Goal: Task Accomplishment & Management: Use online tool/utility

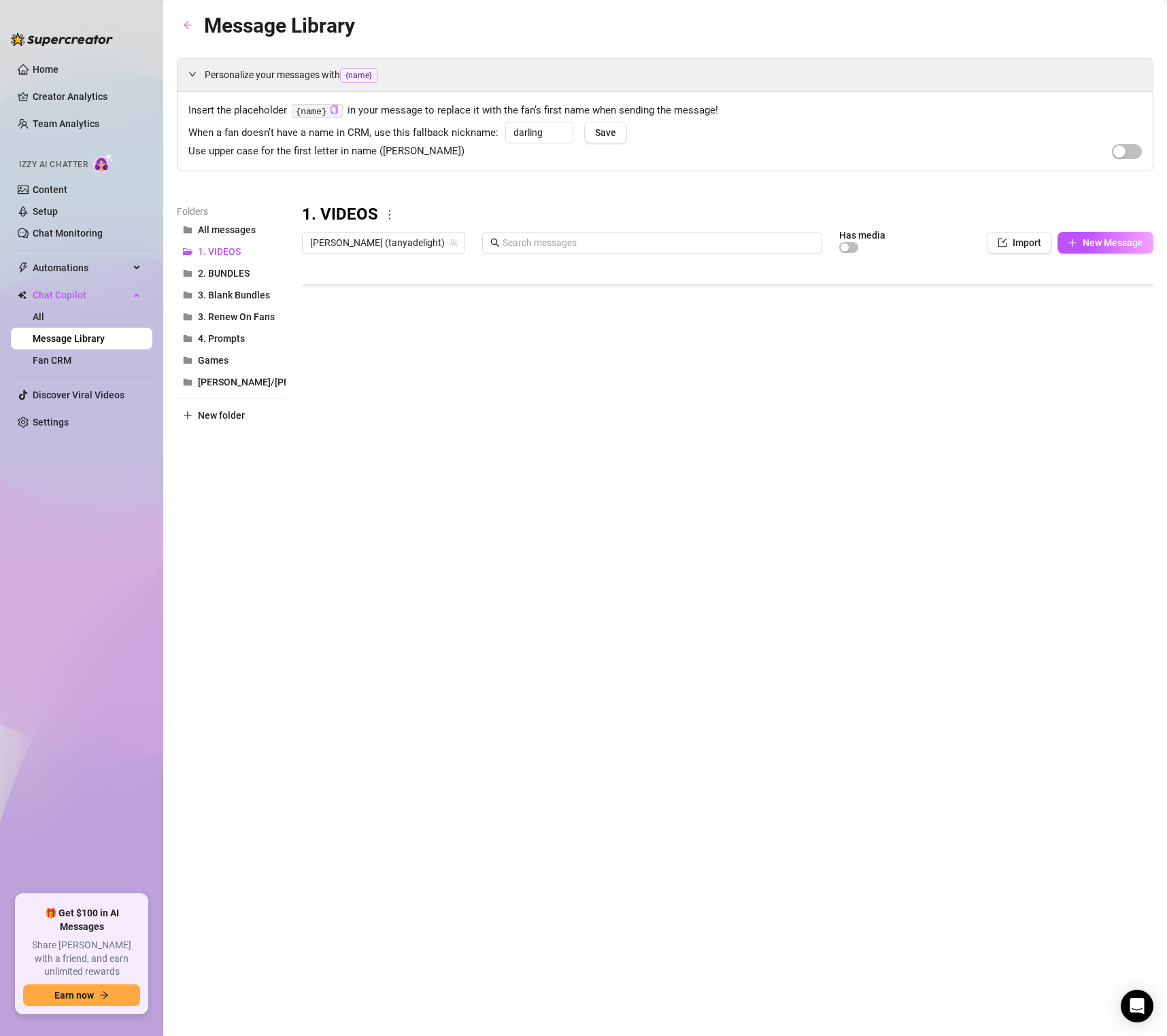
scroll to position [4434, 0]
click at [984, 436] on div at bounding box center [727, 411] width 852 height 303
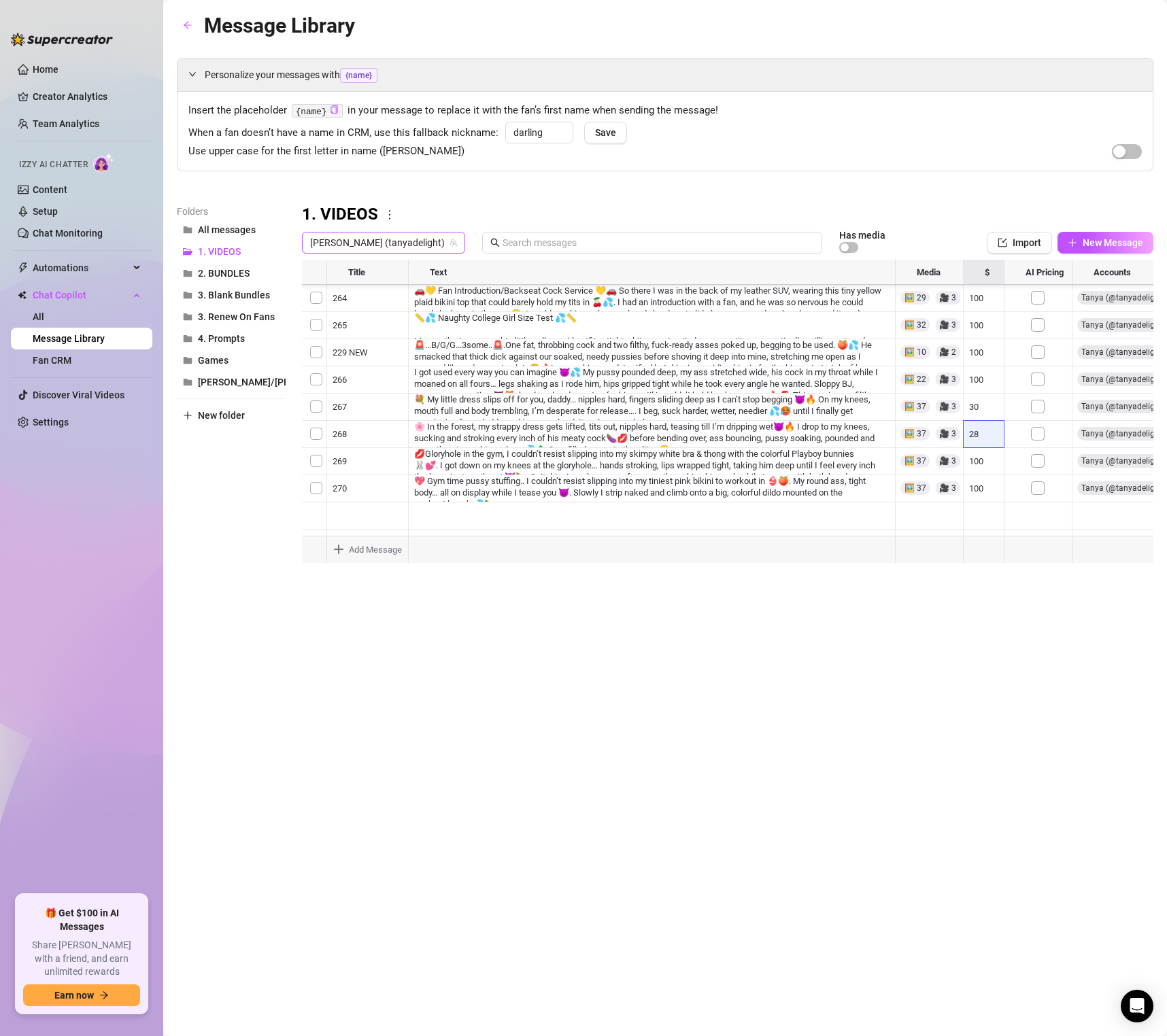
click at [370, 244] on span "[PERSON_NAME] (tanyadelight)" at bounding box center [383, 243] width 147 height 20
click at [413, 314] on span "( tanyadelight_free )" at bounding box center [453, 316] width 81 height 15
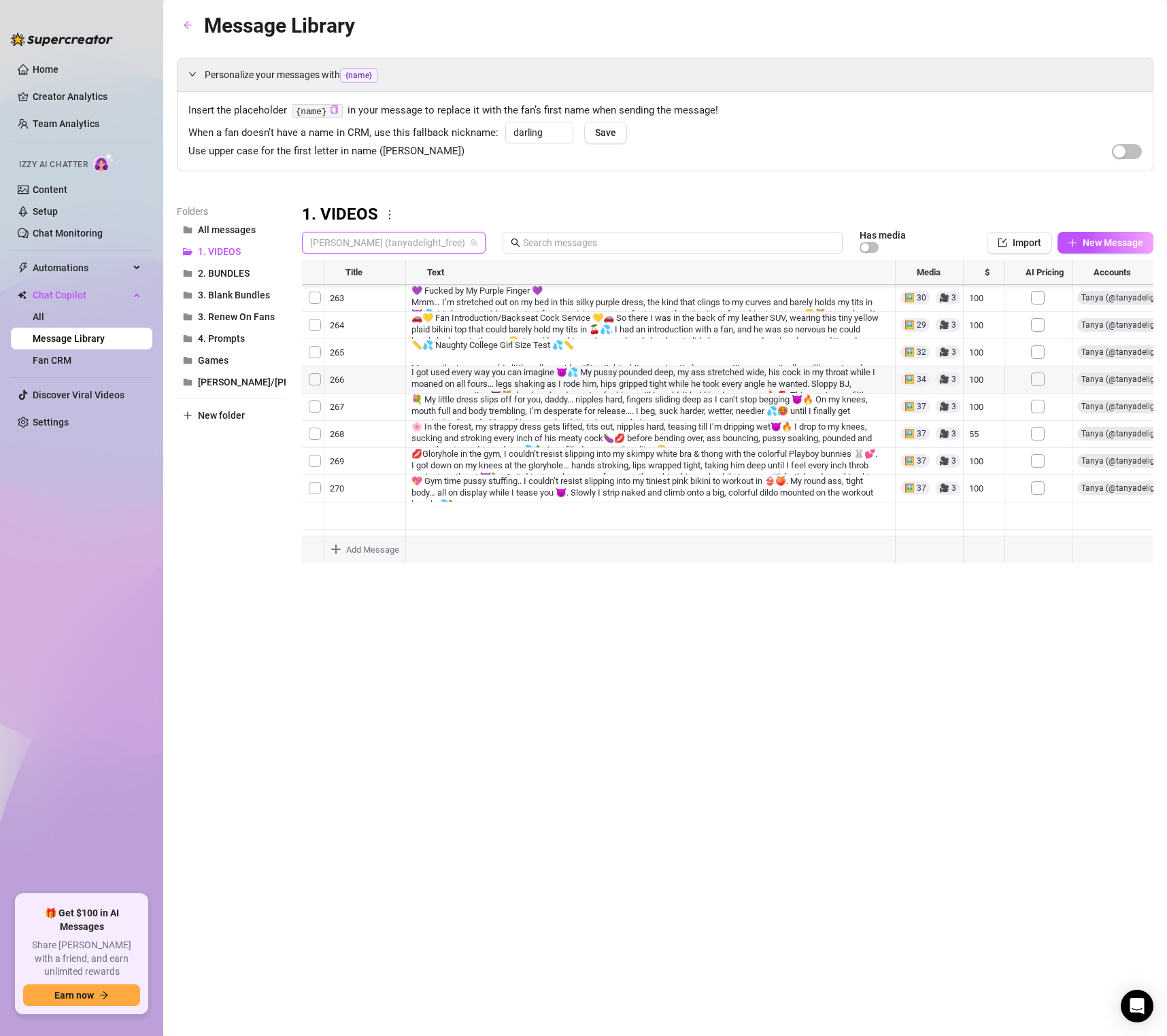
click at [380, 242] on span "[PERSON_NAME] (tanyadelight_free)" at bounding box center [393, 243] width 167 height 20
click at [413, 292] on span "( tanyadelight )" at bounding box center [442, 293] width 60 height 15
click at [364, 407] on div at bounding box center [727, 411] width 852 height 303
click at [384, 241] on span "[PERSON_NAME] (tanyadelight)" at bounding box center [383, 243] width 147 height 20
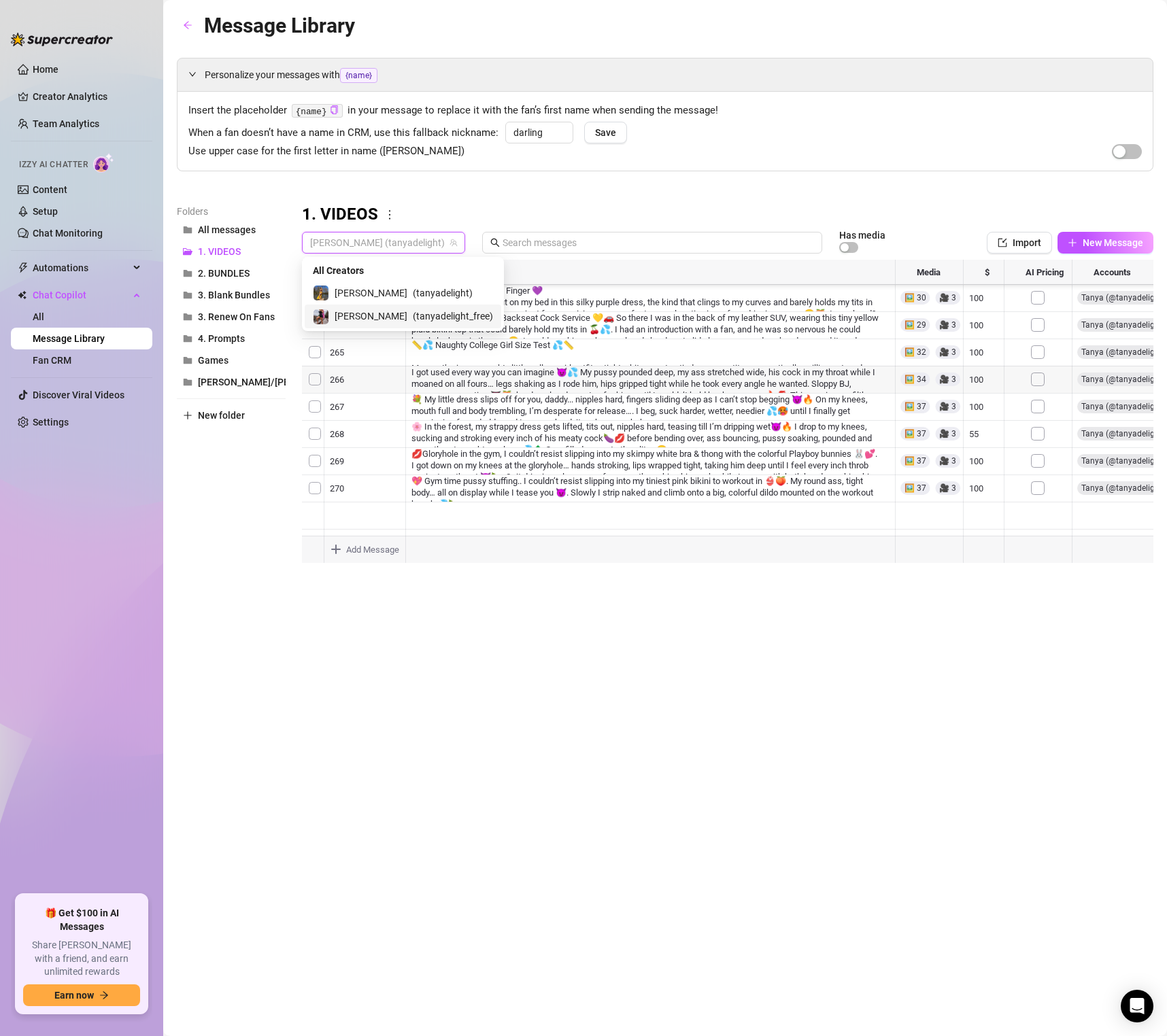
click at [413, 311] on span "( tanyadelight_free )" at bounding box center [453, 316] width 81 height 15
click at [1005, 408] on div at bounding box center [727, 411] width 852 height 303
click at [985, 405] on div at bounding box center [727, 411] width 852 height 303
click at [980, 408] on div at bounding box center [727, 411] width 852 height 303
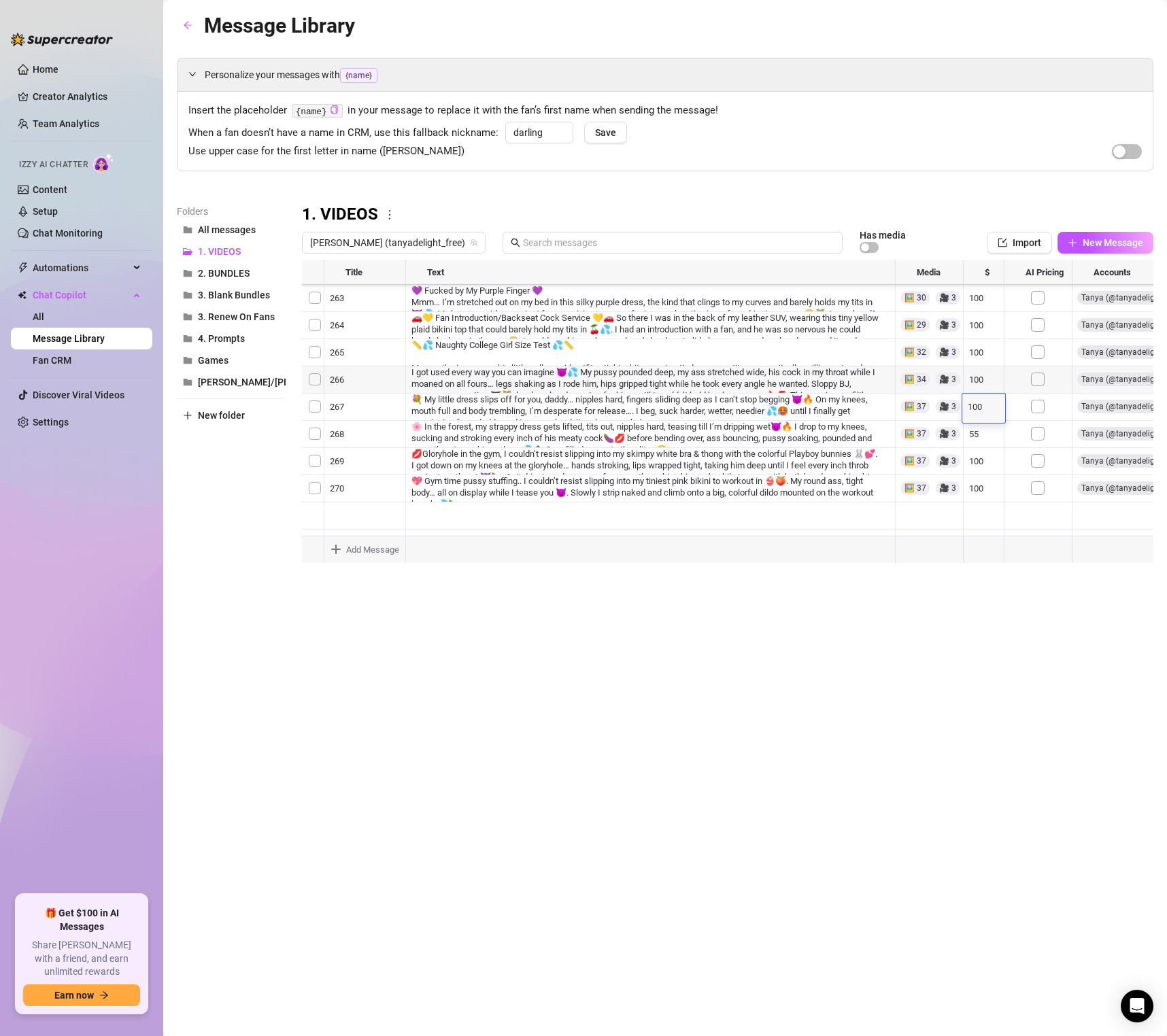
click at [980, 408] on textarea "100" at bounding box center [984, 407] width 31 height 12
type textarea "60"
click at [973, 617] on div "Message Library Personalize your messages with {name} Insert the placeholder {n…" at bounding box center [665, 502] width 976 height 986
click at [981, 386] on div at bounding box center [727, 411] width 852 height 303
click at [805, 555] on body "Home Creator Analytics Team Analytics Izzy AI Chatter Content Setup Chat Monito…" at bounding box center [583, 518] width 1167 height 1036
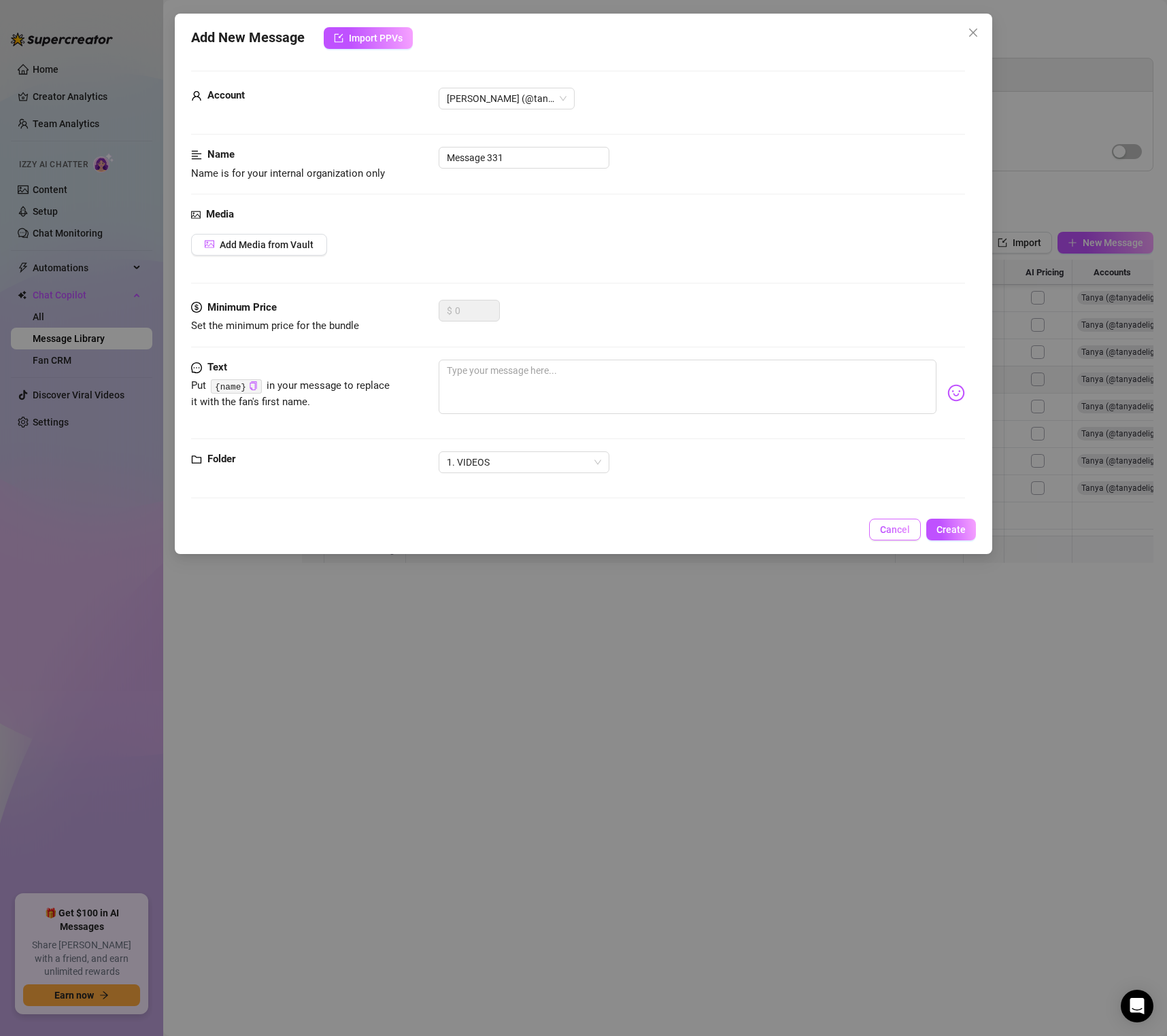
click at [918, 537] on button "Cancel" at bounding box center [895, 530] width 51 height 22
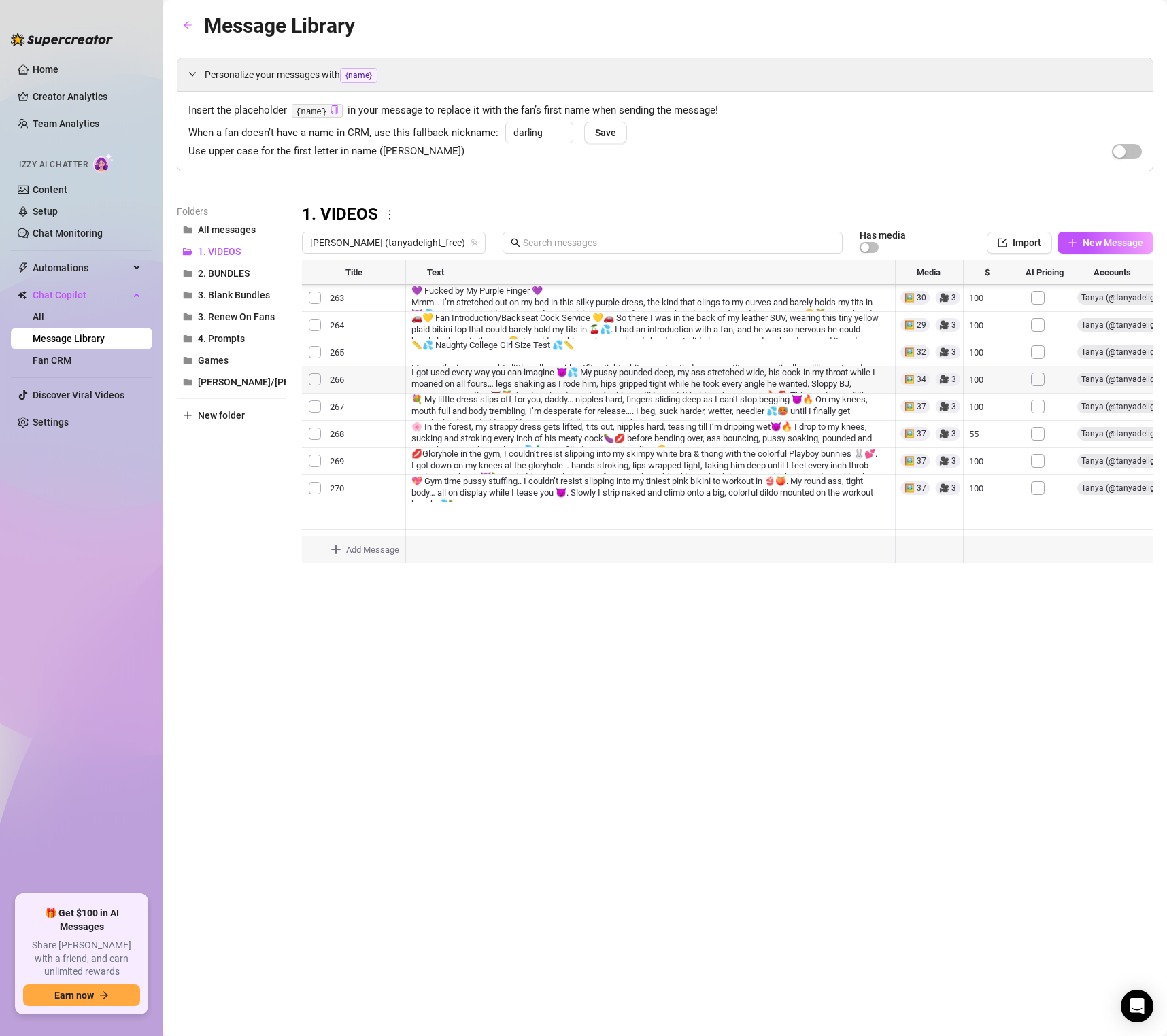
click at [980, 375] on div at bounding box center [727, 411] width 852 height 303
click at [980, 375] on textarea "100" at bounding box center [984, 380] width 31 height 12
type textarea "28"
click at [785, 550] on body "Home Creator Analytics Team Analytics Izzy AI Chatter Content Setup Chat Monito…" at bounding box center [583, 518] width 1167 height 1036
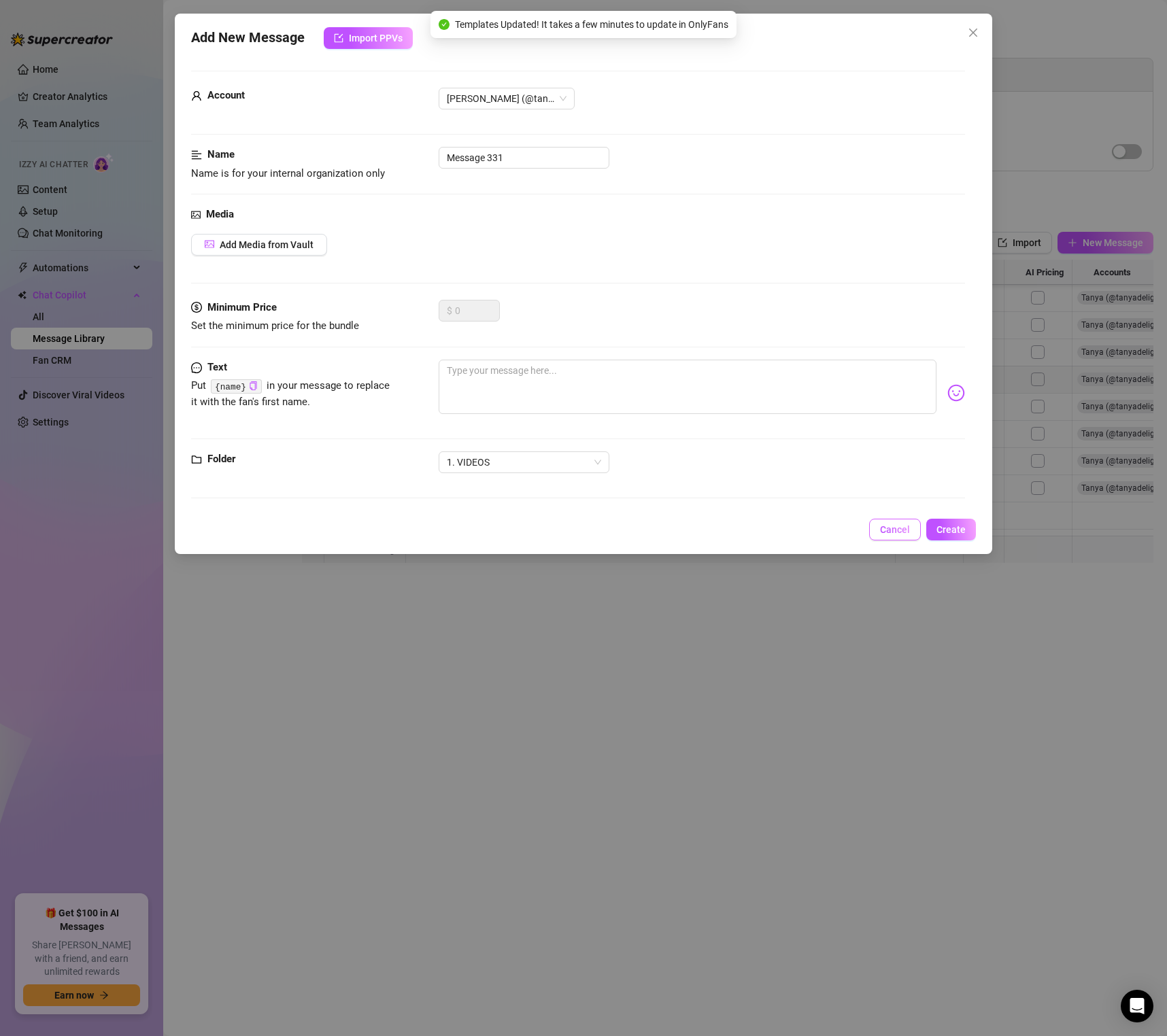
click at [905, 531] on span "Cancel" at bounding box center [895, 530] width 30 height 11
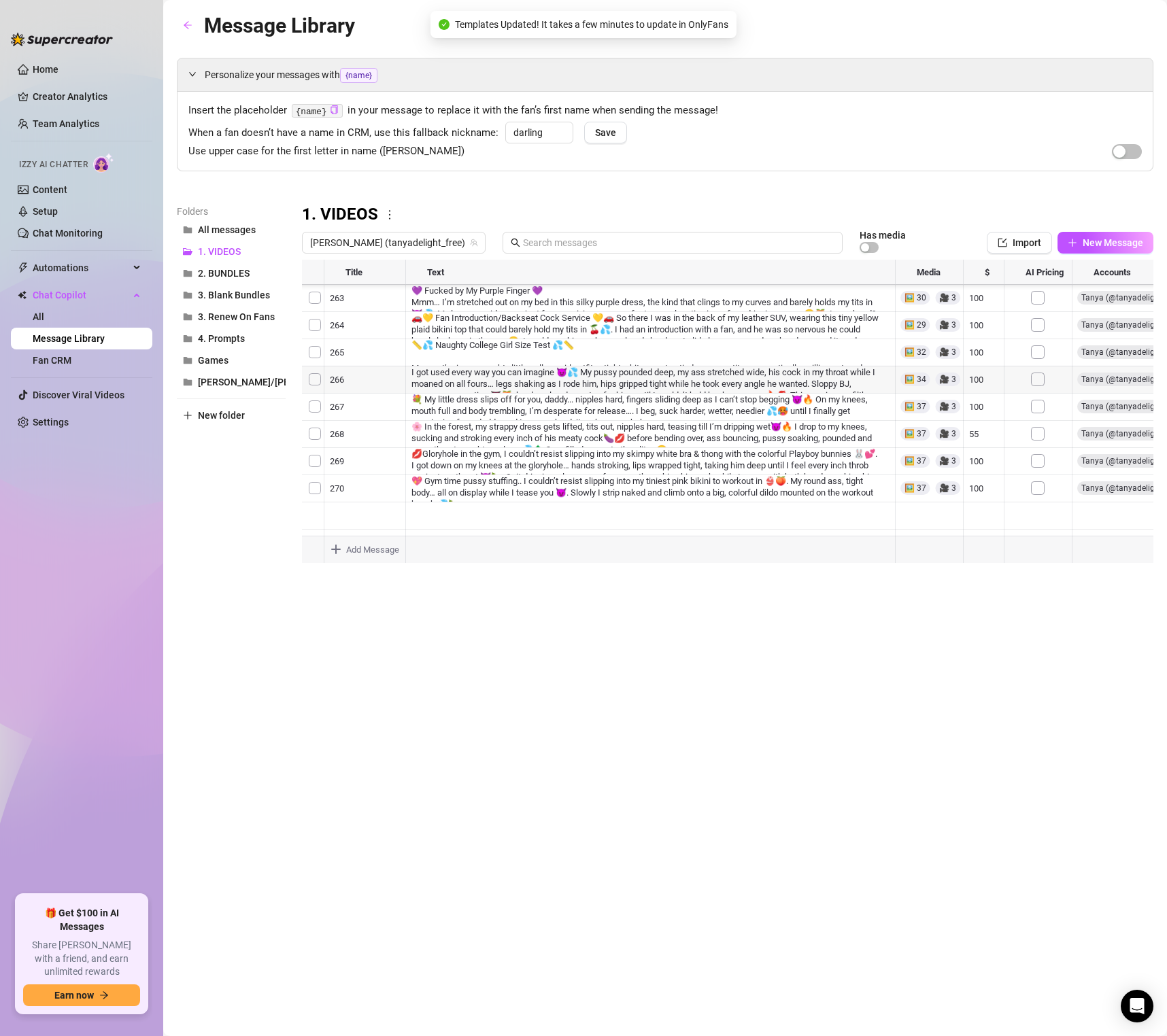
click at [966, 604] on div "Message Library Personalize your messages with {name} Insert the placeholder {n…" at bounding box center [665, 502] width 976 height 986
click at [979, 380] on div at bounding box center [727, 411] width 852 height 303
click at [979, 380] on textarea "28" at bounding box center [984, 380] width 31 height 12
type textarea "55"
click at [780, 721] on div "Message Library Personalize your messages with {name} Insert the placeholder {n…" at bounding box center [665, 502] width 976 height 986
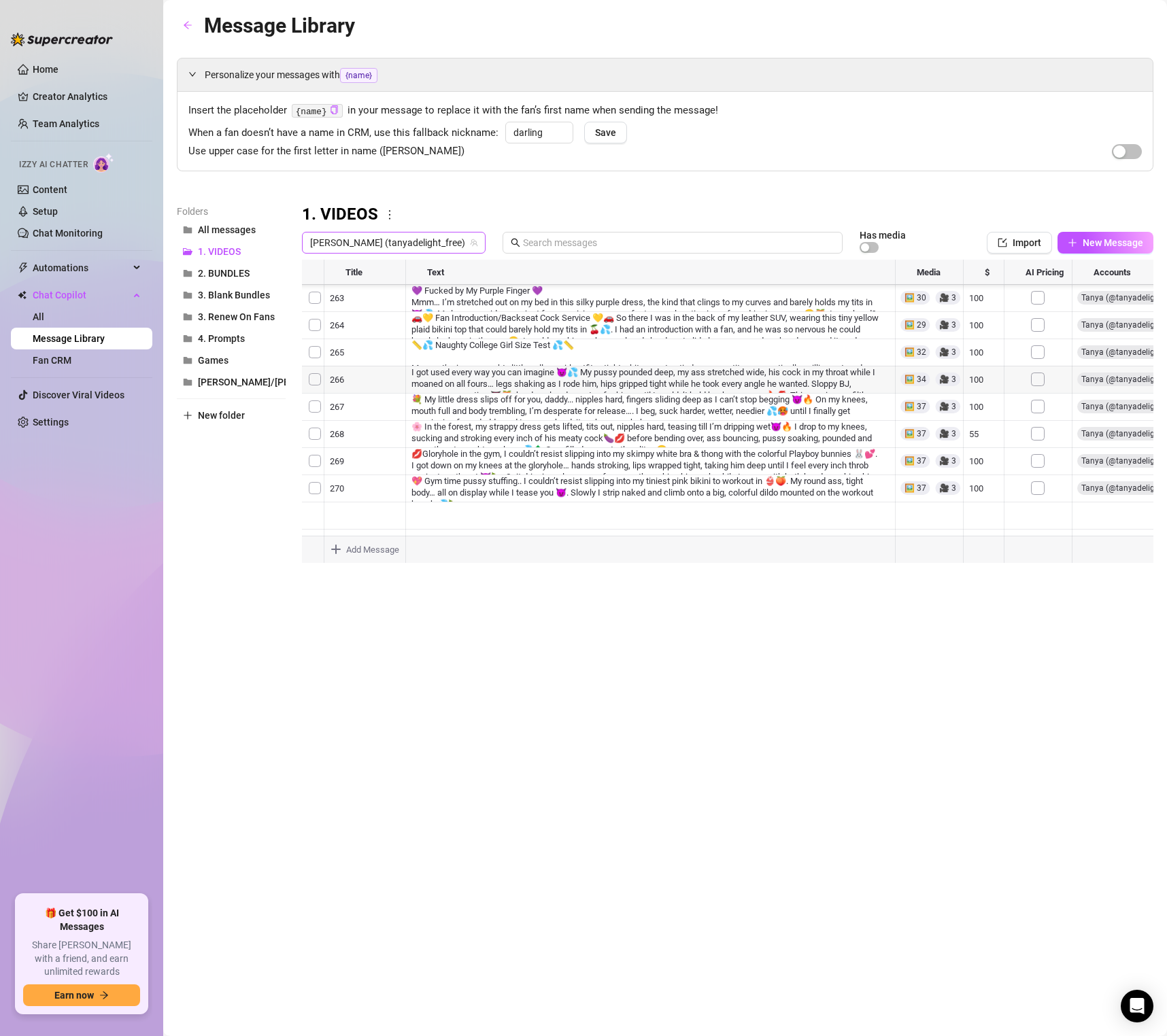
click at [401, 241] on span "[PERSON_NAME] (tanyadelight_free)" at bounding box center [393, 243] width 167 height 20
click at [413, 296] on span "( tanyadelight )" at bounding box center [442, 293] width 60 height 15
click at [971, 381] on div at bounding box center [727, 411] width 852 height 303
click at [974, 380] on div at bounding box center [727, 411] width 852 height 303
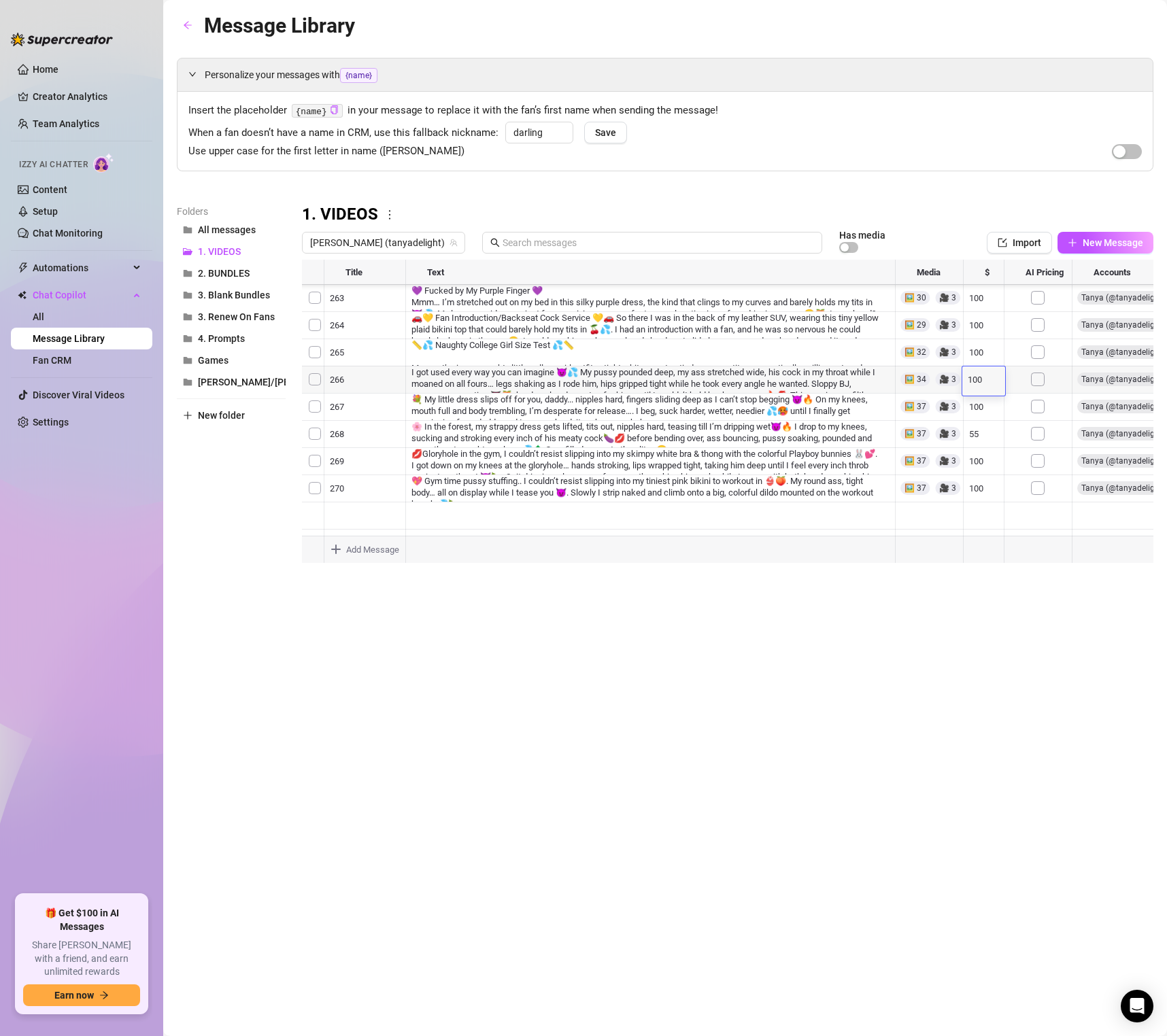
click at [974, 380] on textarea "100" at bounding box center [984, 380] width 31 height 12
type textarea "28"
click at [966, 552] on body "Home Creator Analytics Team Analytics Izzy AI Chatter Content Setup Chat Monito…" at bounding box center [583, 518] width 1167 height 1036
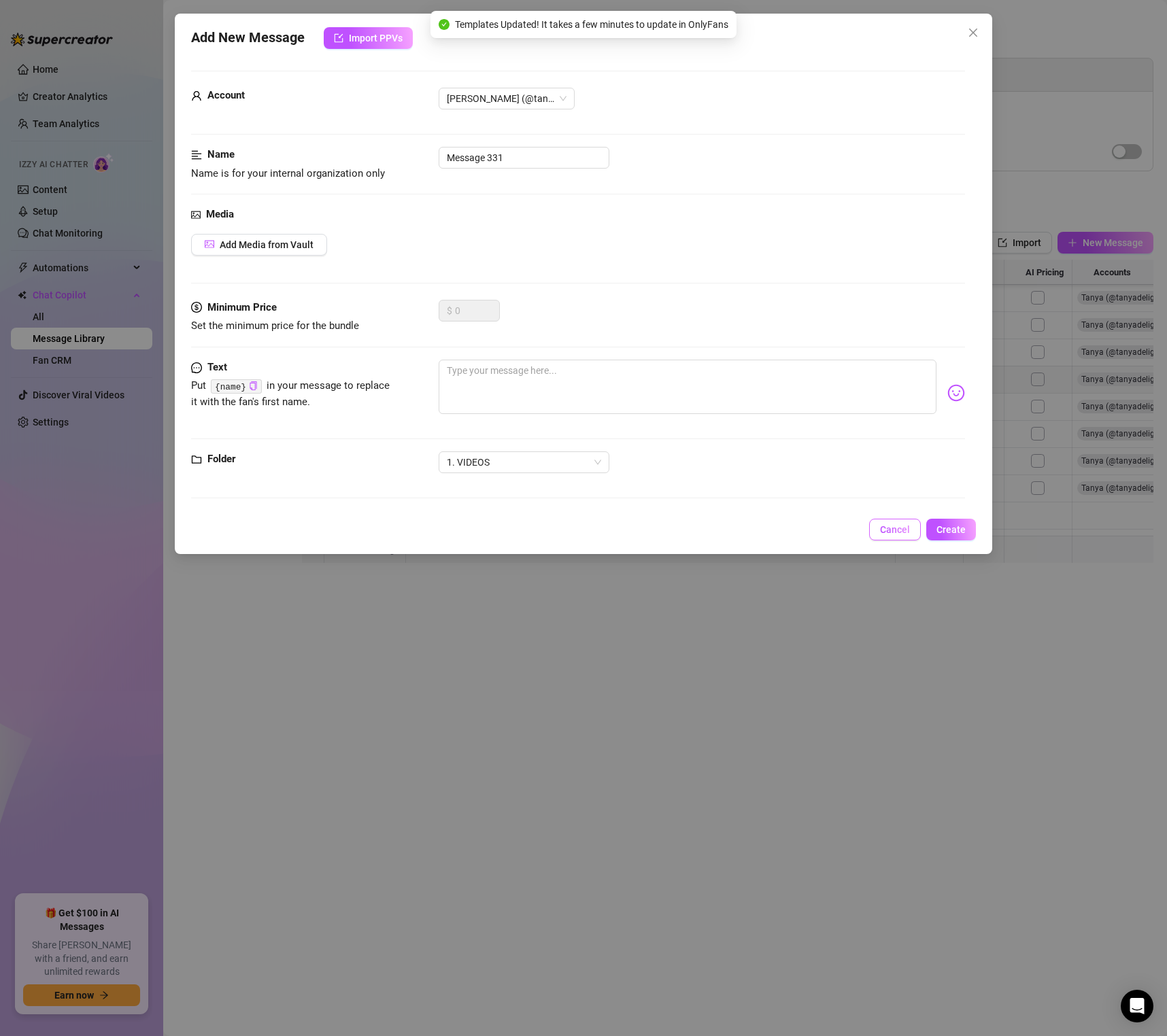
click at [902, 532] on span "Cancel" at bounding box center [895, 530] width 30 height 11
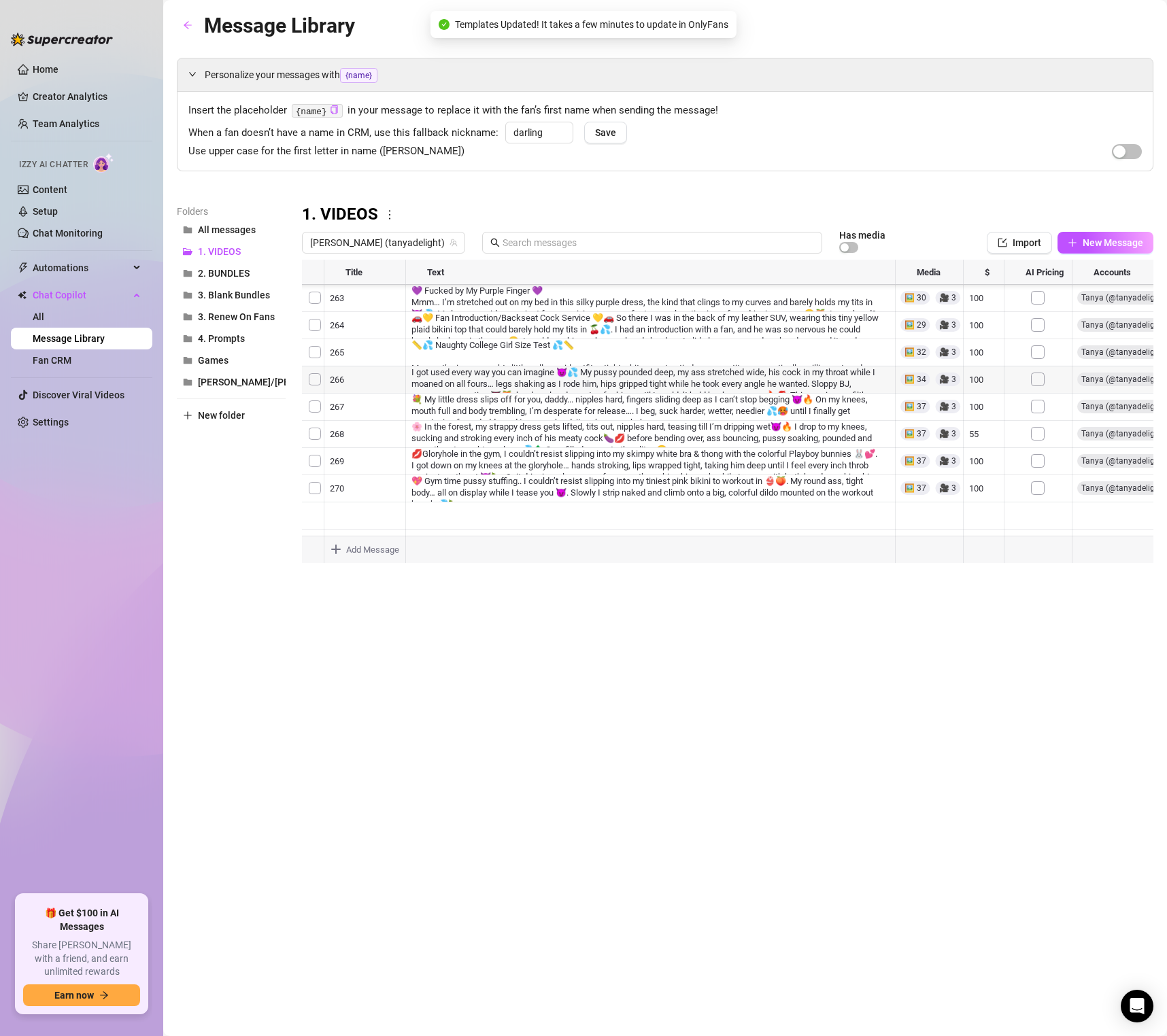
click at [894, 673] on div "Message Library Personalize your messages with {name} Insert the placeholder {n…" at bounding box center [665, 502] width 976 height 986
click at [451, 473] on div at bounding box center [727, 411] width 852 height 303
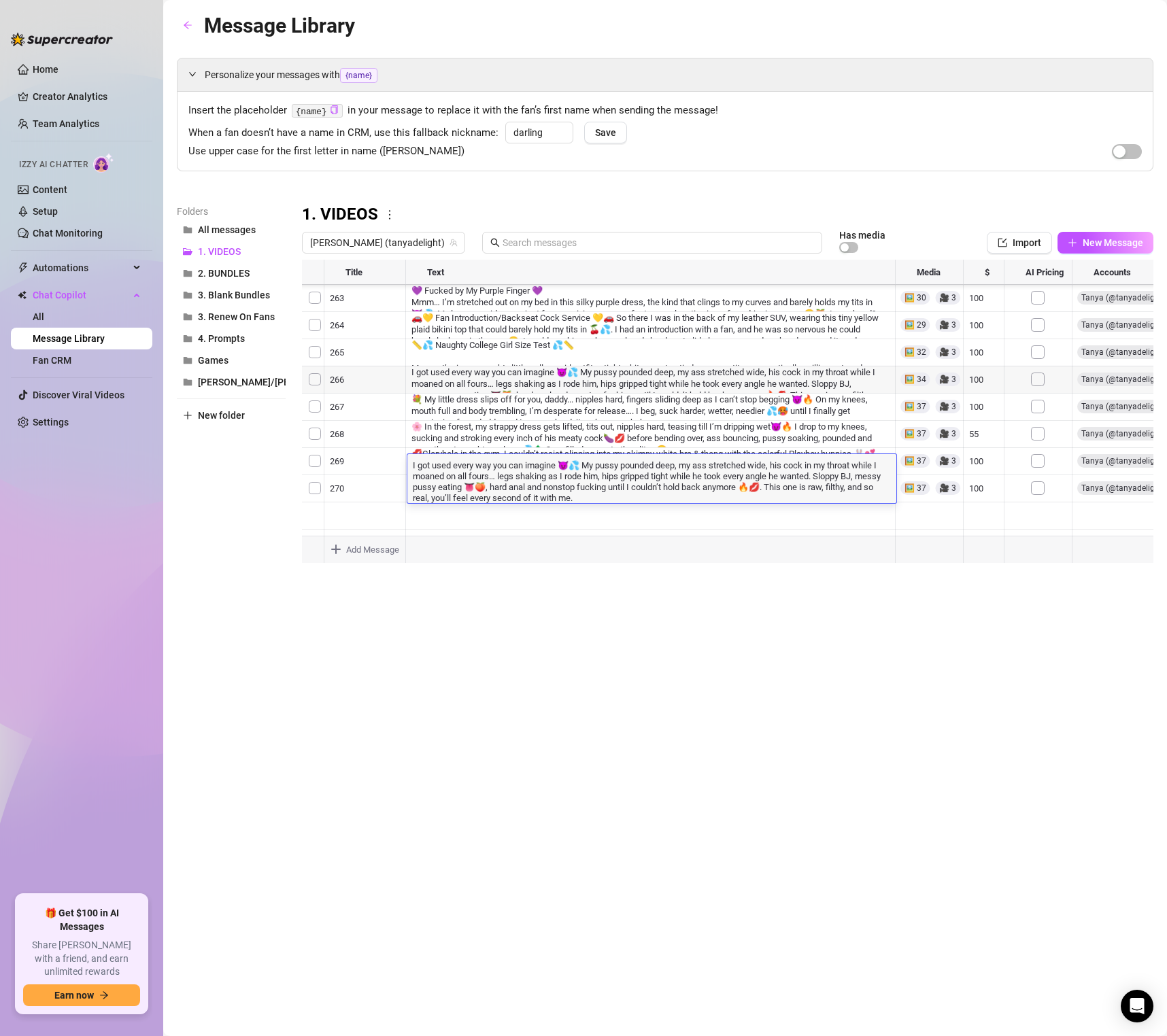
click at [451, 473] on textarea "I got used every way you can imagine 😈💦 My pussy pounded deep, my ass stretched…" at bounding box center [651, 480] width 489 height 45
click at [424, 468] on textarea "I got used every way you can imagine 😈💦 My pussy pounded deep, my ass stretched…" at bounding box center [651, 480] width 489 height 45
click at [413, 465] on textarea "I got used every way you can imagine 😈💦 My pussy pounded deep, my ass stretched…" at bounding box center [651, 480] width 489 height 45
click at [521, 468] on textarea "I got used every way you can imagine 😈💦 My pussy pounded deep, my ass stretched…" at bounding box center [651, 480] width 489 height 45
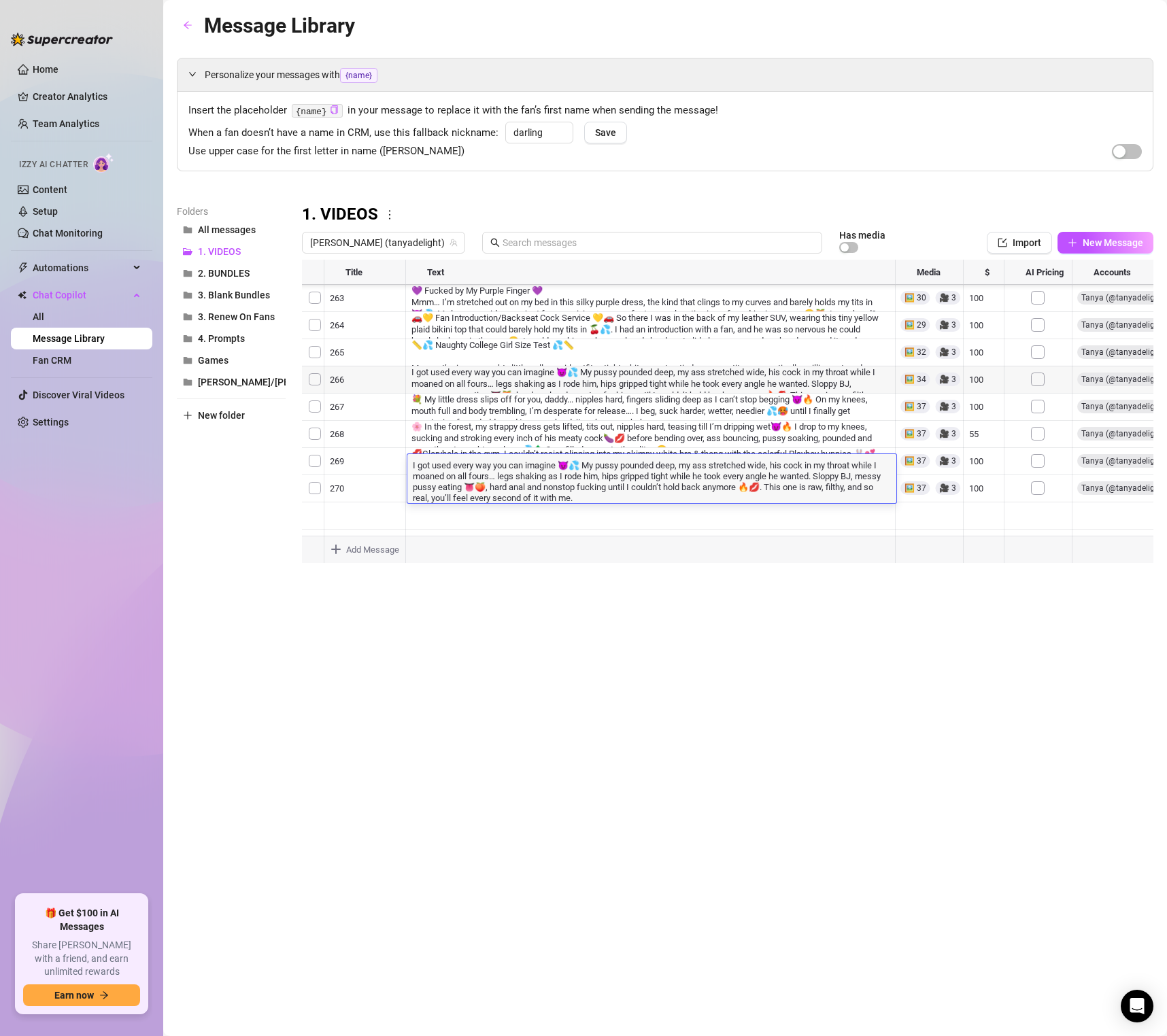
click at [412, 466] on textarea "I got used every way you can imagine 😈💦 My pussy pounded deep, my ass stretched…" at bounding box center [651, 480] width 489 height 45
click at [860, 618] on div "Message Library Personalize your messages with {name} Insert the placeholder {n…" at bounding box center [665, 502] width 976 height 986
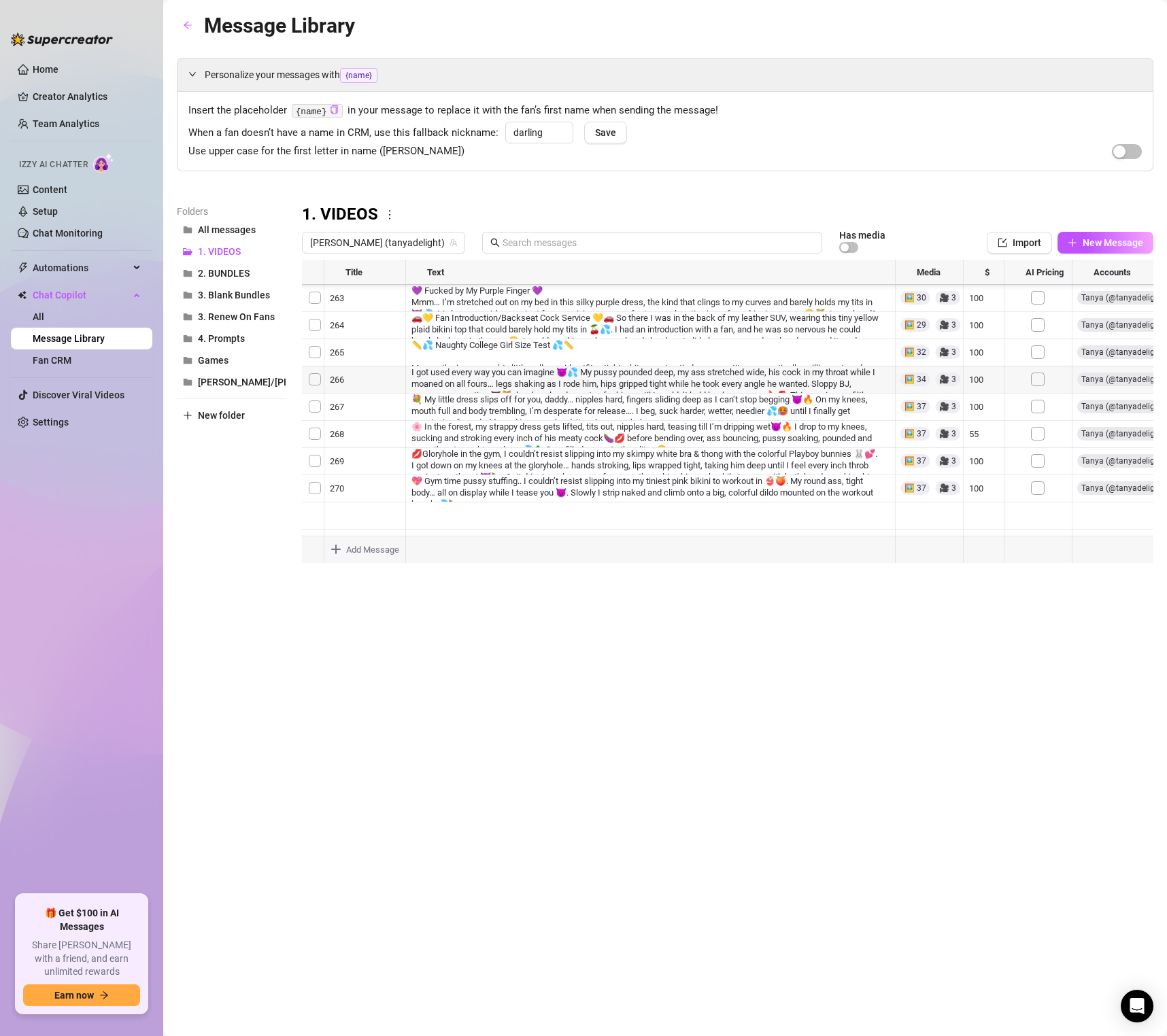
click at [445, 413] on div at bounding box center [727, 411] width 852 height 303
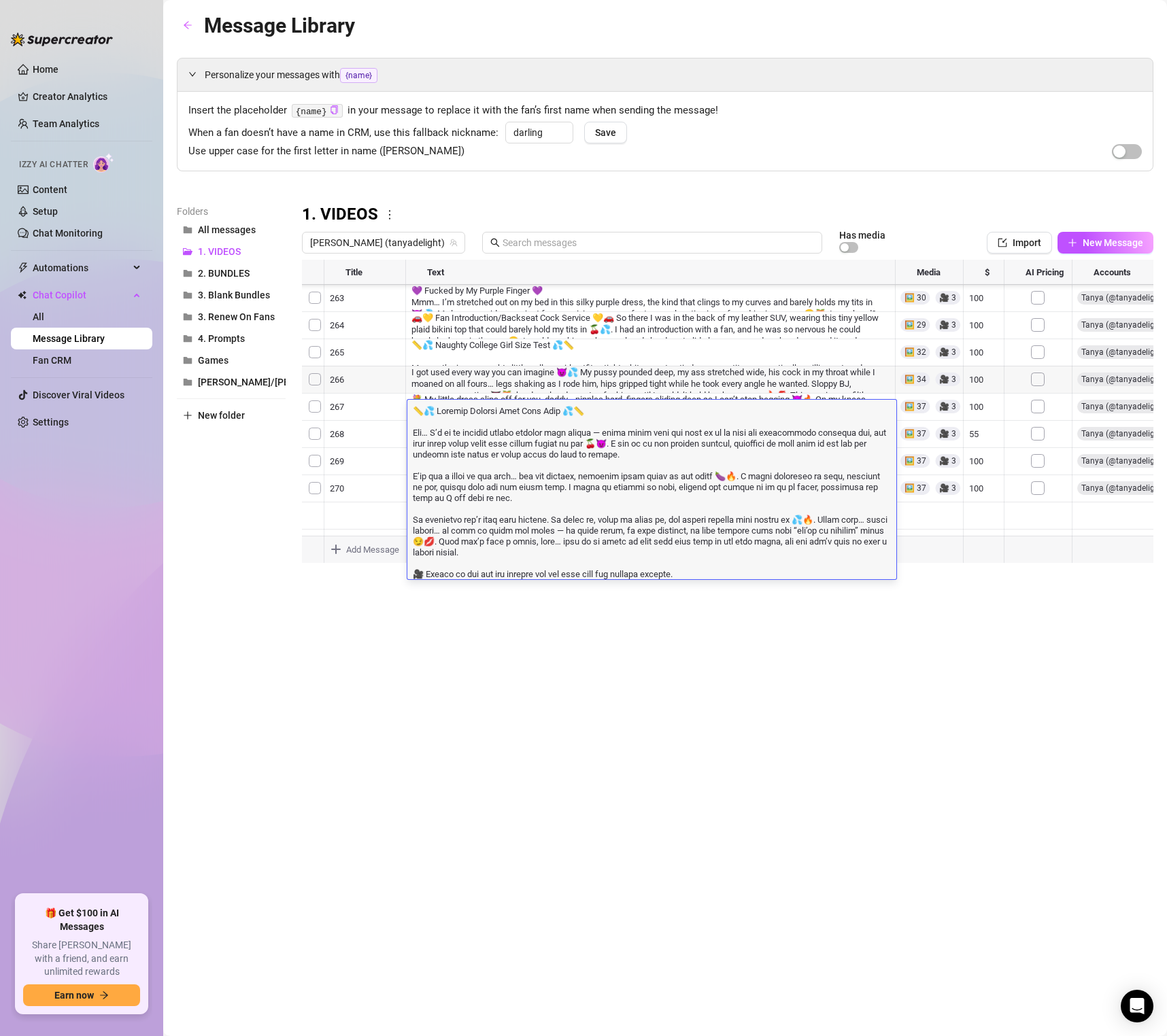
click at [449, 416] on textarea at bounding box center [651, 491] width 489 height 175
click at [414, 432] on textarea at bounding box center [651, 491] width 489 height 175
click at [612, 567] on textarea at bounding box center [651, 491] width 489 height 175
click at [559, 559] on textarea at bounding box center [651, 491] width 489 height 175
drag, startPoint x: 704, startPoint y: 573, endPoint x: 524, endPoint y: 494, distance: 196.6
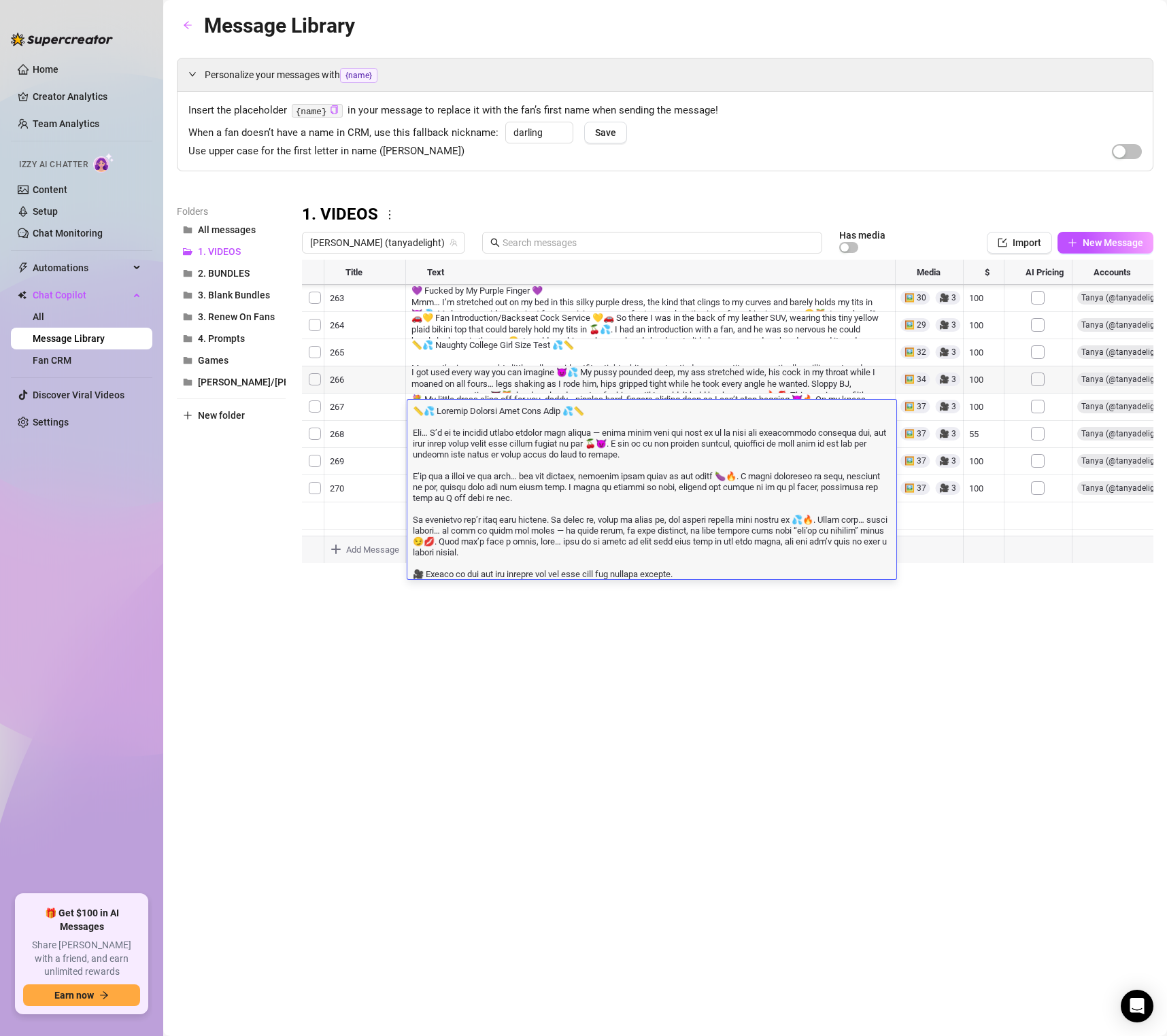
click at [572, 494] on textarea at bounding box center [651, 491] width 489 height 175
click at [684, 566] on textarea at bounding box center [651, 491] width 489 height 175
click at [681, 536] on textarea at bounding box center [651, 491] width 489 height 175
drag, startPoint x: 595, startPoint y: 507, endPoint x: 601, endPoint y: 529, distance: 22.8
click at [601, 529] on textarea at bounding box center [651, 491] width 489 height 175
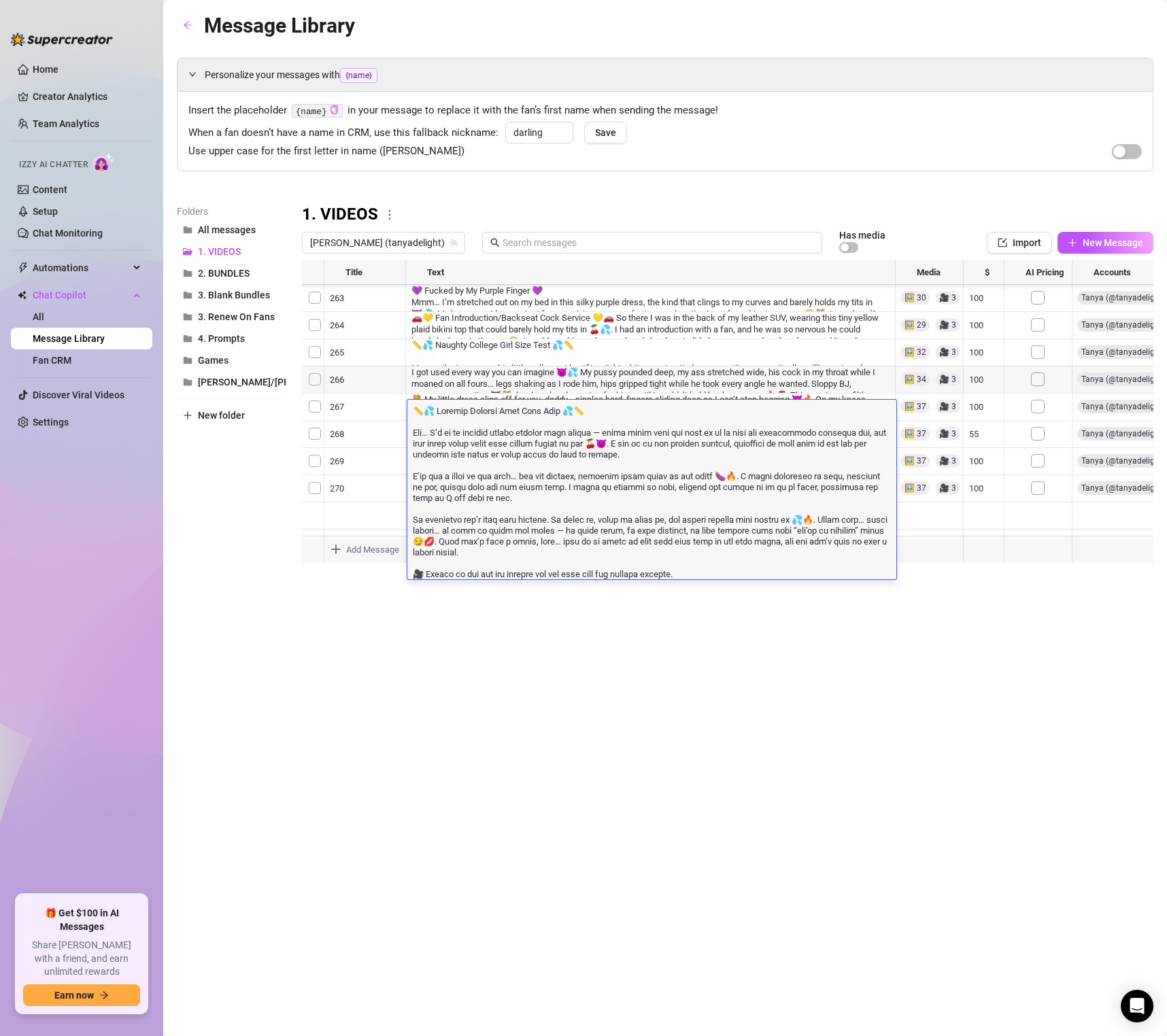
click at [317, 678] on div "Message Library Personalize your messages with {name} Insert the placeholder {n…" at bounding box center [665, 502] width 976 height 986
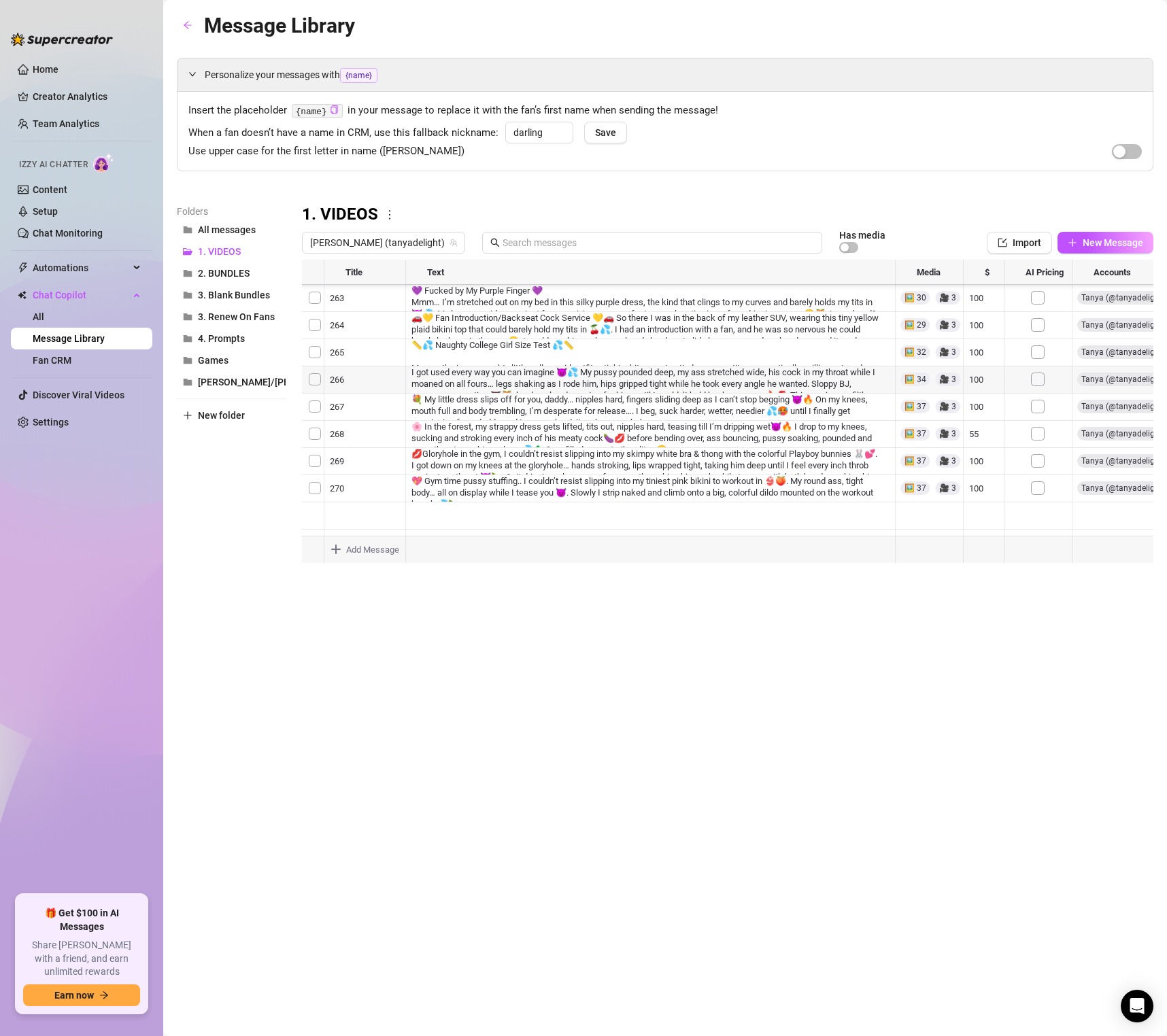
click at [691, 641] on div "Message Library Personalize your messages with {name} Insert the placeholder {n…" at bounding box center [665, 502] width 976 height 986
click at [597, 595] on div "Message Library Personalize your messages with {name} Insert the placeholder {n…" at bounding box center [665, 502] width 976 height 986
click at [559, 576] on div "Message Library Personalize your messages with {name} Insert the placeholder {n…" at bounding box center [665, 502] width 976 height 986
click at [546, 414] on div at bounding box center [727, 411] width 852 height 303
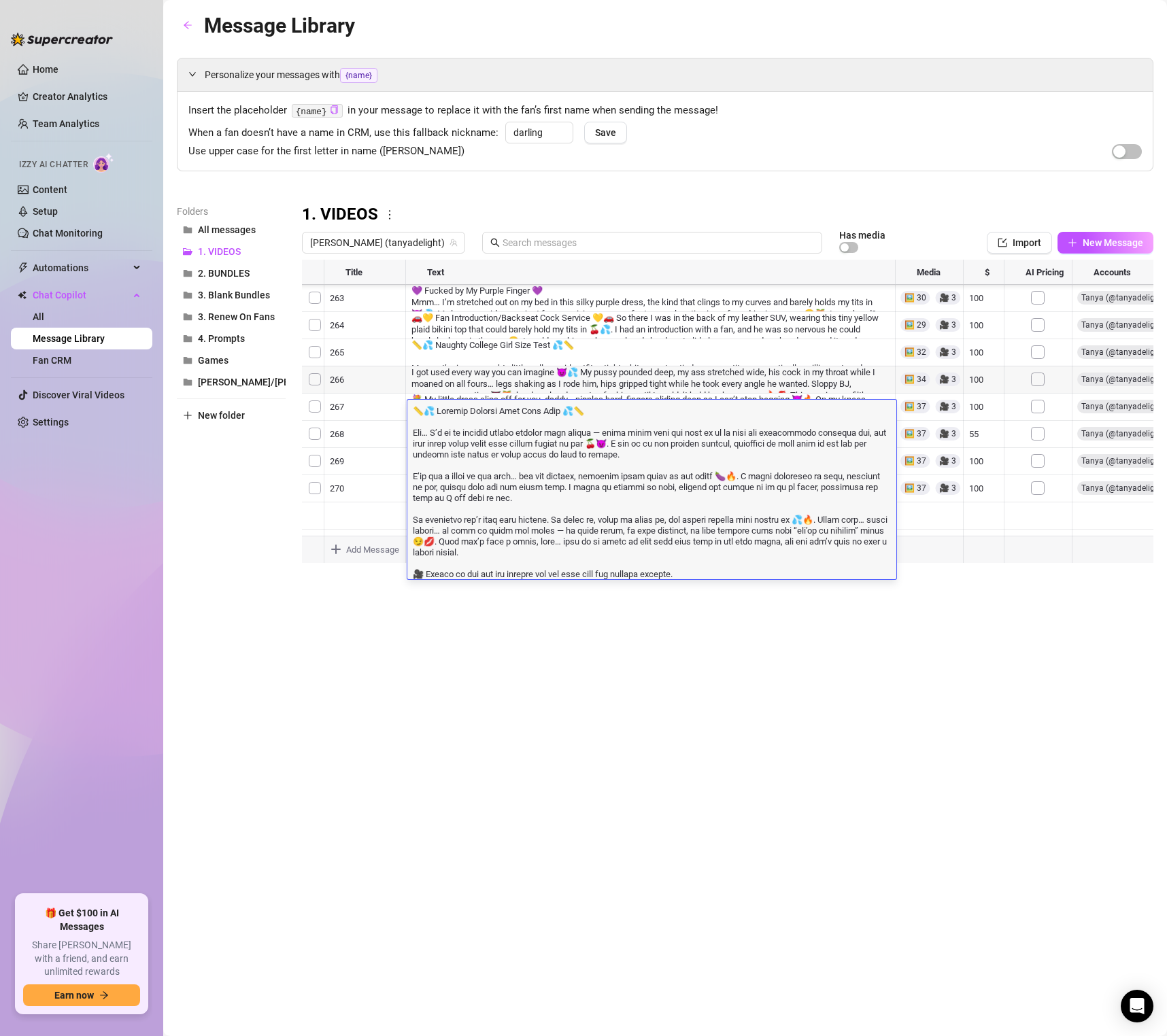
click at [564, 360] on div at bounding box center [727, 411] width 852 height 303
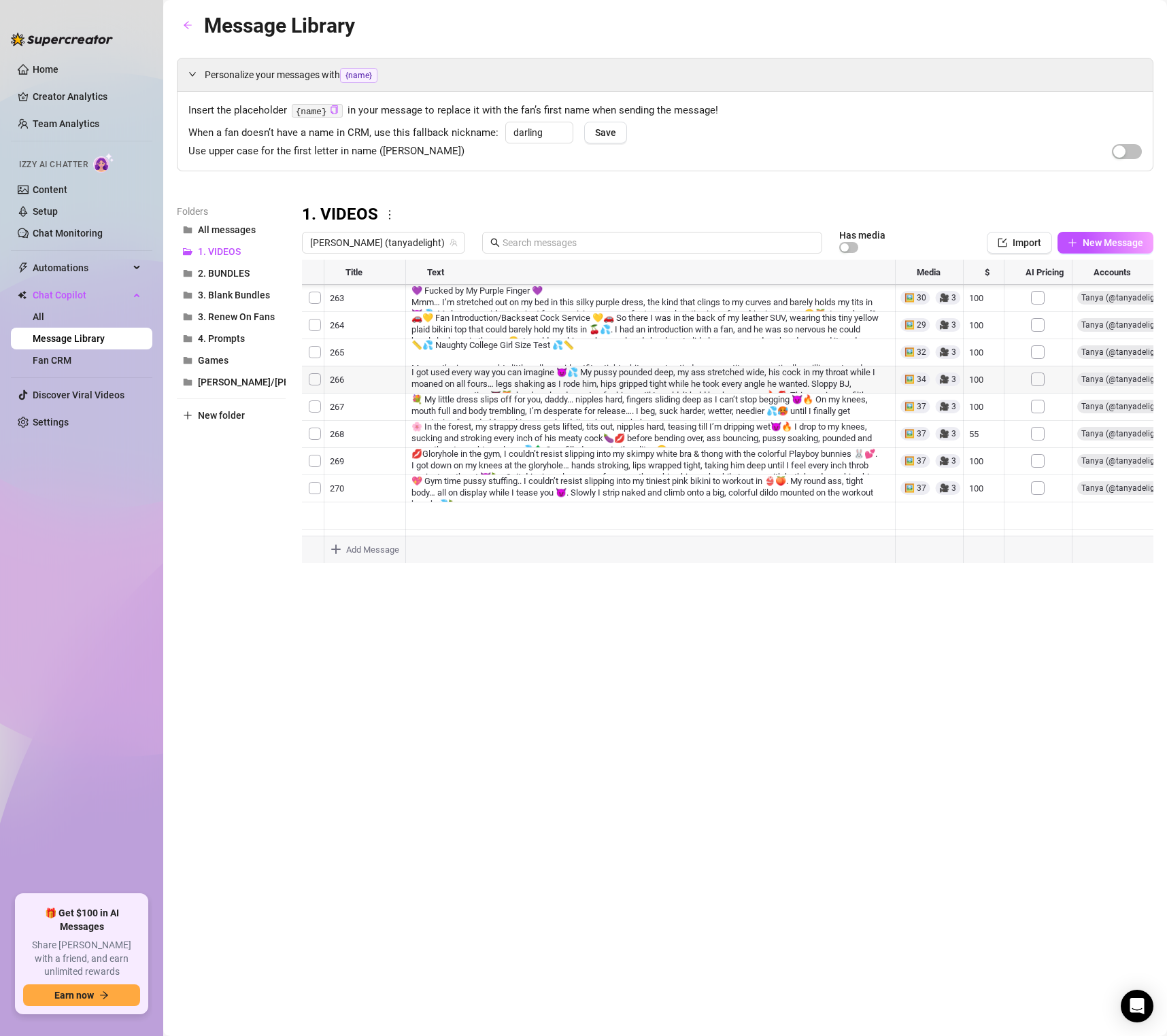
click at [553, 336] on div at bounding box center [727, 411] width 852 height 303
click at [528, 310] on div at bounding box center [727, 411] width 852 height 303
click at [523, 638] on div "Message Library Personalize your messages with {name} Insert the placeholder {n…" at bounding box center [665, 502] width 976 height 986
click at [551, 502] on div at bounding box center [727, 411] width 852 height 303
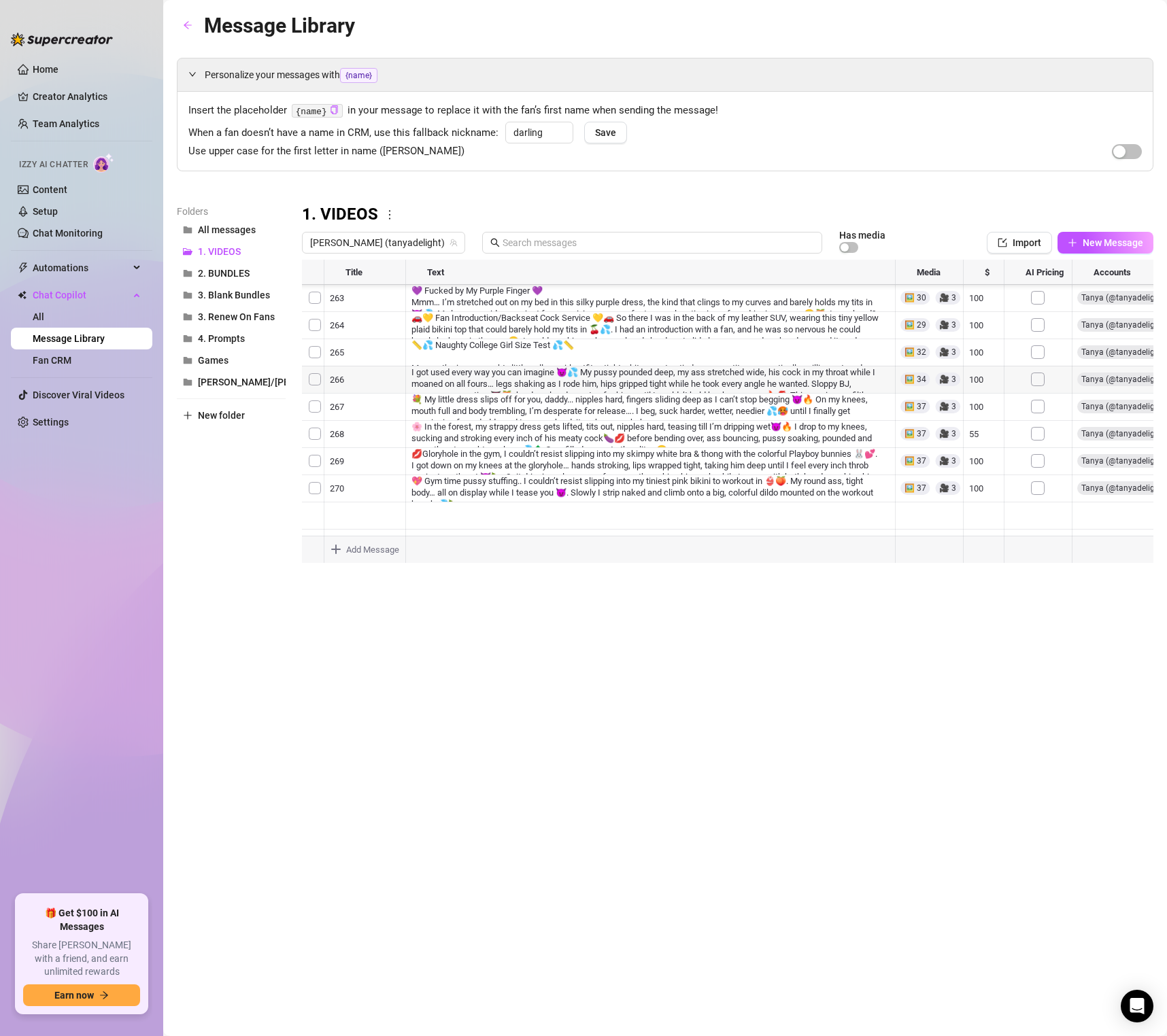
click at [540, 491] on div at bounding box center [727, 411] width 852 height 303
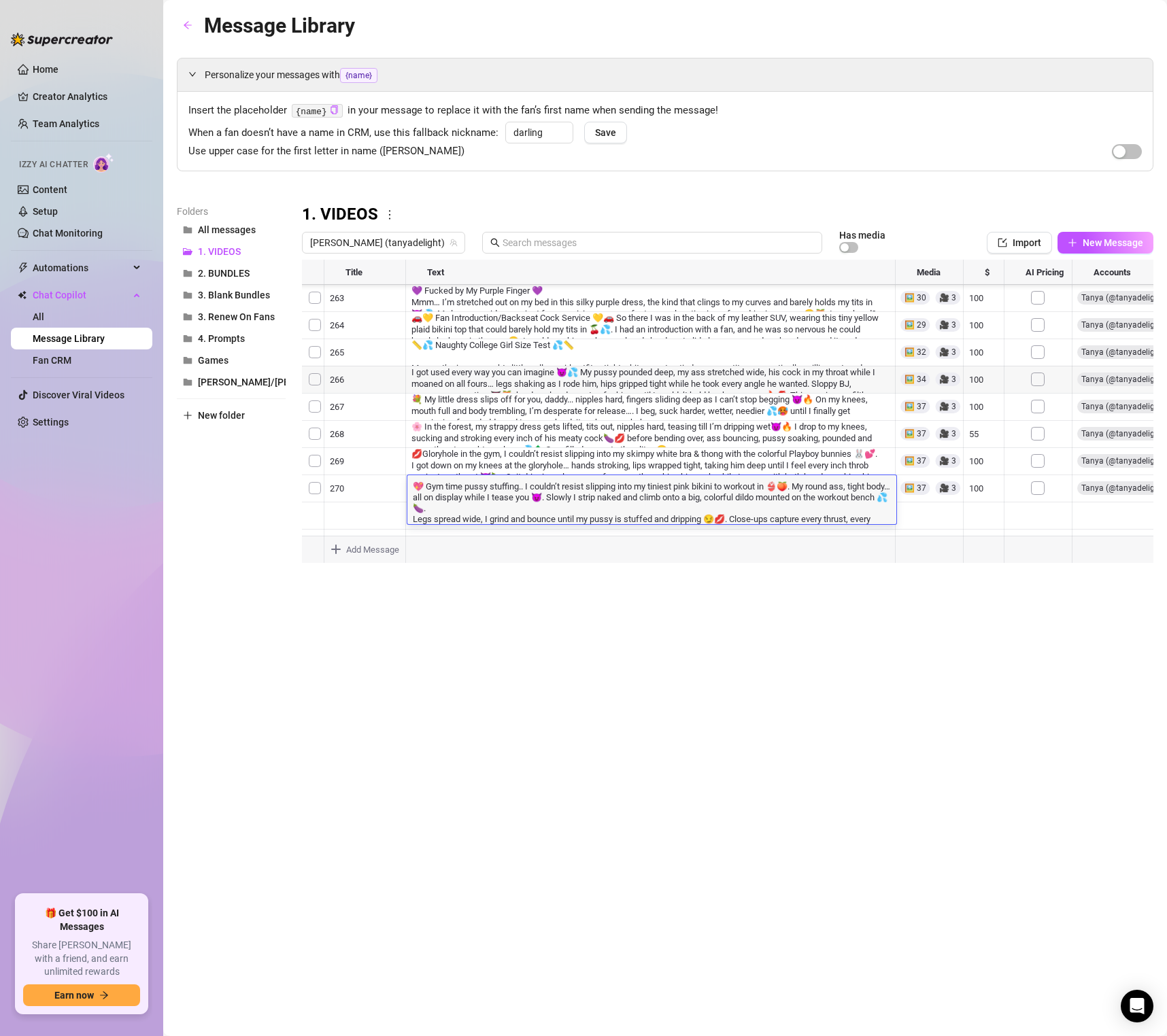
click at [540, 491] on textarea "💖 Gym time pussy stuffing.. I couldn’t resist slipping into my tiniest pink bik…" at bounding box center [651, 501] width 489 height 45
click at [558, 602] on div "Message Library Personalize your messages with {name} Insert the placeholder {n…" at bounding box center [665, 502] width 976 height 986
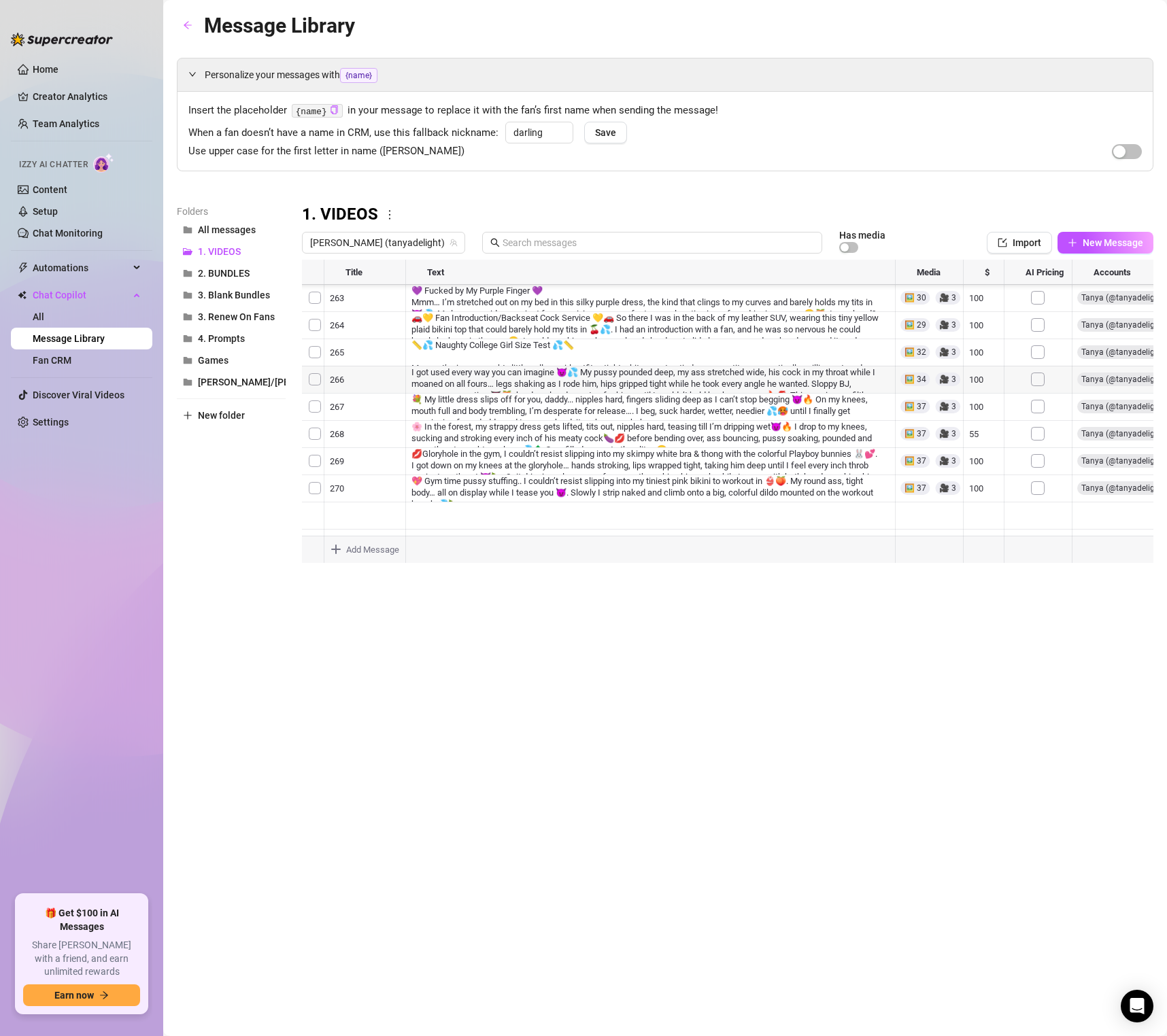
click at [525, 489] on div at bounding box center [727, 411] width 852 height 303
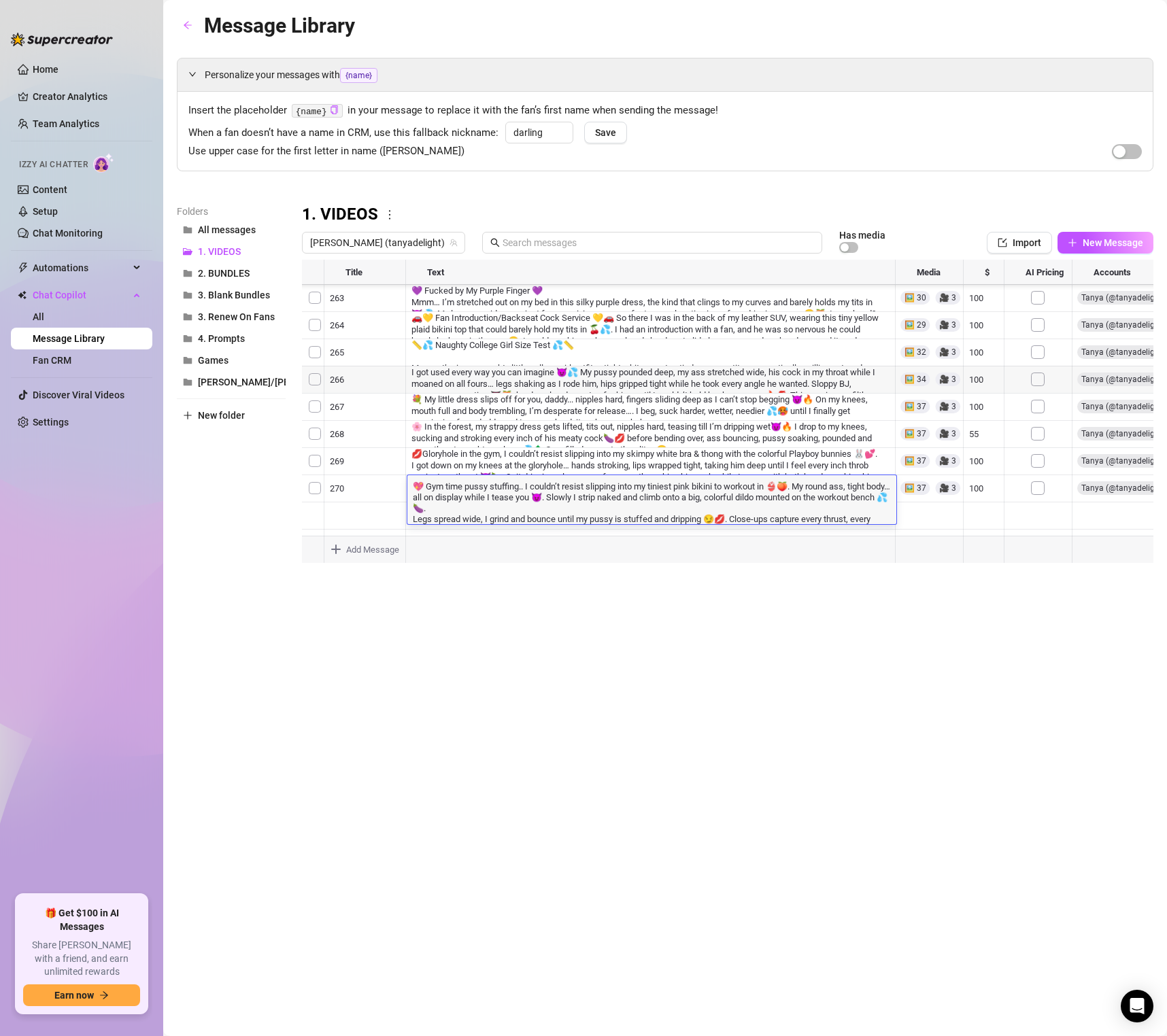
click at [517, 470] on div at bounding box center [727, 411] width 852 height 303
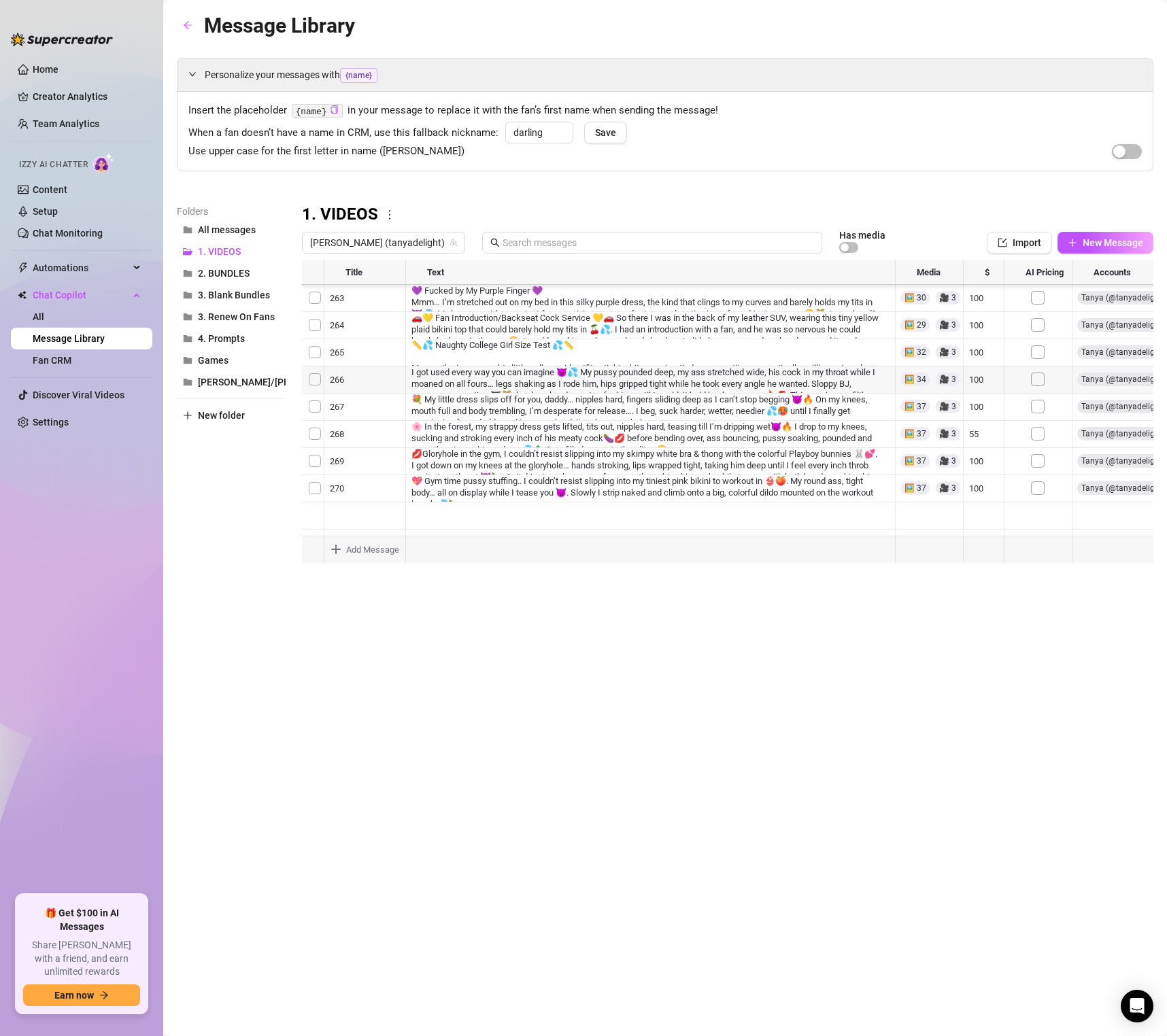
click at [521, 461] on div at bounding box center [727, 411] width 852 height 303
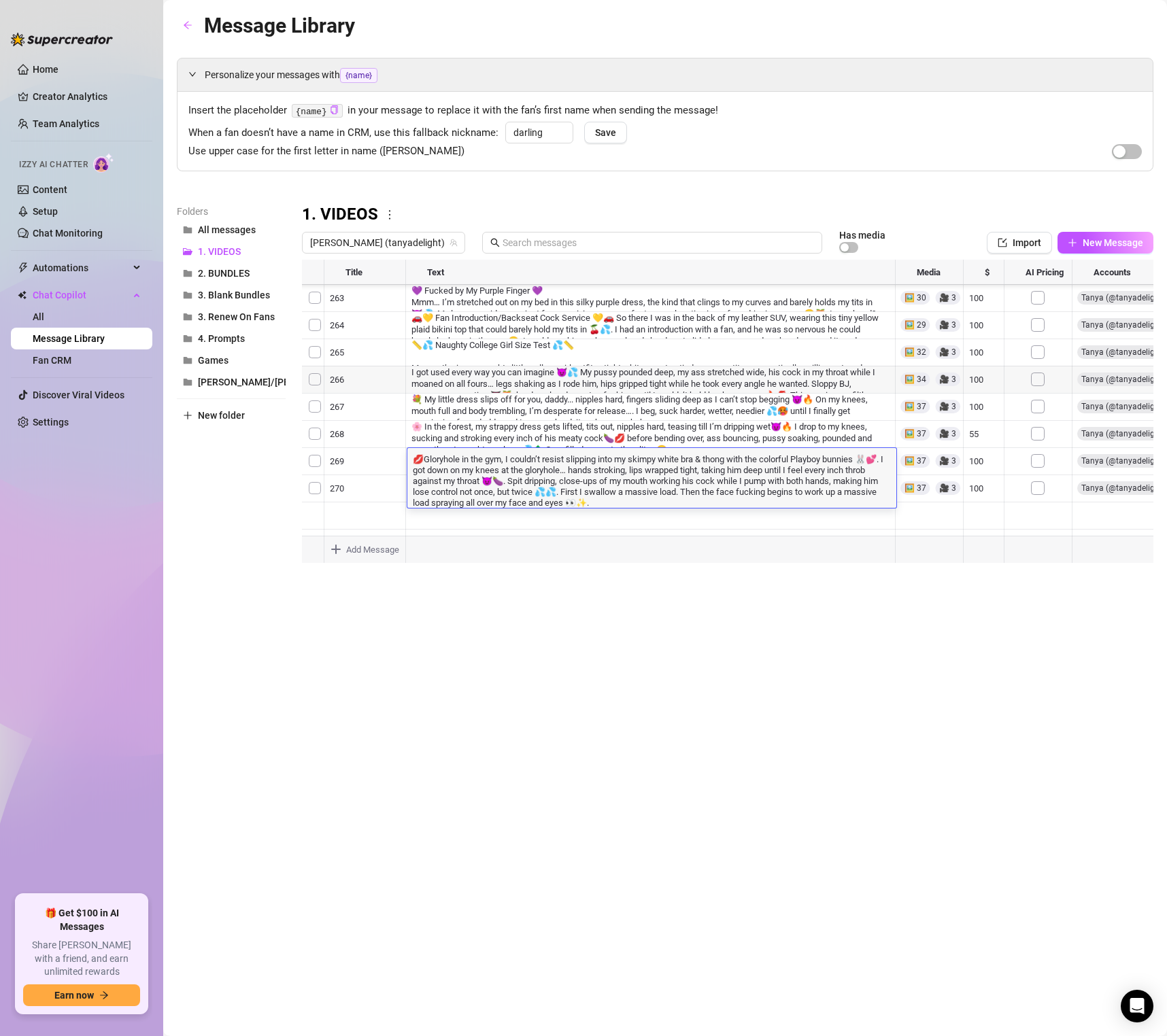
click at [521, 461] on textarea "💋Gloryhole in the gym, I couldn’t resist slipping into my skimpy white bra & th…" at bounding box center [651, 479] width 489 height 56
click at [570, 618] on div "Message Library Personalize your messages with {name} Insert the placeholder {n…" at bounding box center [665, 502] width 976 height 986
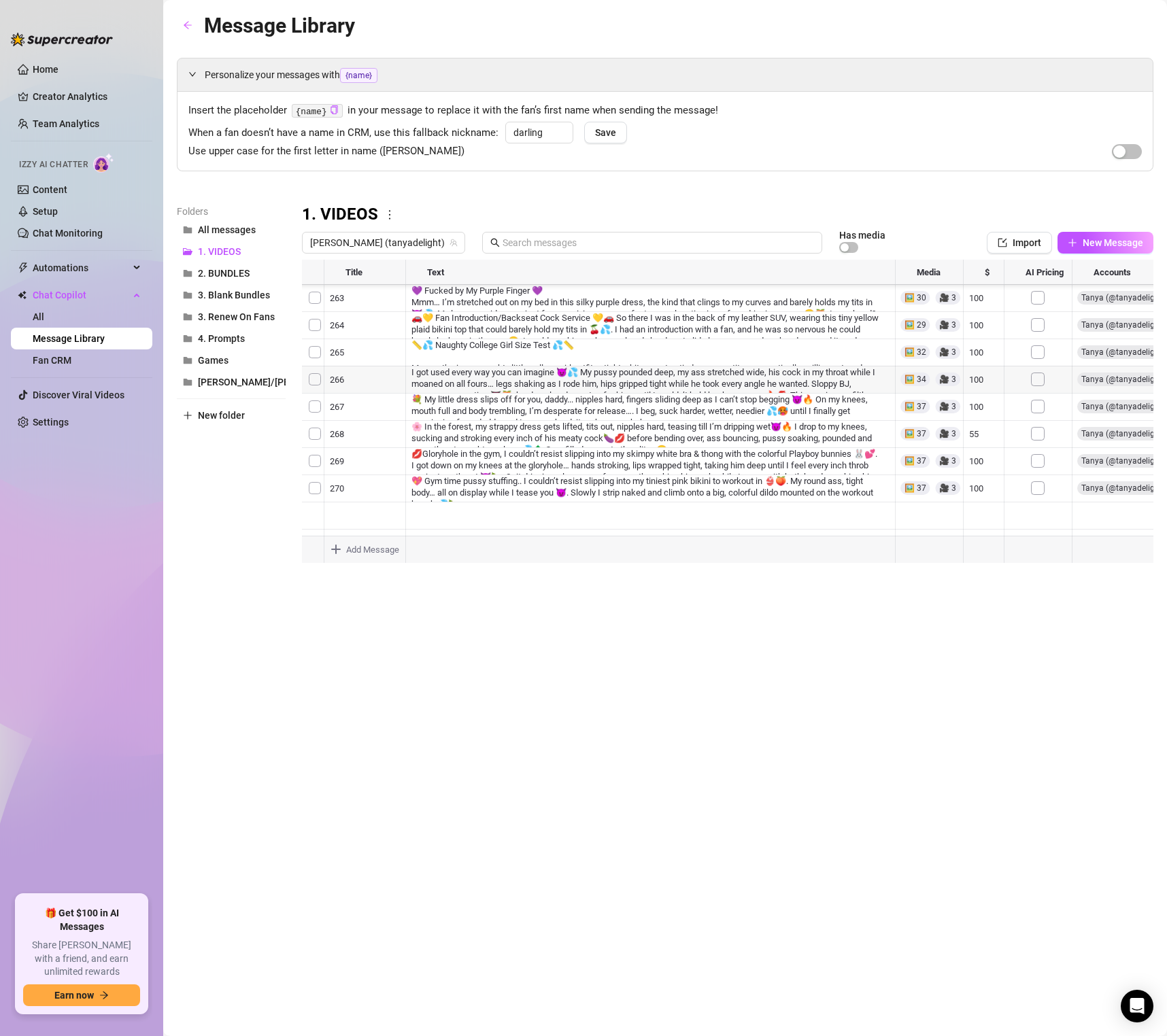
click at [477, 434] on div at bounding box center [727, 411] width 852 height 303
click at [537, 572] on div "Message Library Personalize your messages with {name} Insert the placeholder {n…" at bounding box center [665, 502] width 976 height 986
click at [500, 403] on div at bounding box center [727, 411] width 852 height 303
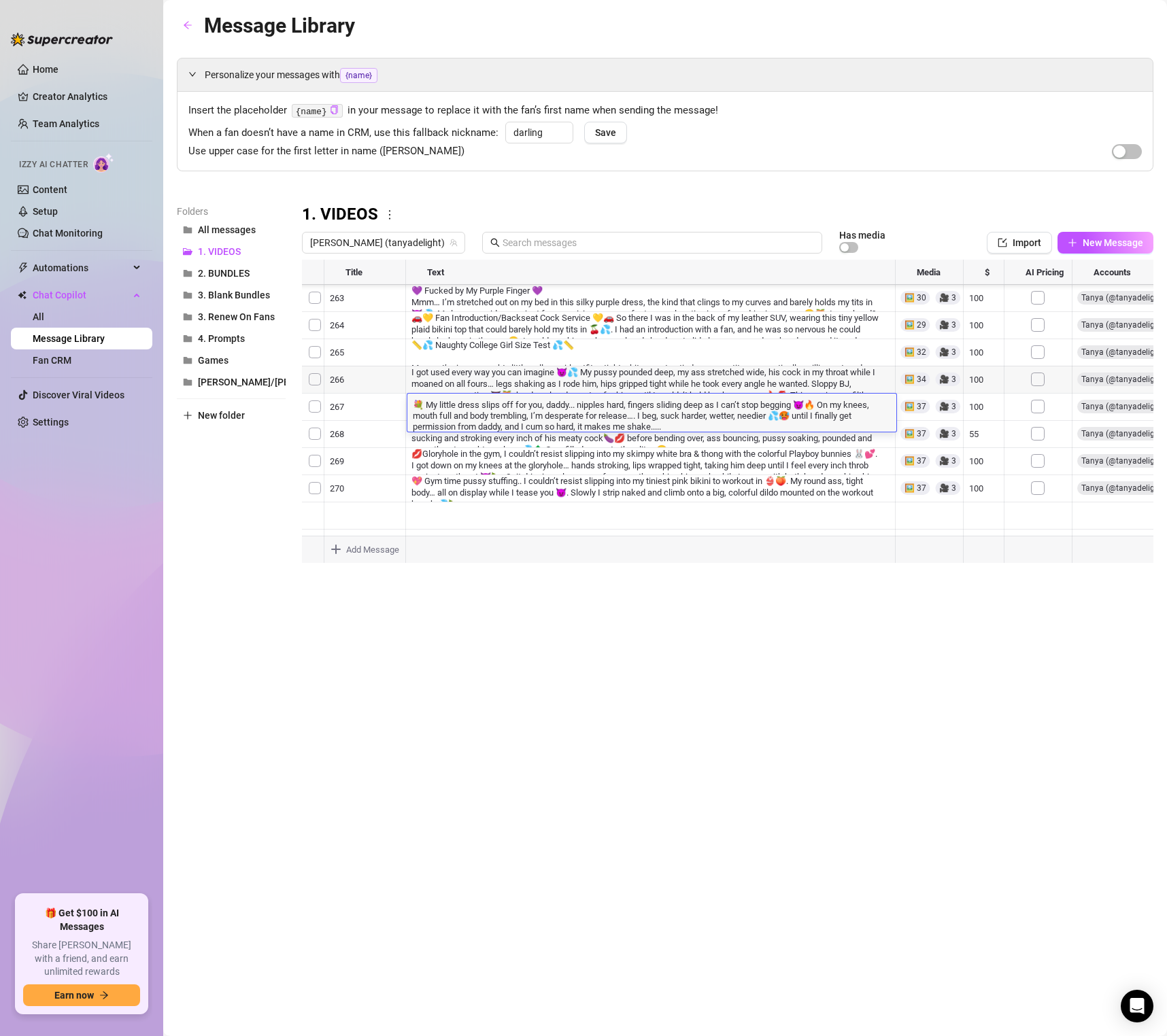
click at [560, 520] on div at bounding box center [727, 411] width 852 height 303
click at [527, 365] on div at bounding box center [727, 411] width 852 height 303
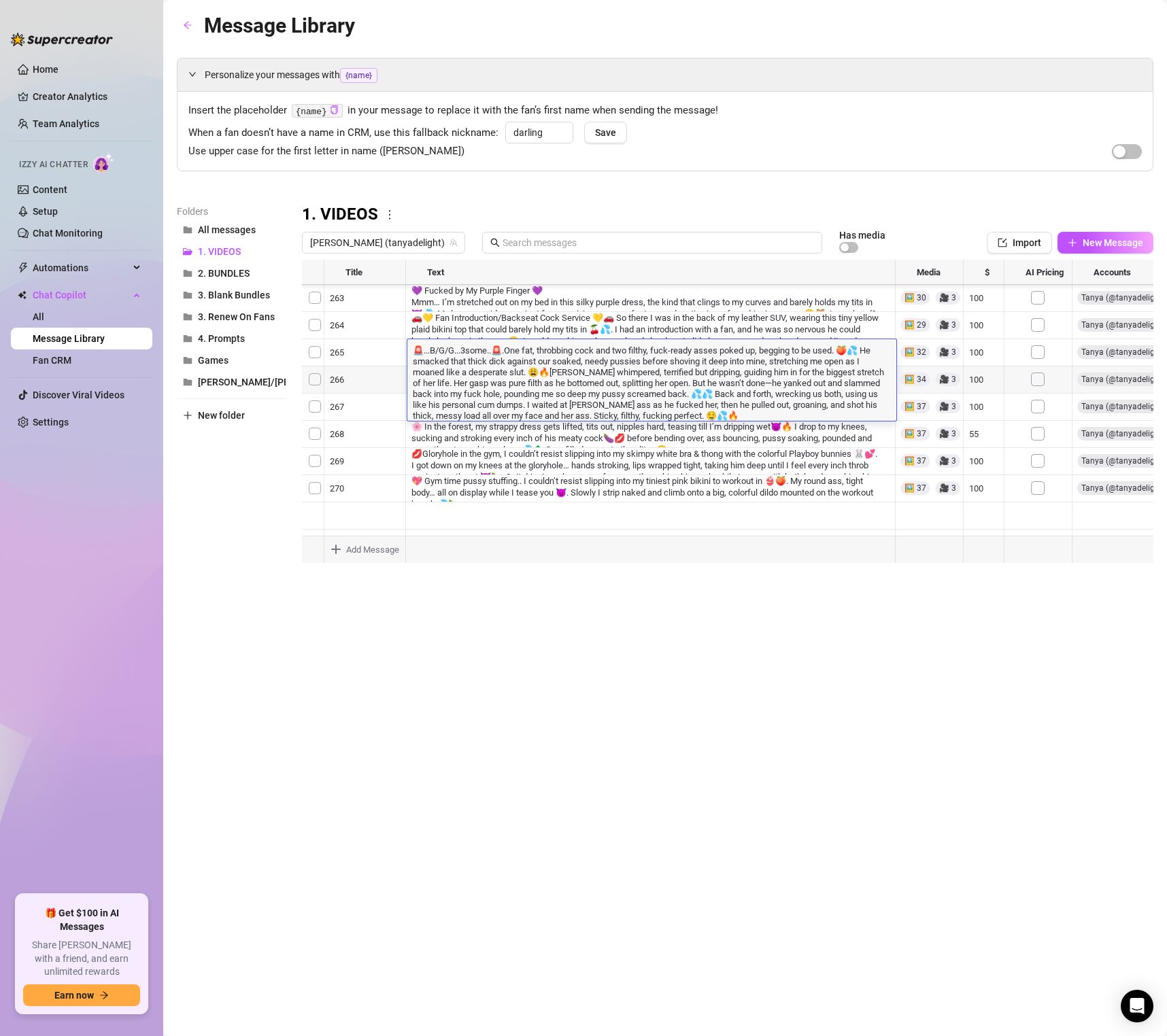
click at [584, 548] on body "Home Creator Analytics Team Analytics Izzy AI Chatter Content Setup Chat Monito…" at bounding box center [583, 518] width 1167 height 1036
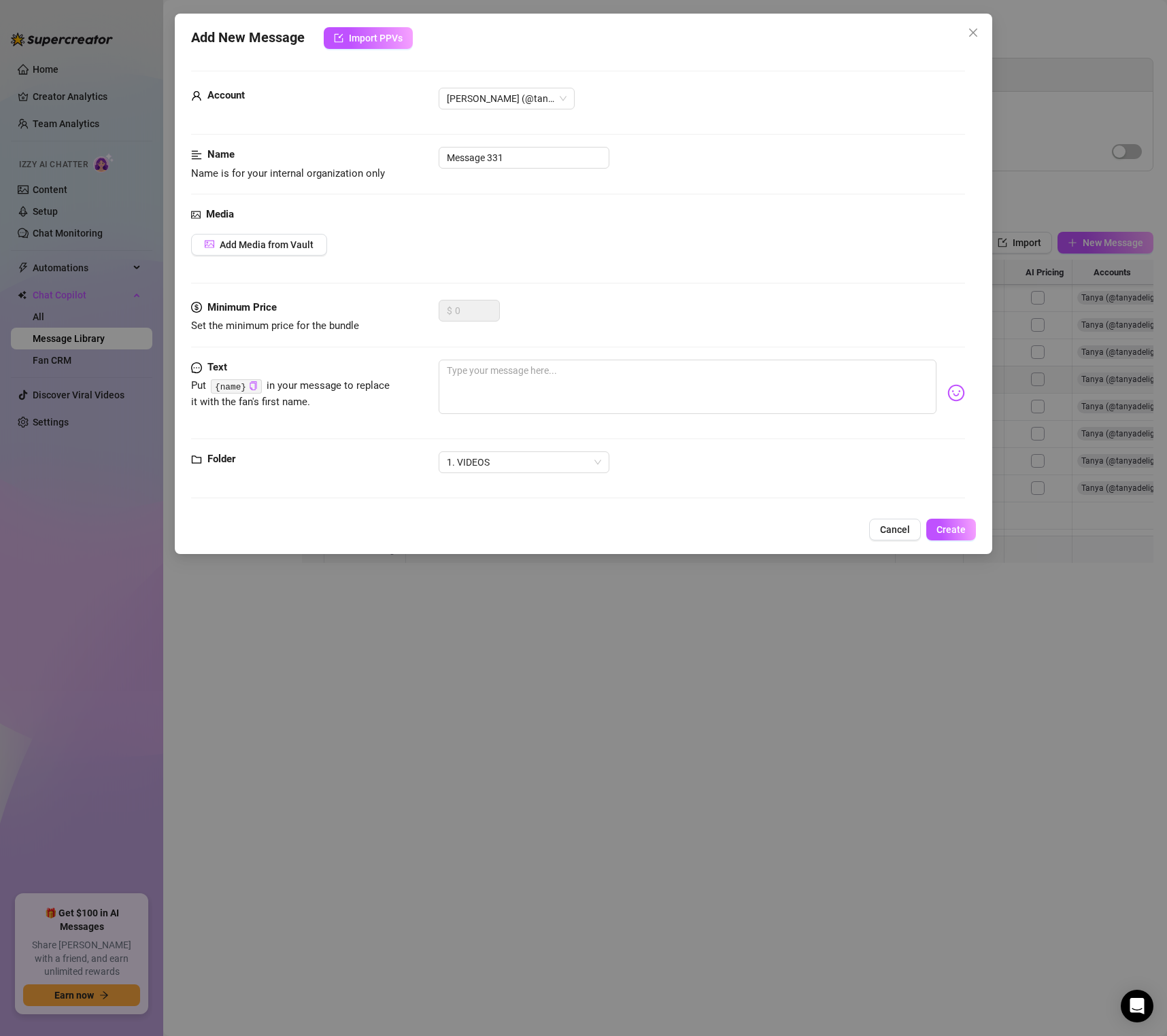
click at [887, 542] on div "Add New Message Import PPVs Account [PERSON_NAME] (@tanyadelight) Name Name is …" at bounding box center [583, 284] width 817 height 541
click at [888, 535] on span "Cancel" at bounding box center [895, 530] width 30 height 11
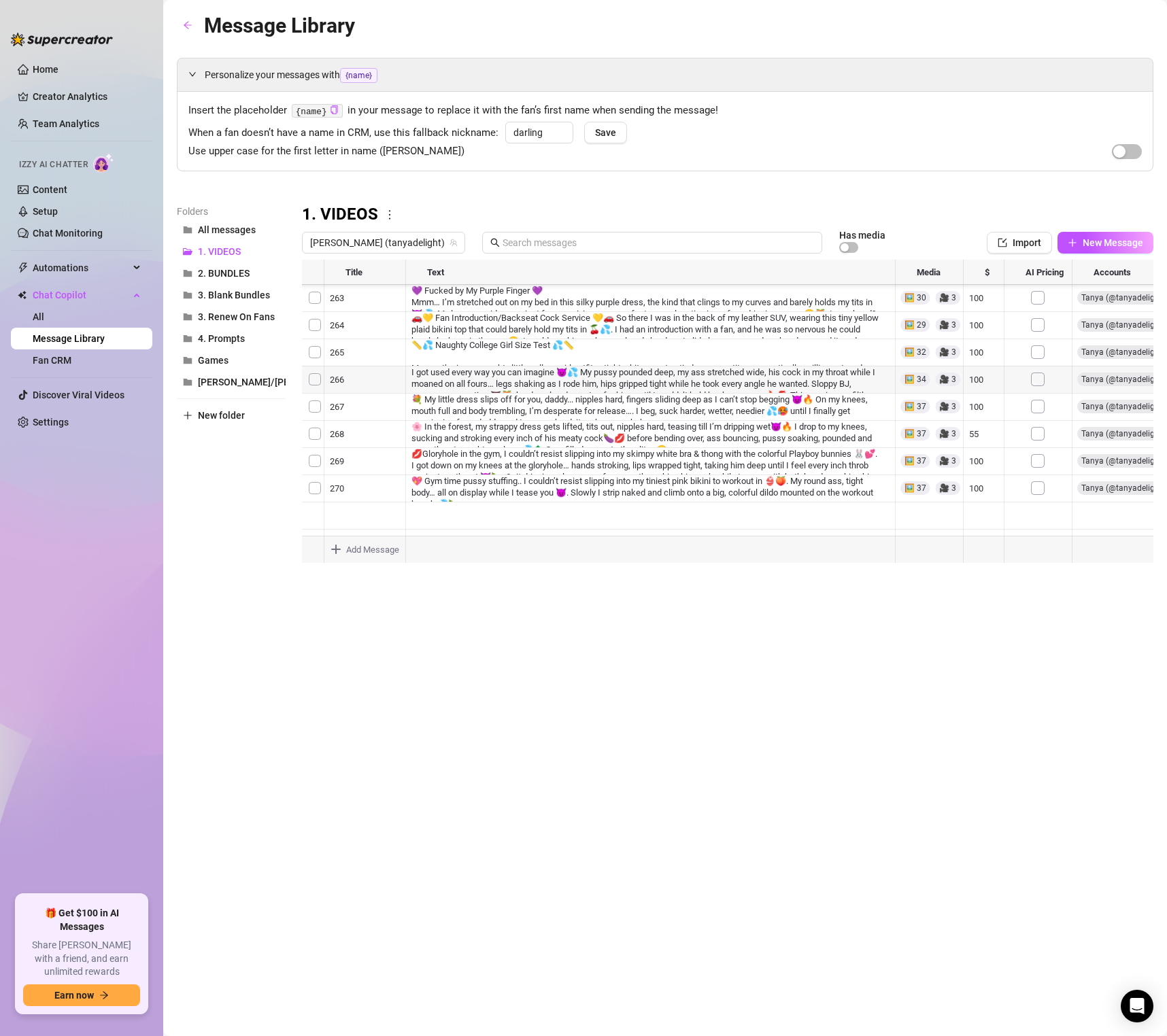
click at [525, 385] on div at bounding box center [727, 411] width 852 height 303
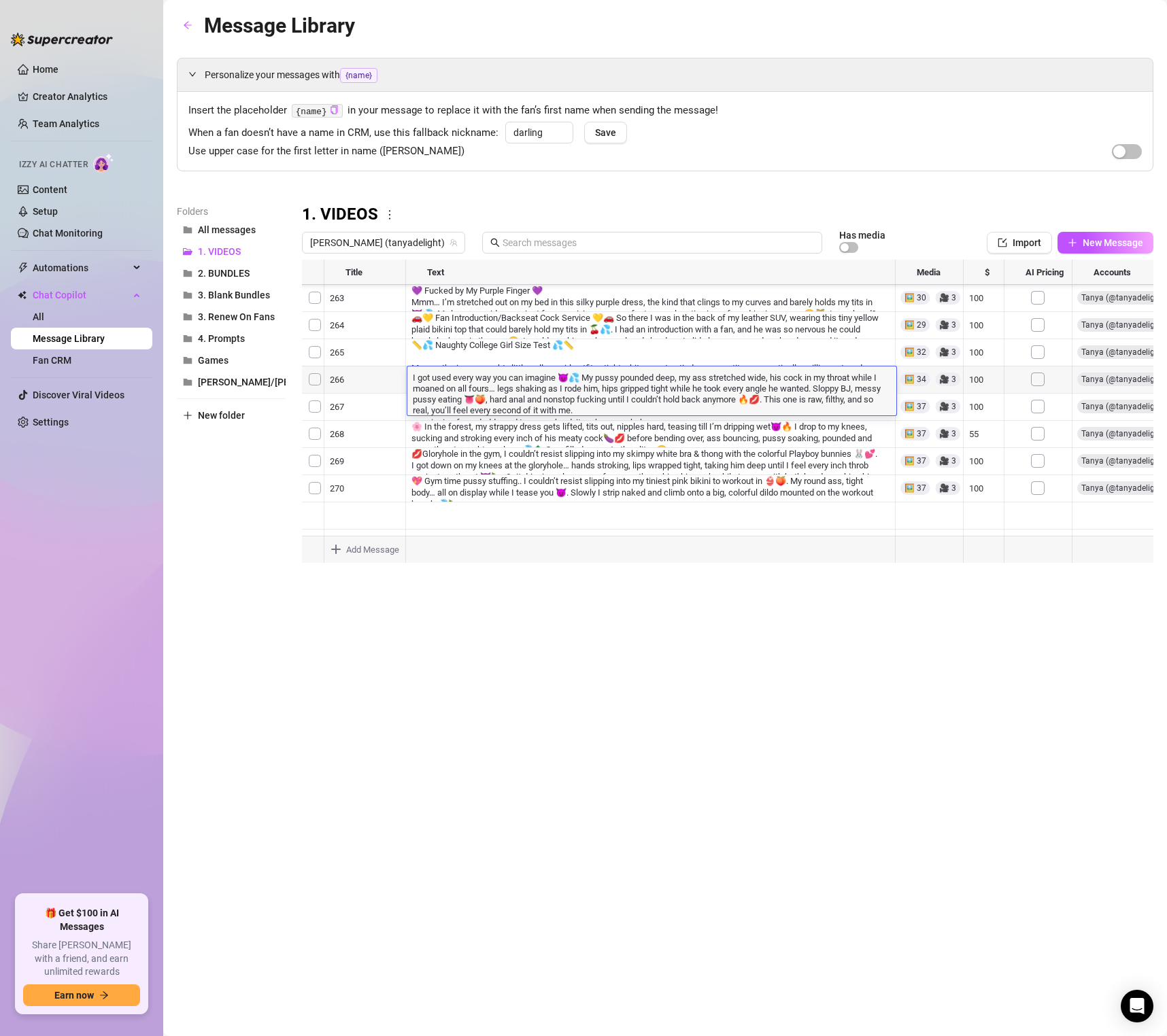
click at [544, 540] on body "Home Creator Analytics Team Analytics Izzy AI Chatter Content Setup Chat Monito…" at bounding box center [583, 518] width 1167 height 1036
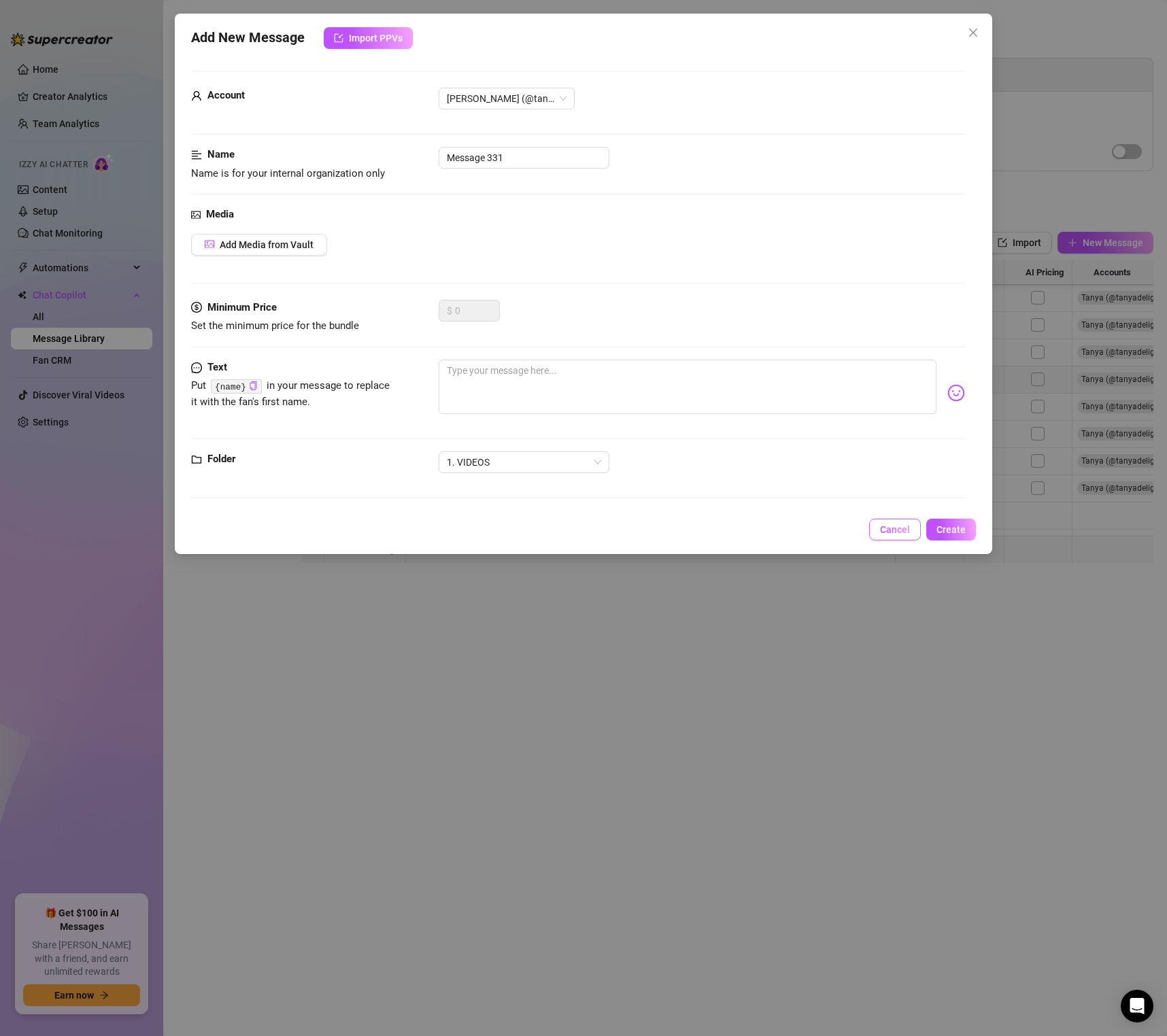
click at [879, 534] on button "Cancel" at bounding box center [895, 530] width 51 height 22
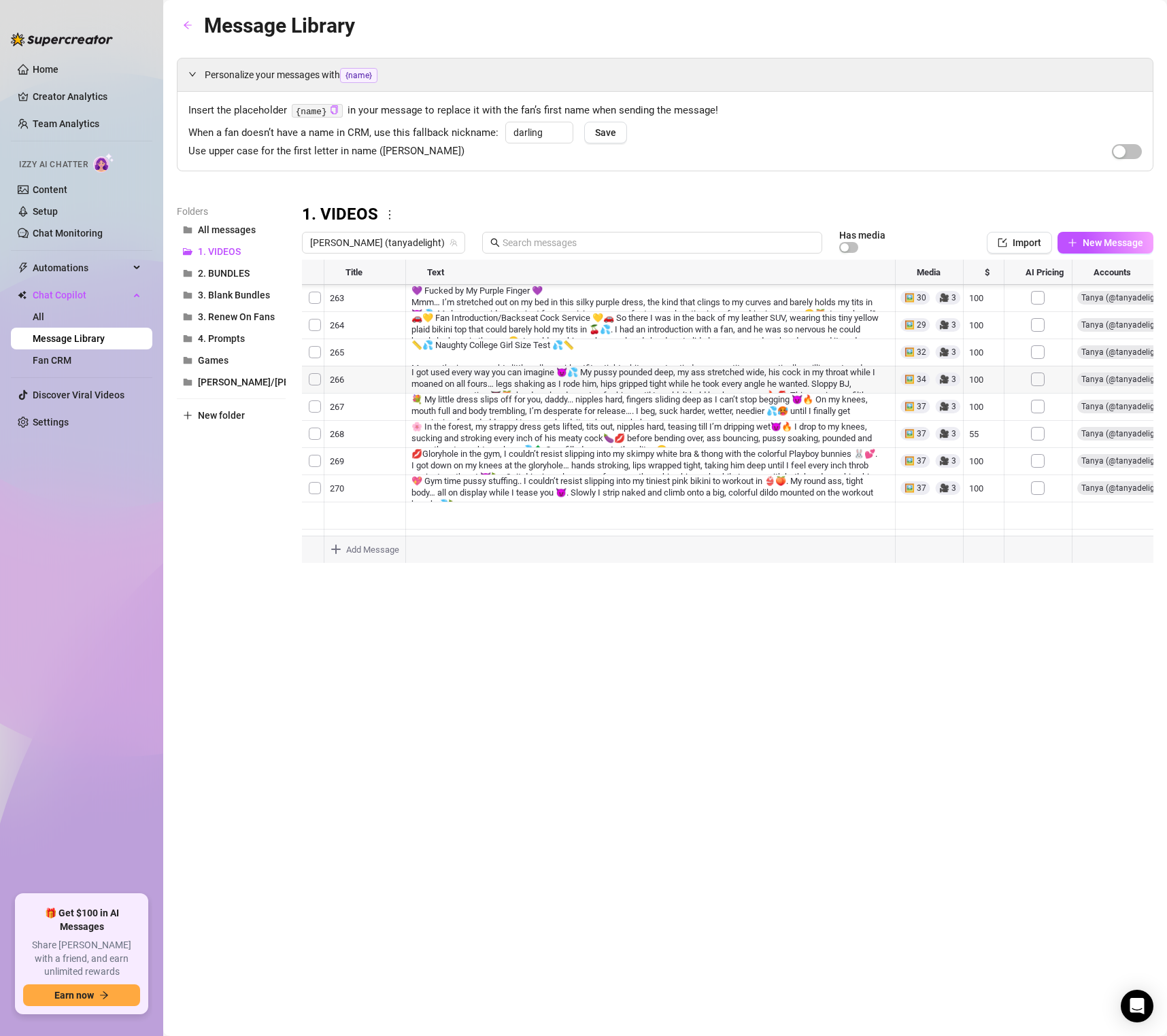
click at [731, 835] on div "Message Library Personalize your messages with {name} Insert the placeholder {n…" at bounding box center [665, 502] width 976 height 986
click at [978, 357] on div at bounding box center [727, 411] width 852 height 303
click at [745, 348] on div at bounding box center [727, 411] width 852 height 303
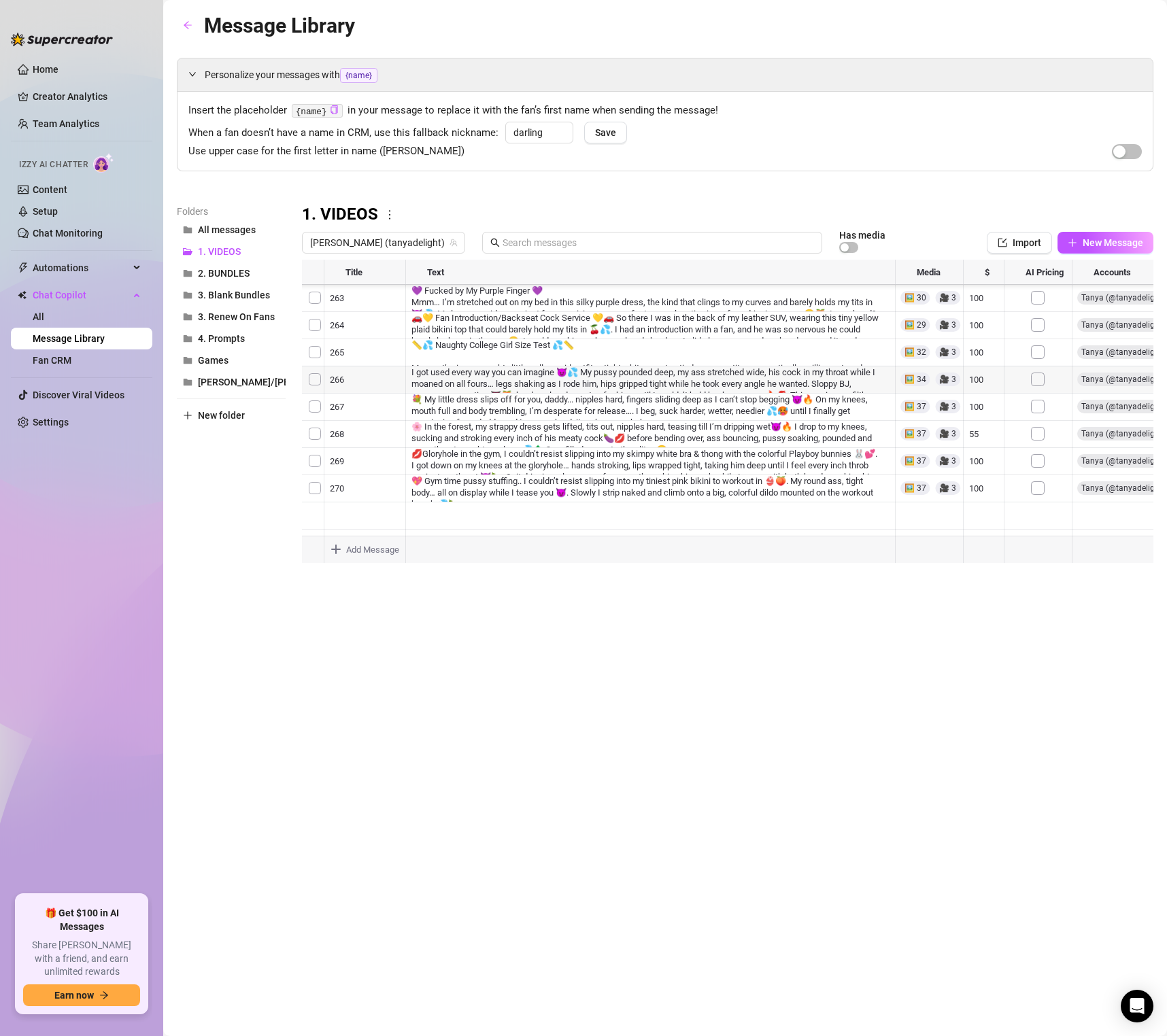
click at [686, 313] on div at bounding box center [727, 411] width 852 height 303
click at [706, 340] on div at bounding box center [727, 411] width 852 height 303
click at [994, 357] on div at bounding box center [727, 411] width 852 height 303
drag, startPoint x: 633, startPoint y: 313, endPoint x: 626, endPoint y: 317, distance: 8.1
click at [633, 313] on div at bounding box center [727, 411] width 852 height 303
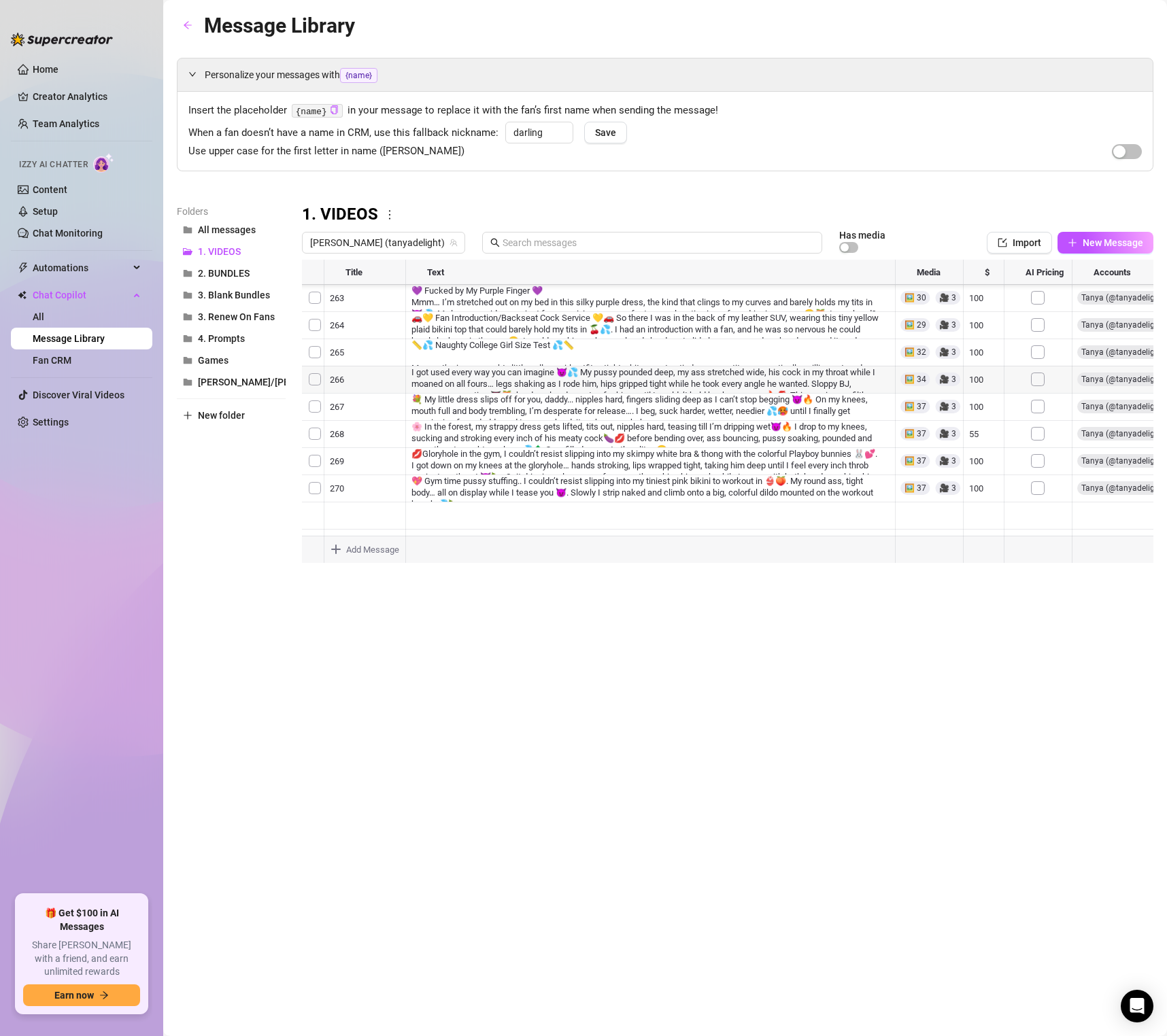
scroll to position [4276, 0]
click at [291, 499] on div "Folders All messages 1. VIDEOS 2. BUNDLES 3. Blank Bundles 3. Renew On Fans 4. …" at bounding box center [665, 384] width 976 height 359
drag, startPoint x: 308, startPoint y: 512, endPoint x: 326, endPoint y: 412, distance: 101.6
click at [327, 413] on div at bounding box center [727, 411] width 852 height 303
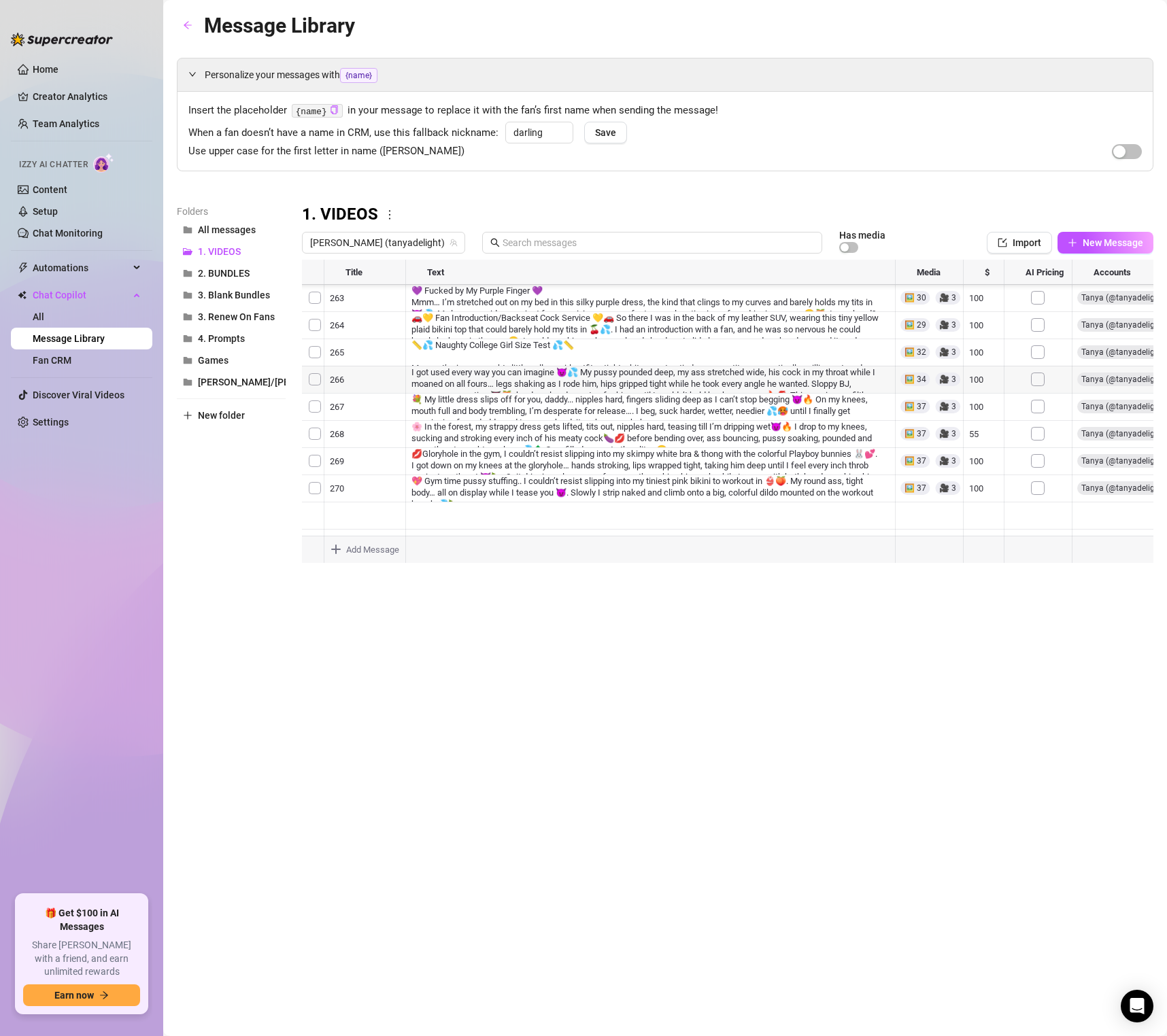
click at [317, 395] on div at bounding box center [727, 411] width 852 height 303
click at [812, 984] on span "Delete" at bounding box center [802, 987] width 28 height 11
click at [355, 400] on div at bounding box center [727, 411] width 852 height 303
click at [357, 401] on div at bounding box center [727, 411] width 852 height 303
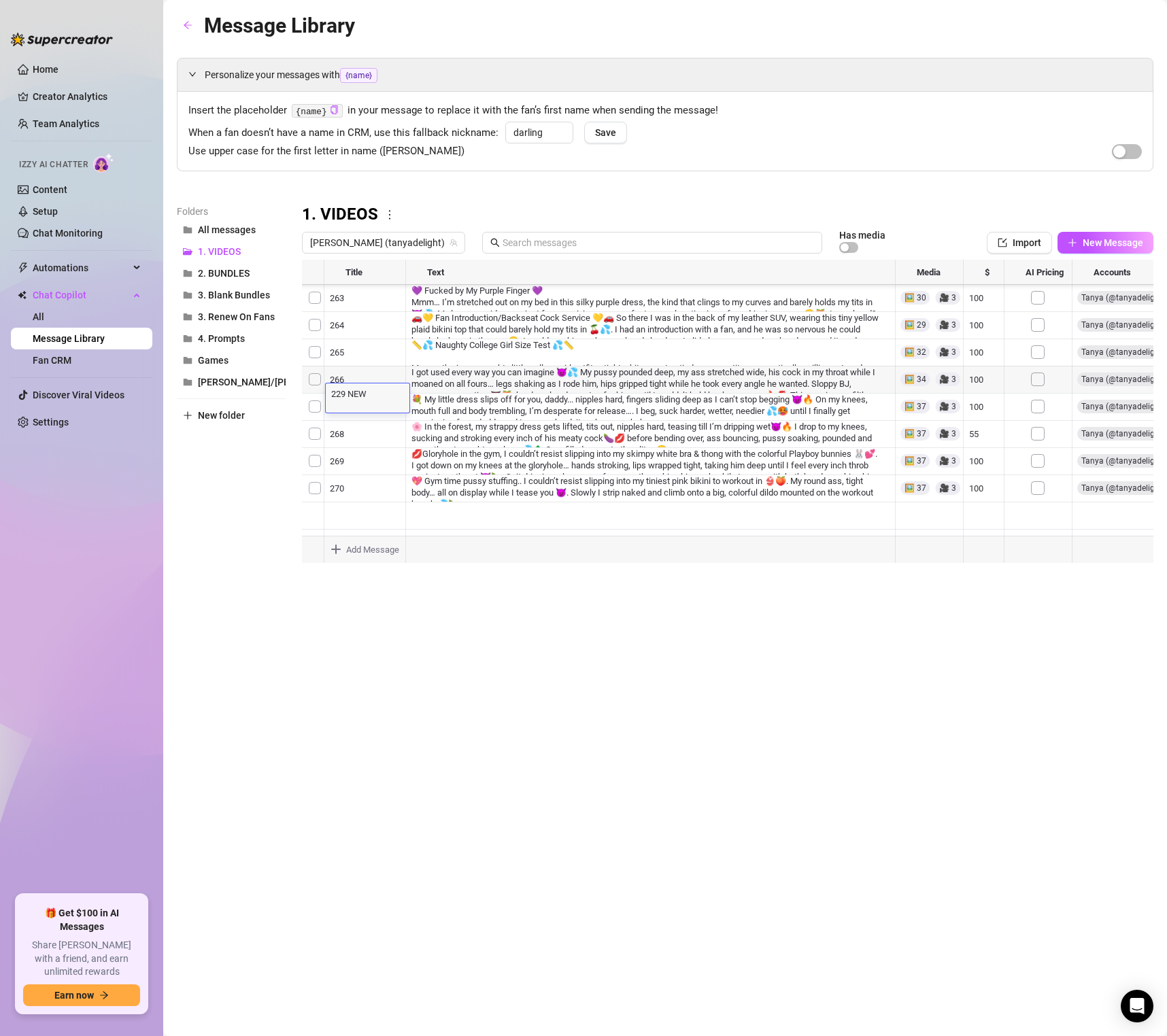
click at [353, 398] on textarea "229 NEW" at bounding box center [367, 393] width 83 height 12
drag, startPoint x: 349, startPoint y: 394, endPoint x: 404, endPoint y: 391, distance: 55.1
click at [404, 391] on textarea "229 NEW" at bounding box center [367, 393] width 83 height 12
type textarea "229"
click at [429, 610] on div "Message Library Personalize your messages with {name} Insert the placeholder {n…" at bounding box center [665, 502] width 976 height 986
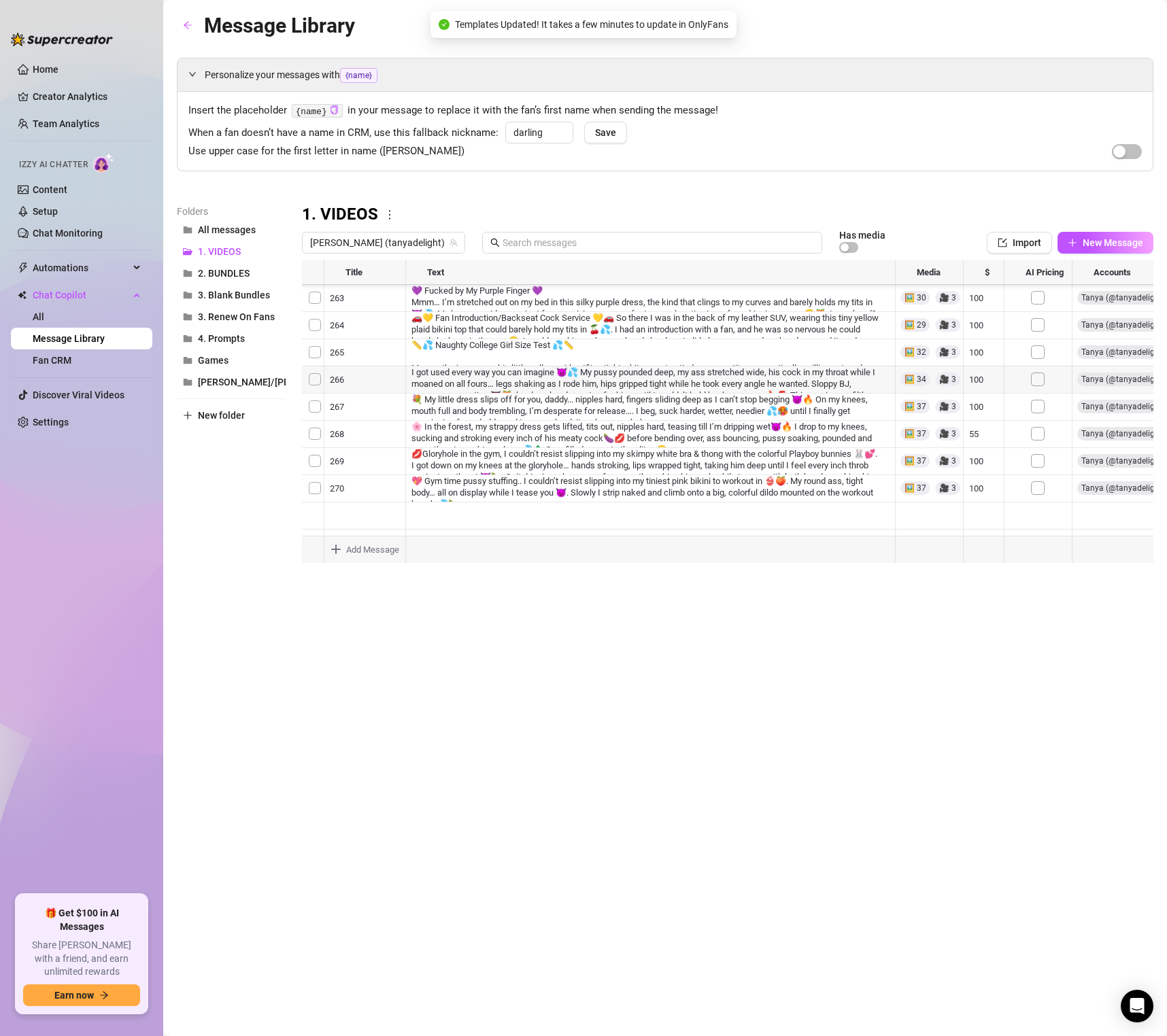
click at [1042, 396] on div at bounding box center [727, 411] width 852 height 303
click at [1003, 568] on div "Message Library Personalize your messages with {name} Insert the placeholder {n…" at bounding box center [665, 502] width 976 height 986
click at [986, 397] on div at bounding box center [727, 411] width 852 height 303
click at [979, 397] on div at bounding box center [727, 411] width 852 height 303
click at [589, 773] on div "Message Library Personalize your messages with {name} Insert the placeholder {n…" at bounding box center [665, 502] width 976 height 986
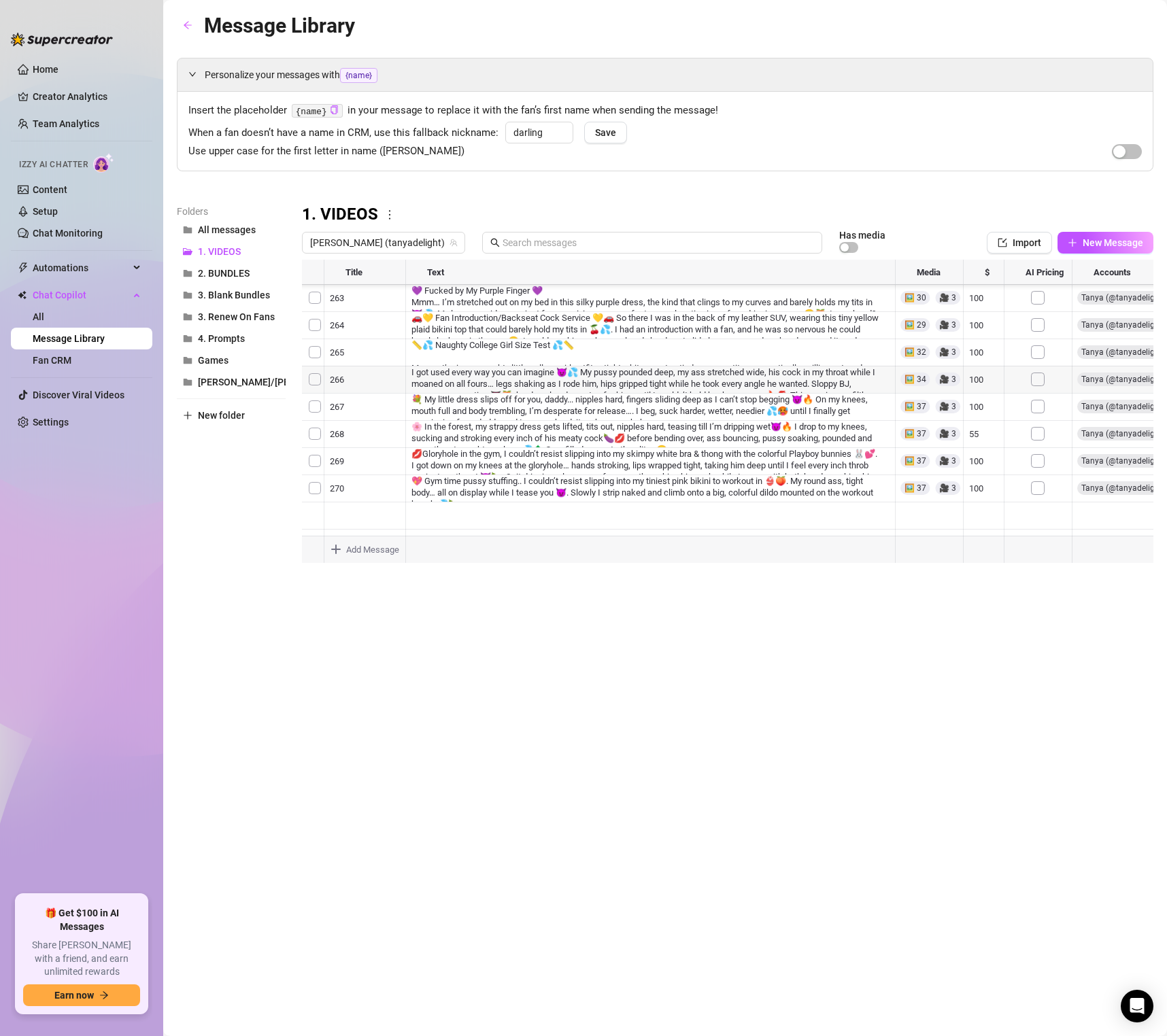
scroll to position [2138, 0]
click at [762, 353] on div at bounding box center [727, 411] width 852 height 303
click at [638, 324] on div at bounding box center [727, 411] width 852 height 303
click at [717, 376] on div at bounding box center [727, 411] width 852 height 303
click at [636, 380] on div at bounding box center [727, 411] width 852 height 303
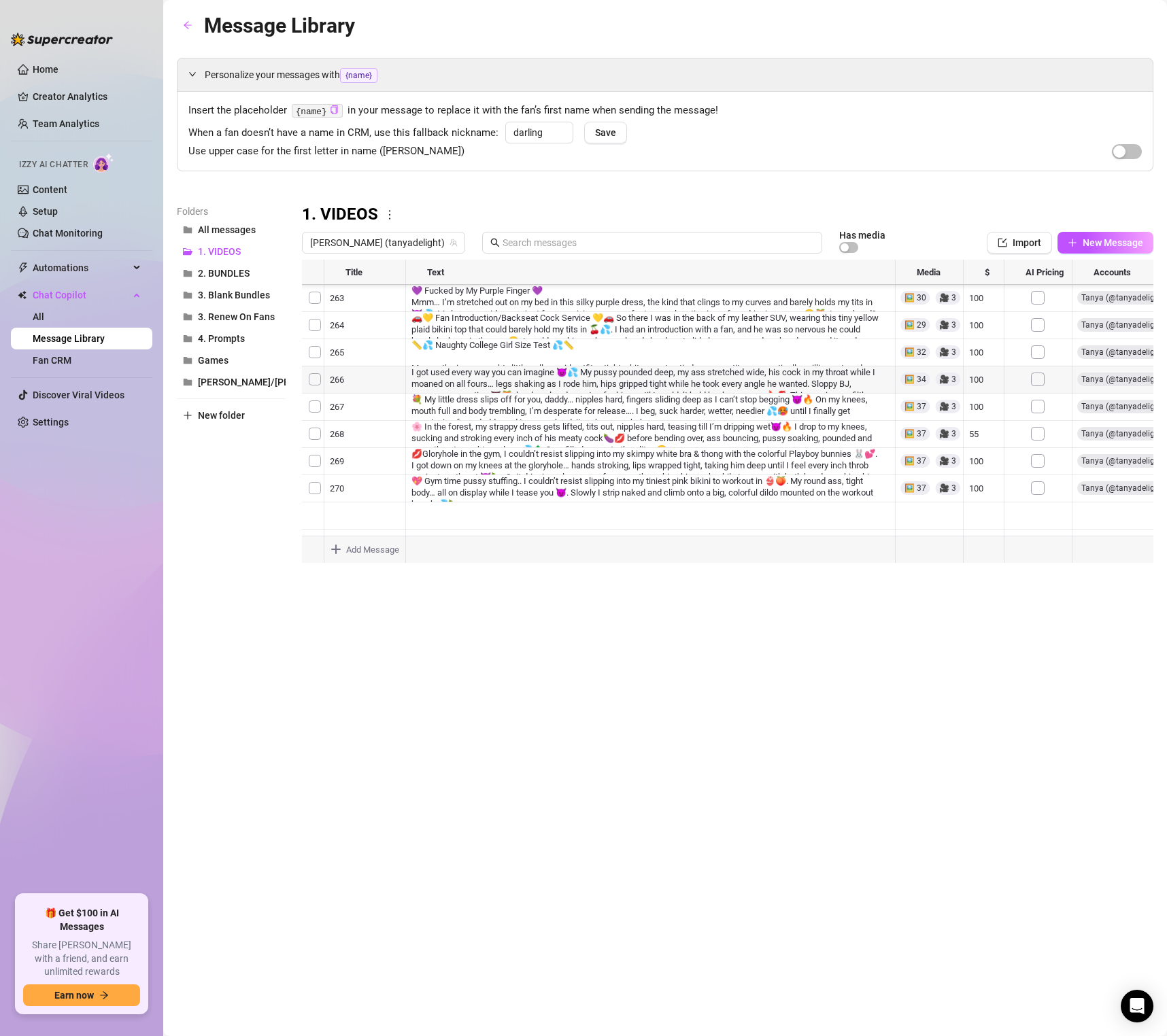
scroll to position [2204, 0]
click at [584, 381] on div at bounding box center [727, 411] width 852 height 303
click at [612, 345] on div at bounding box center [727, 411] width 852 height 303
click at [736, 328] on div at bounding box center [727, 411] width 852 height 303
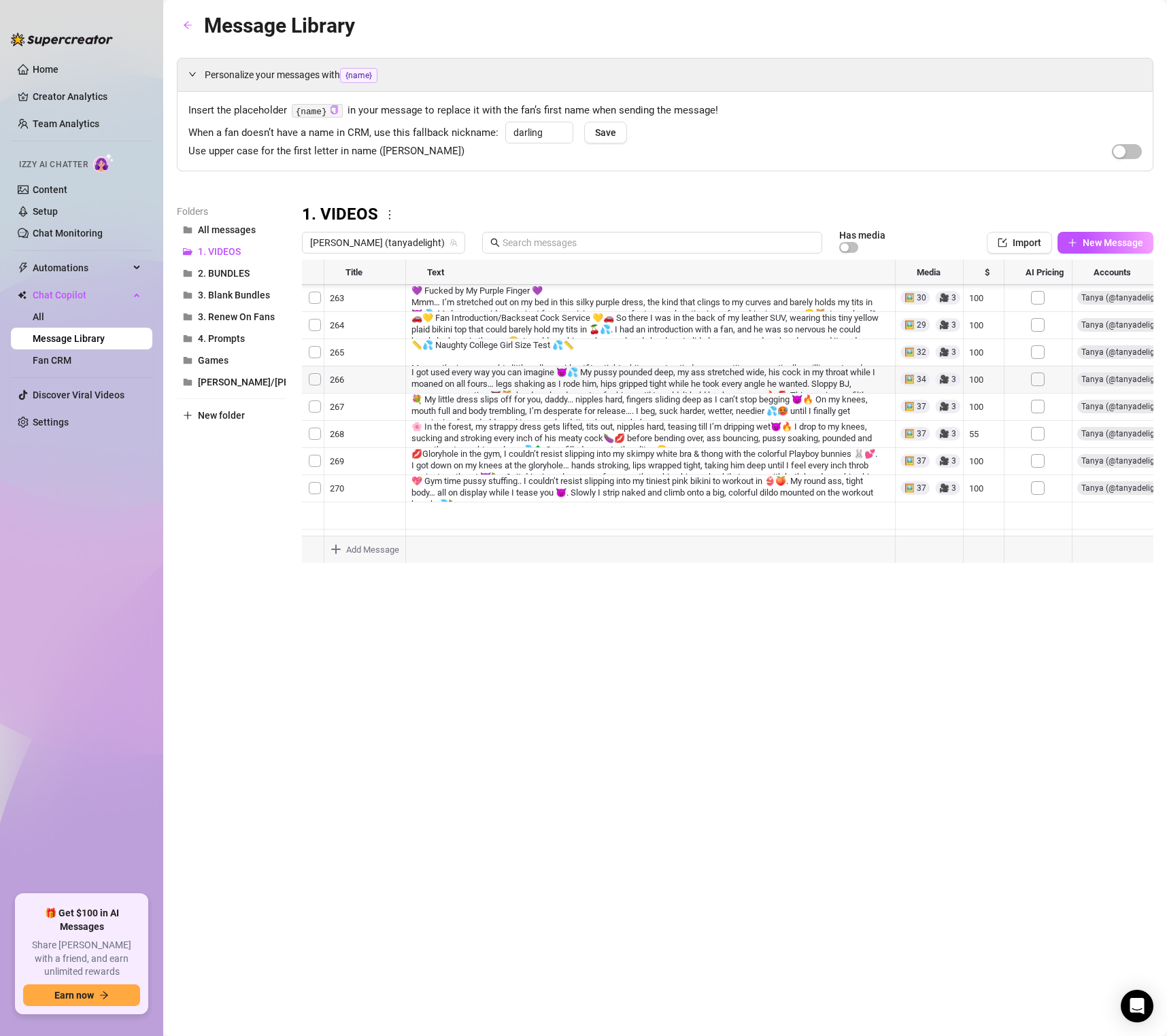
click at [609, 330] on div at bounding box center [727, 411] width 852 height 303
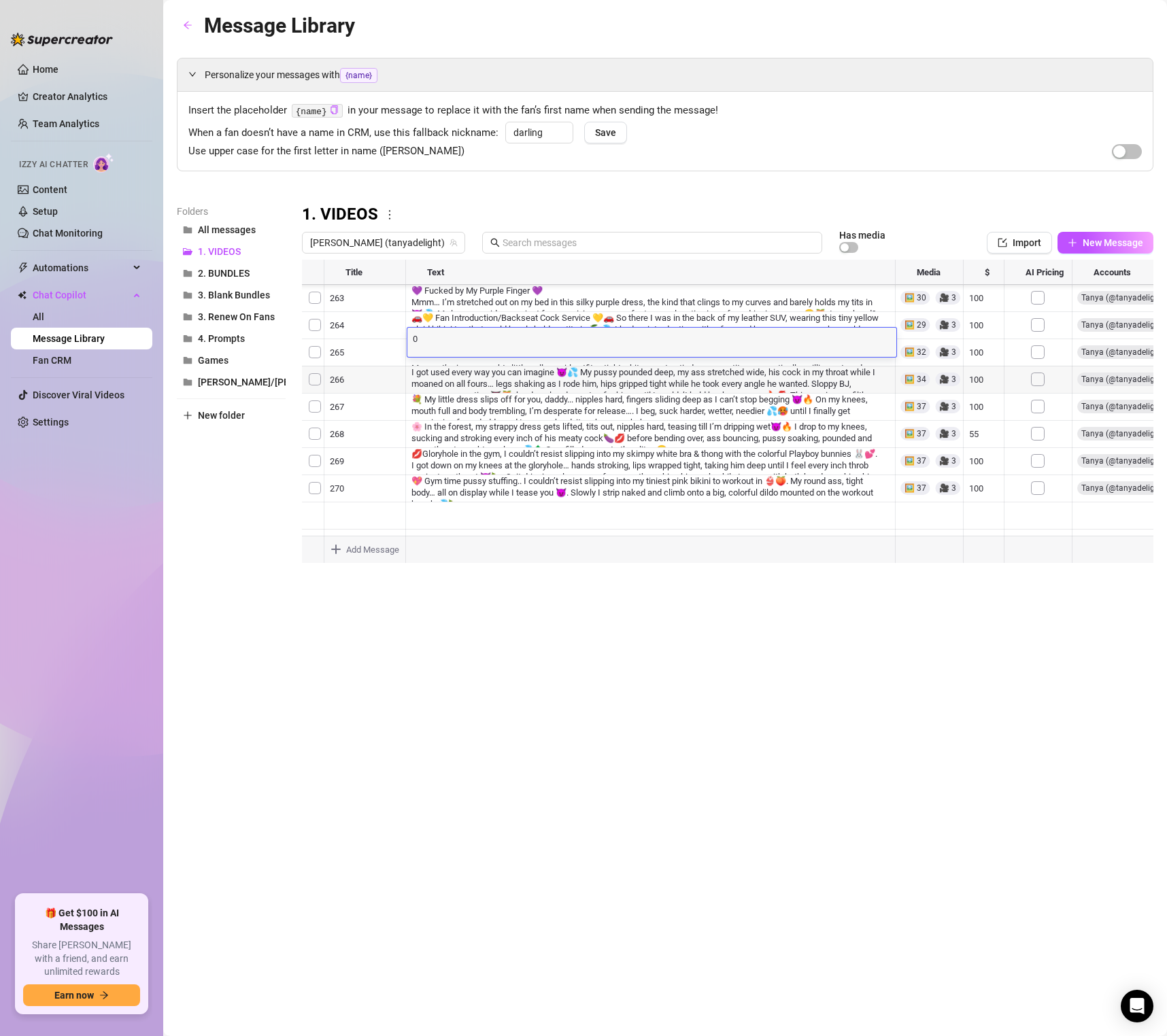
scroll to position [0, 0]
click at [536, 557] on body "Home Creator Analytics Team Analytics Izzy AI Chatter Content Setup Chat Monito…" at bounding box center [583, 518] width 1167 height 1036
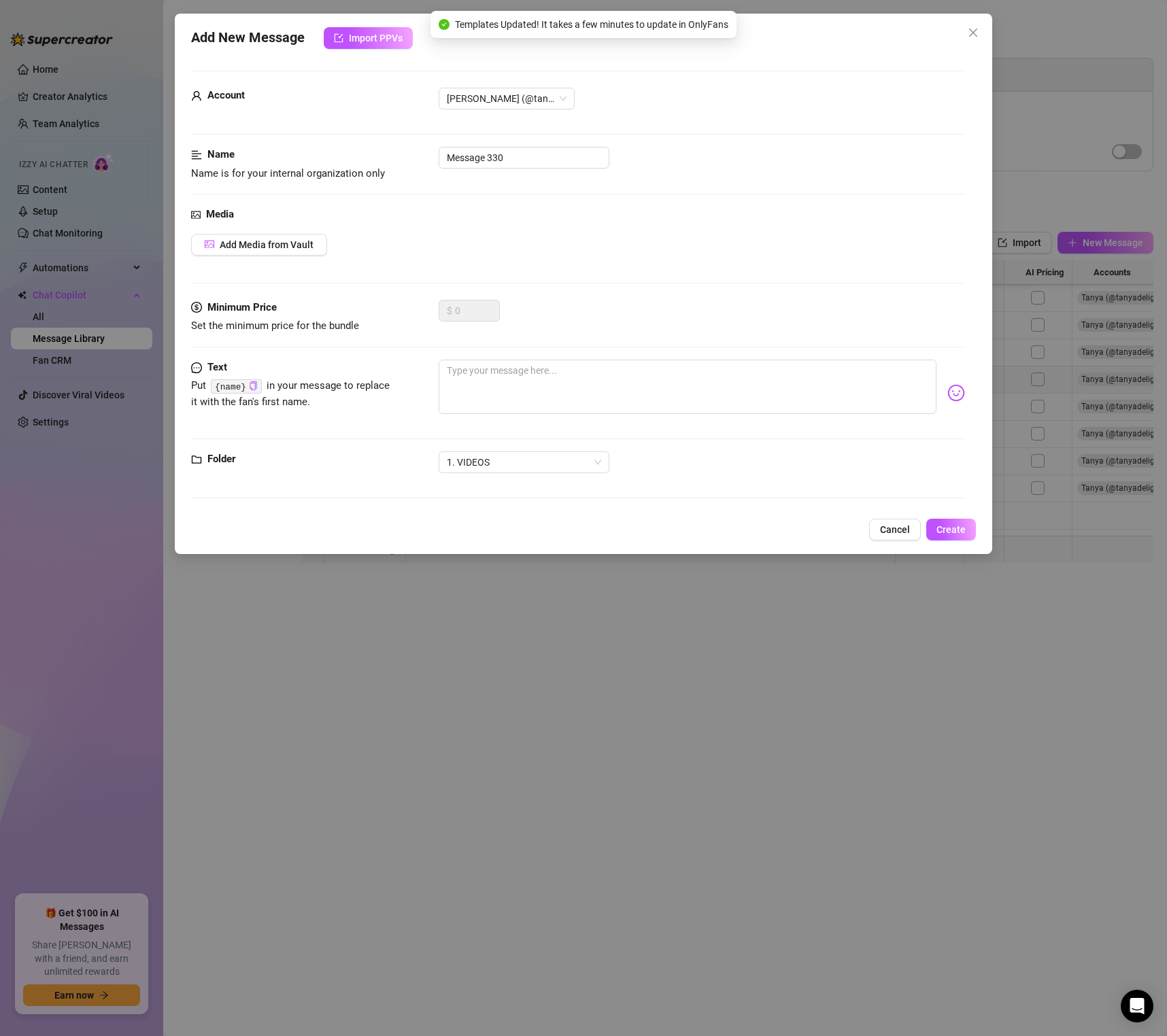
click at [891, 517] on div "Add New Message Import PPVs Account [PERSON_NAME] (@tanyadelight) Name Name is …" at bounding box center [583, 284] width 817 height 541
click at [894, 532] on span "Cancel" at bounding box center [895, 530] width 30 height 11
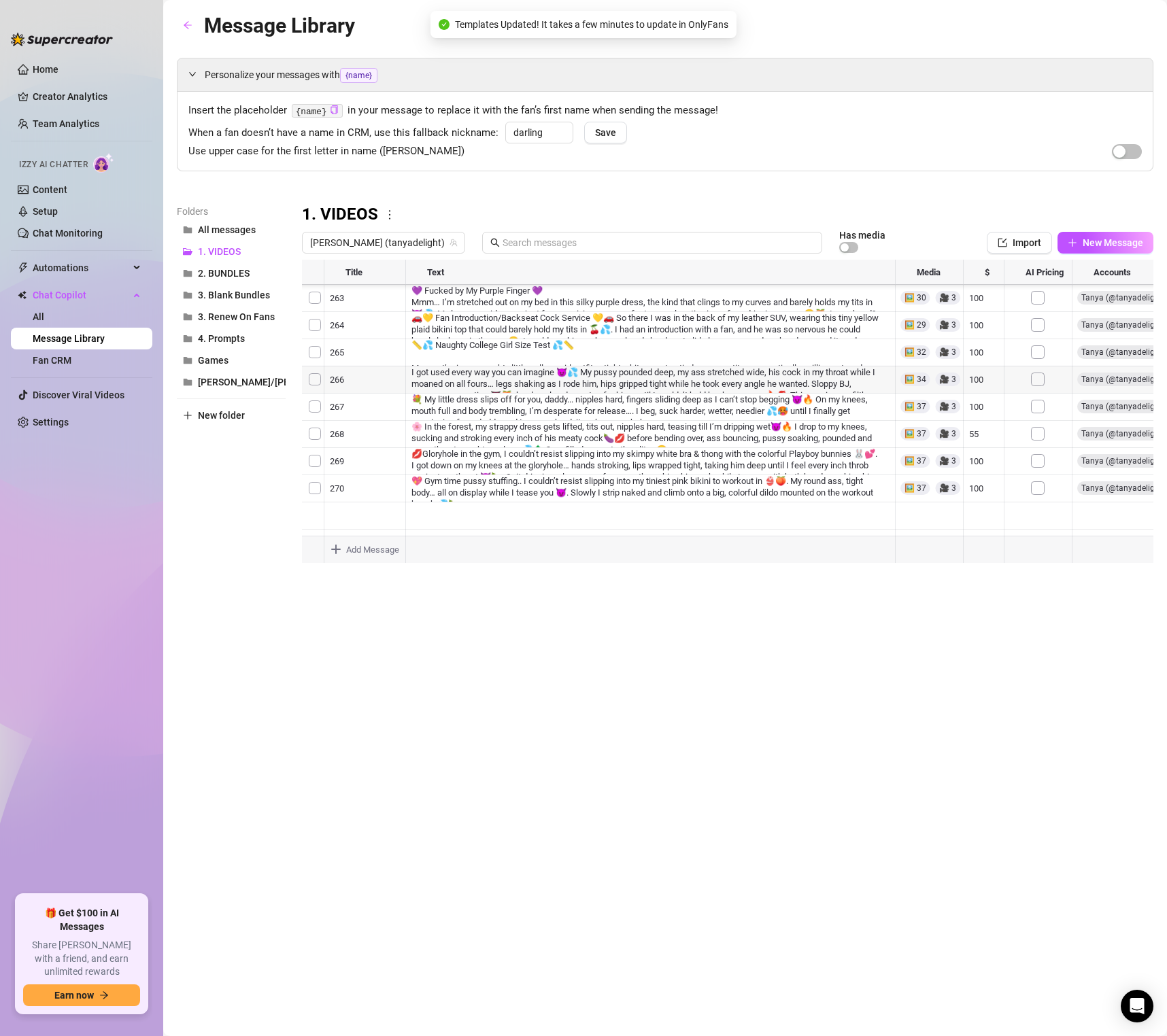
click at [687, 636] on div "Message Library Personalize your messages with {name} Insert the placeholder {n…" at bounding box center [665, 502] width 976 height 986
click at [624, 323] on div at bounding box center [727, 411] width 852 height 303
click at [547, 334] on div at bounding box center [727, 411] width 852 height 303
click at [555, 675] on div "Message Library Personalize your messages with {name} Insert the placeholder {n…" at bounding box center [665, 502] width 976 height 986
click at [483, 393] on div at bounding box center [727, 411] width 852 height 303
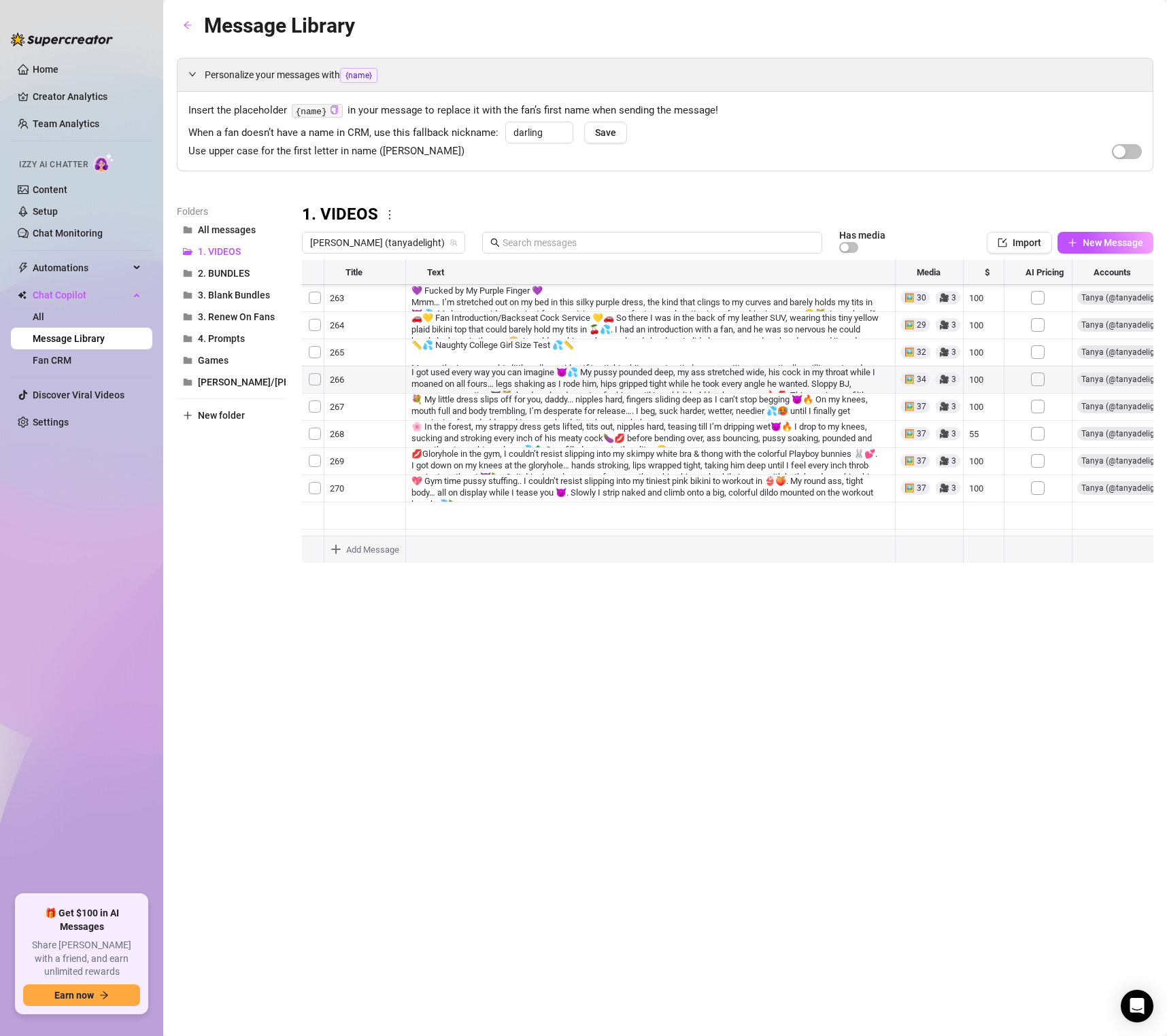
click at [472, 351] on div at bounding box center [727, 411] width 852 height 303
click at [498, 345] on div at bounding box center [727, 411] width 852 height 303
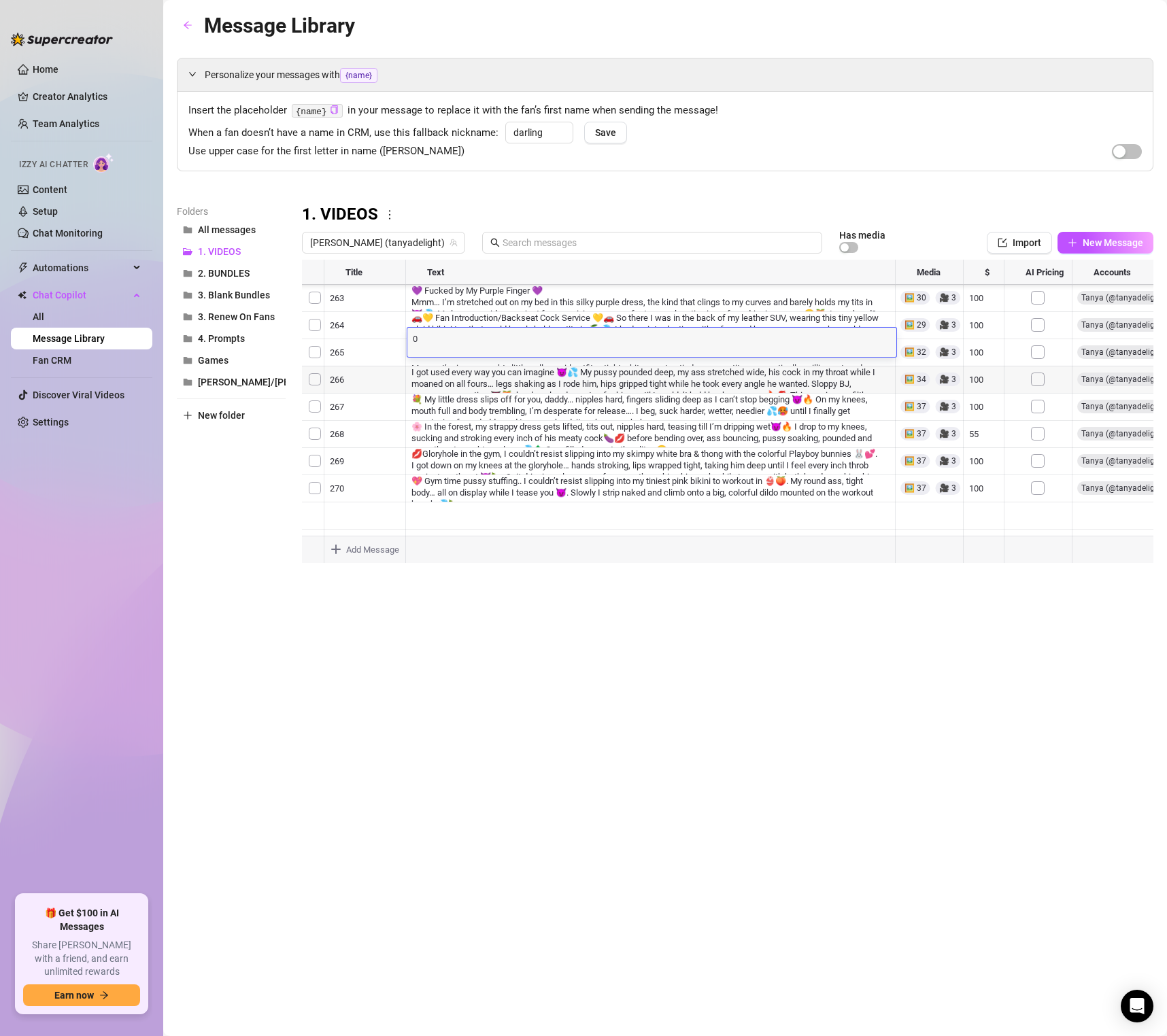
click at [498, 345] on div "0 0" at bounding box center [651, 343] width 489 height 29
click at [492, 339] on textarea "0" at bounding box center [651, 337] width 489 height 12
paste textarea "🔥💁‍♀️ Oh, baby boy, Mommy's here to take control 🤫! 👠 I've got the perfect trea…"
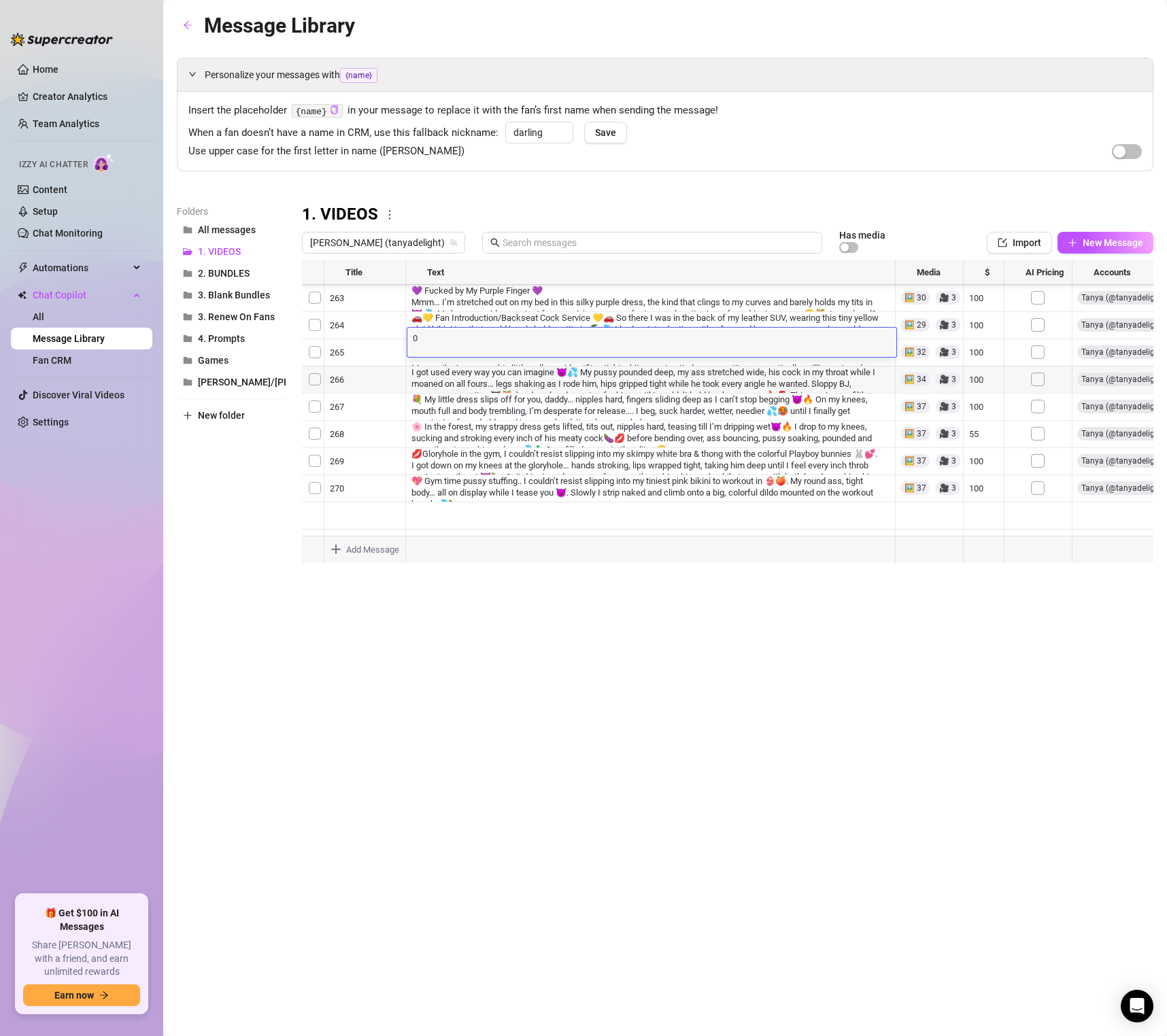
type textarea "🔥💁‍♀️ Oh, baby boy, Mommy's here to take control 🤫! 👠 I've got the perfect trea…"
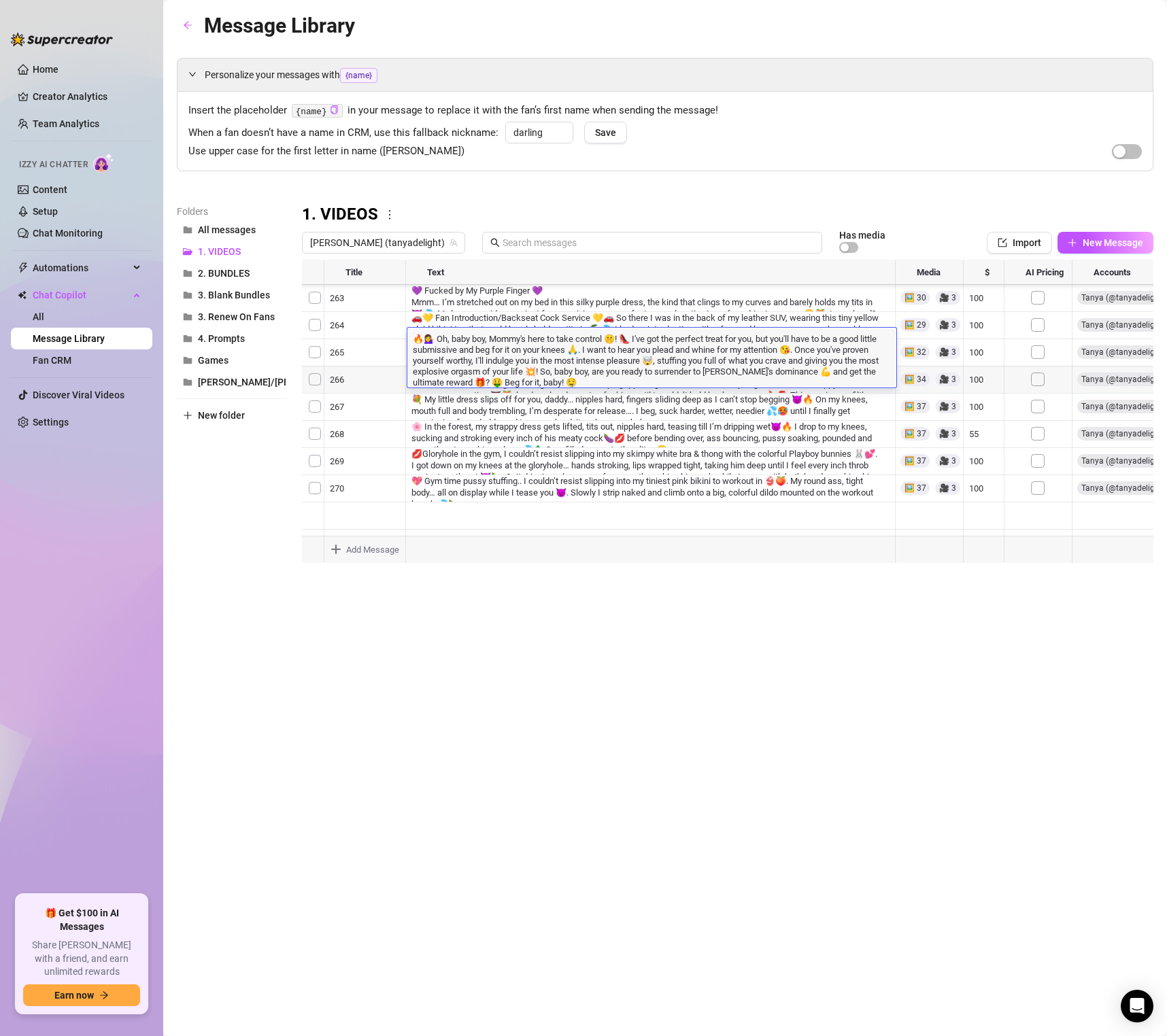
click at [611, 388] on textarea "🔥💁‍♀️ Oh, baby boy, Mommy's here to take control 🤫! 👠 I've got the perfect trea…" at bounding box center [651, 359] width 489 height 56
type textarea "🔥💁‍♀️ Oh, baby boy, Mommy's here to take control 🤫! 👠 I've got the perfect trea…"
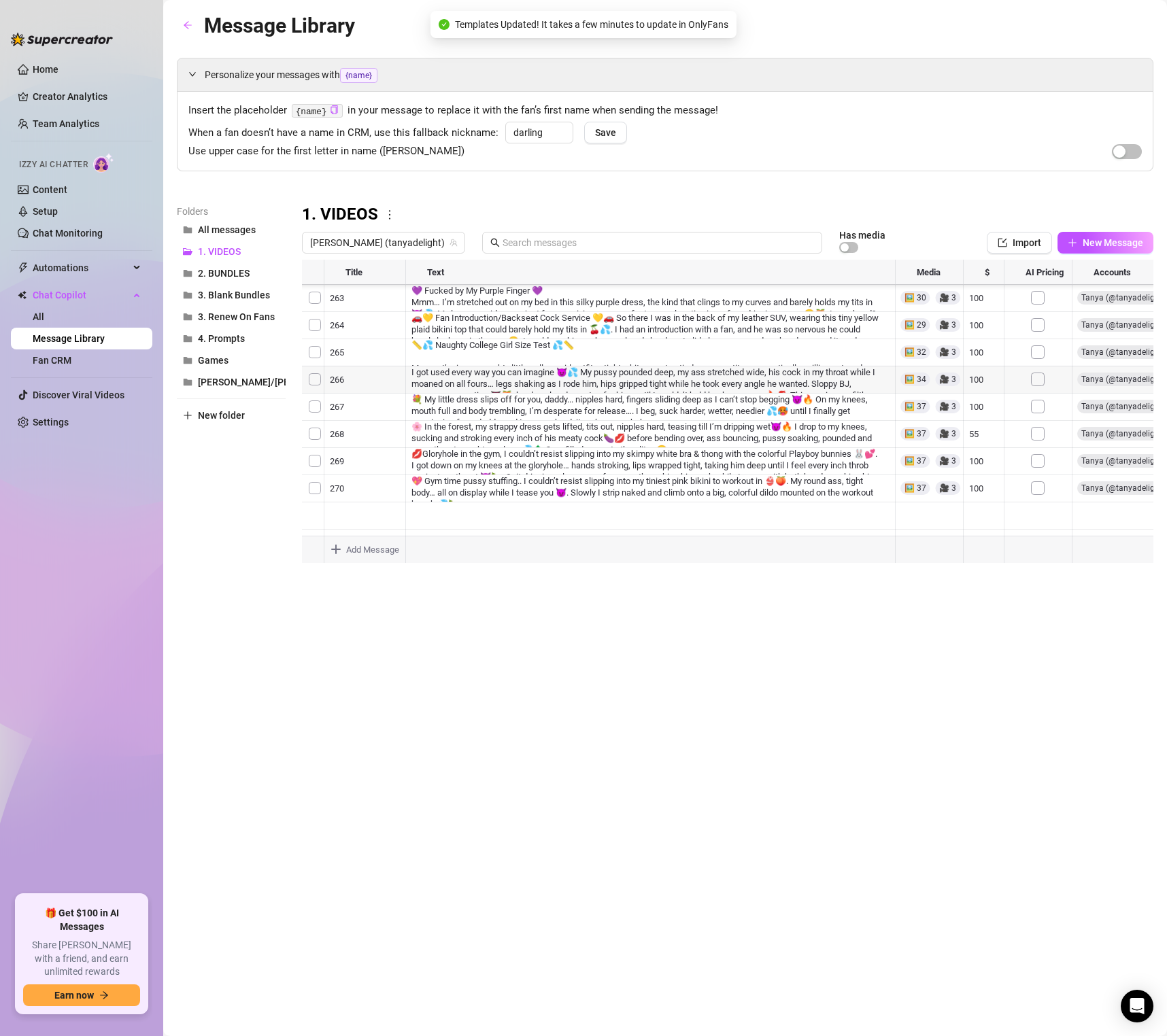
click at [641, 763] on div "Message Library Personalize your messages with {name} Insert the placeholder {n…" at bounding box center [665, 502] width 976 height 986
click at [698, 607] on div "Message Library Personalize your messages with {name} Insert the placeholder {n…" at bounding box center [665, 502] width 976 height 986
click at [25, 501] on ul "Home Creator Analytics Team Analytics Izzy AI Chatter Content Setup Chat Monito…" at bounding box center [82, 471] width 141 height 836
click at [570, 435] on div at bounding box center [727, 411] width 852 height 303
click at [549, 384] on div at bounding box center [727, 411] width 852 height 303
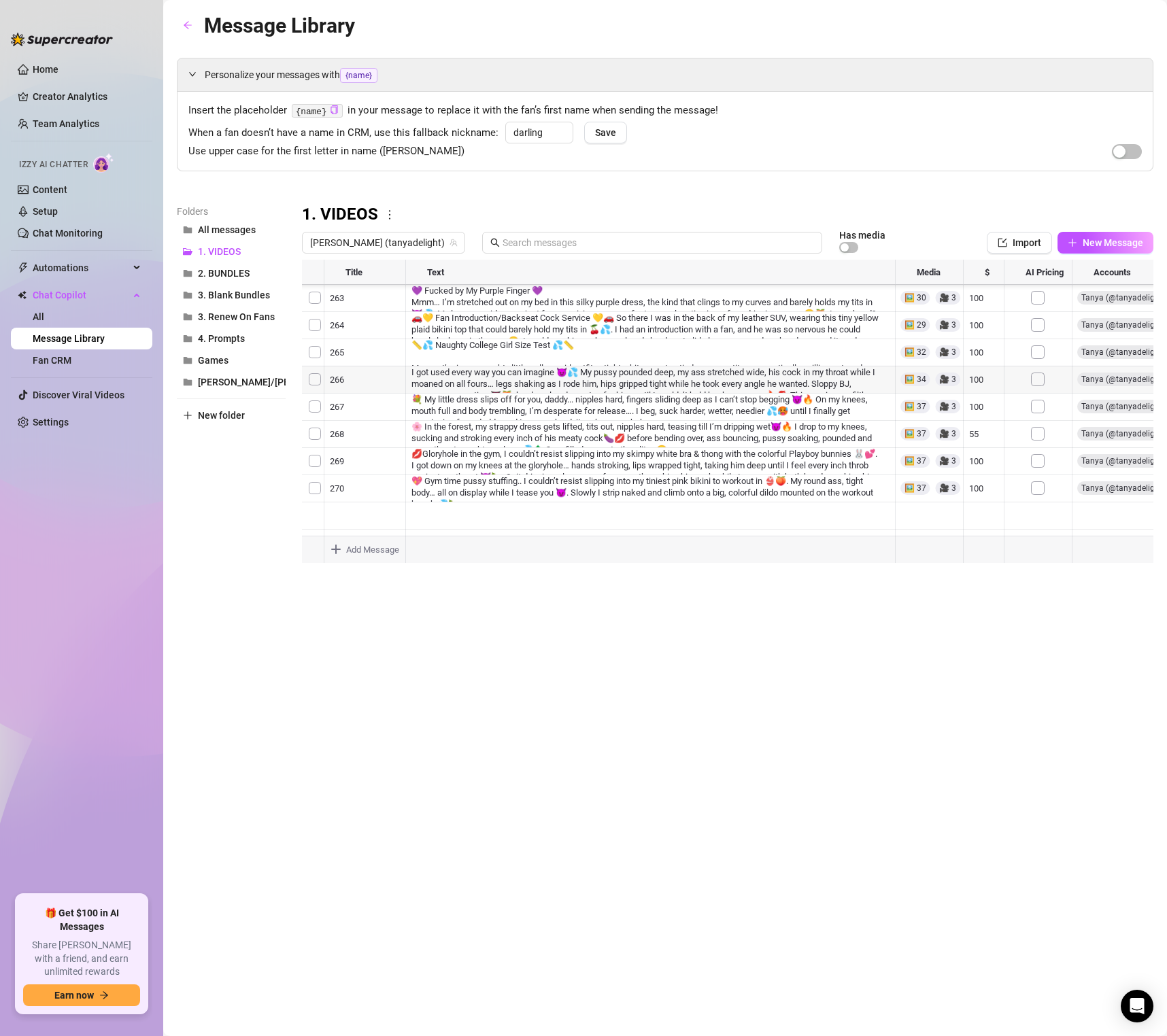
scroll to position [2386, 0]
click at [754, 369] on div at bounding box center [727, 411] width 852 height 303
click at [528, 459] on div at bounding box center [727, 411] width 852 height 303
click at [604, 410] on div at bounding box center [727, 411] width 852 height 303
click at [702, 351] on div at bounding box center [727, 411] width 852 height 303
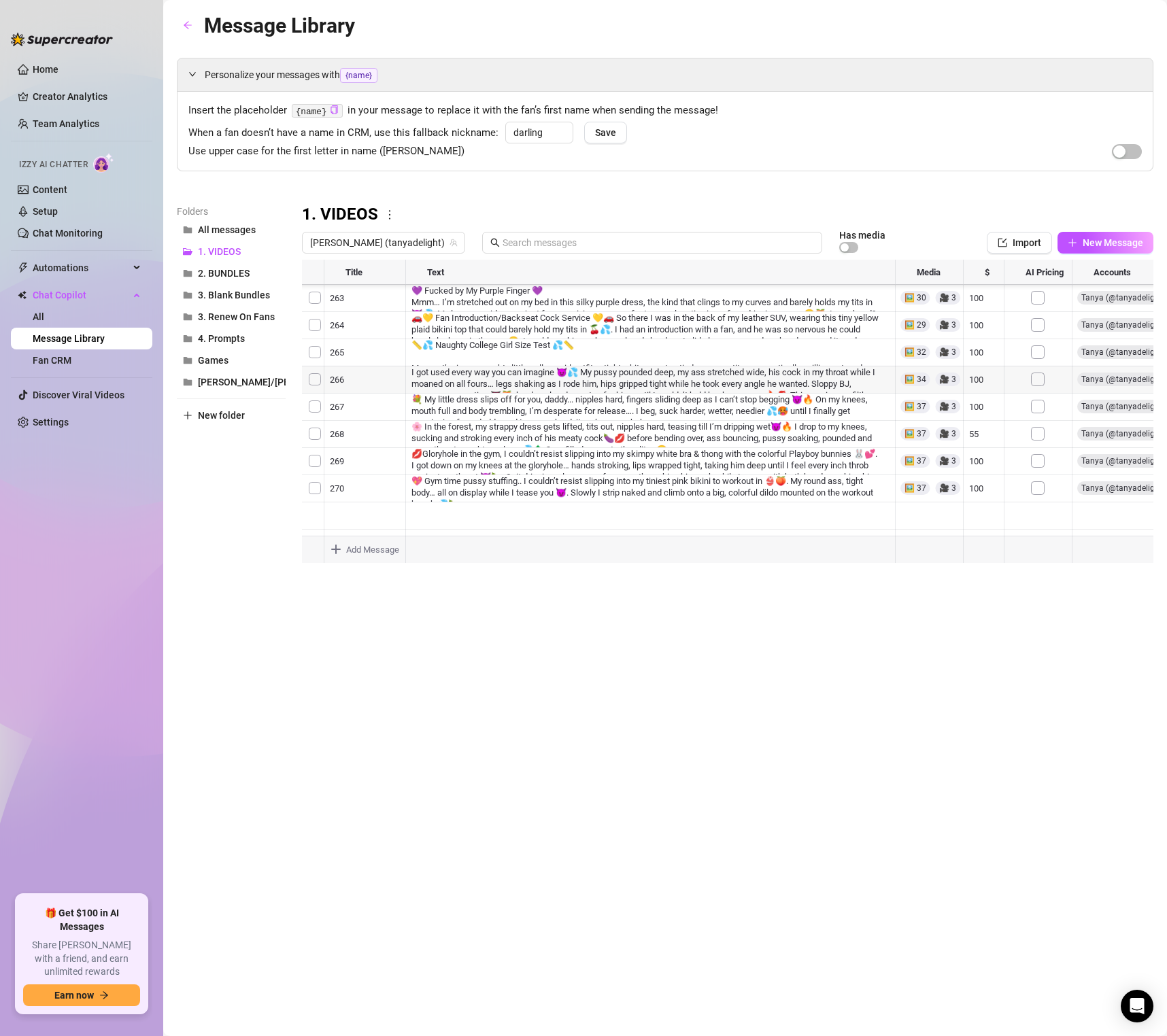
click at [533, 393] on div at bounding box center [727, 411] width 852 height 303
click at [788, 446] on div at bounding box center [727, 411] width 852 height 303
click at [663, 469] on div at bounding box center [727, 411] width 852 height 303
click at [610, 463] on div at bounding box center [727, 411] width 852 height 303
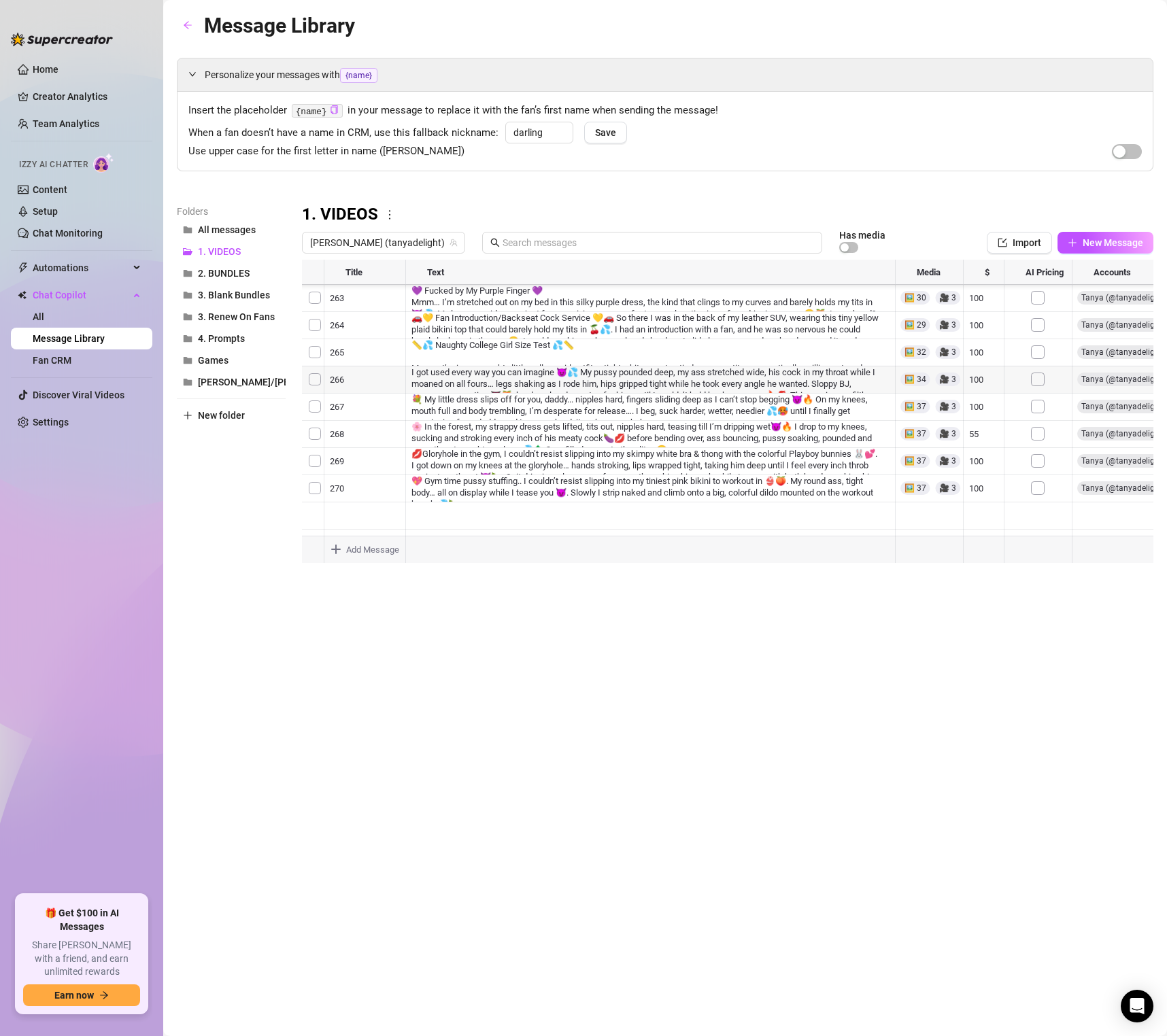
click at [636, 380] on div at bounding box center [727, 411] width 852 height 303
click at [593, 481] on div at bounding box center [727, 411] width 852 height 303
click at [584, 417] on div at bounding box center [727, 411] width 852 height 303
click at [599, 448] on div at bounding box center [727, 411] width 852 height 303
click at [577, 488] on div at bounding box center [727, 411] width 852 height 303
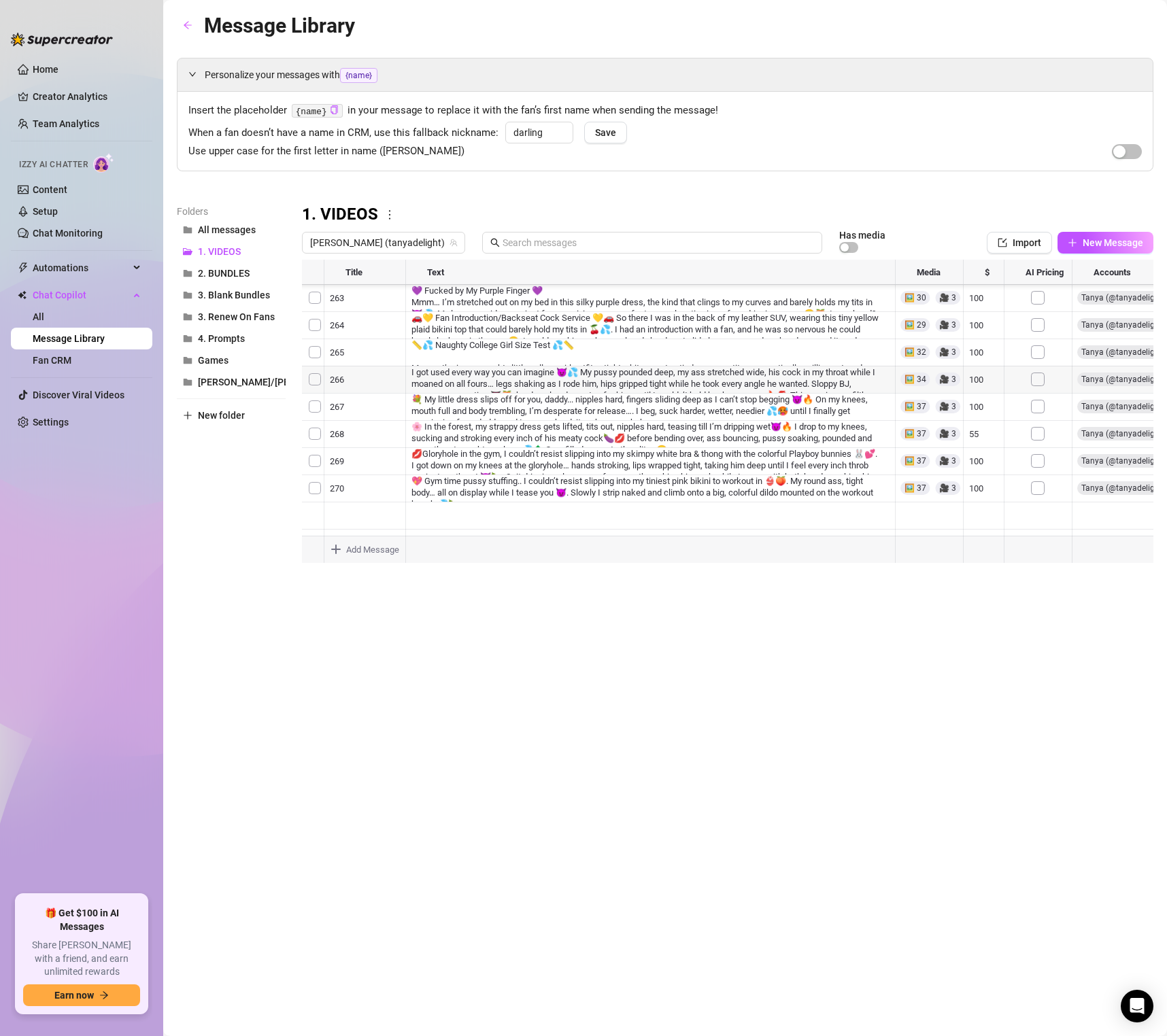
scroll to position [2622, 1]
click at [707, 391] on div at bounding box center [727, 411] width 852 height 303
click at [520, 362] on div at bounding box center [727, 411] width 852 height 303
click at [527, 336] on div at bounding box center [727, 411] width 852 height 303
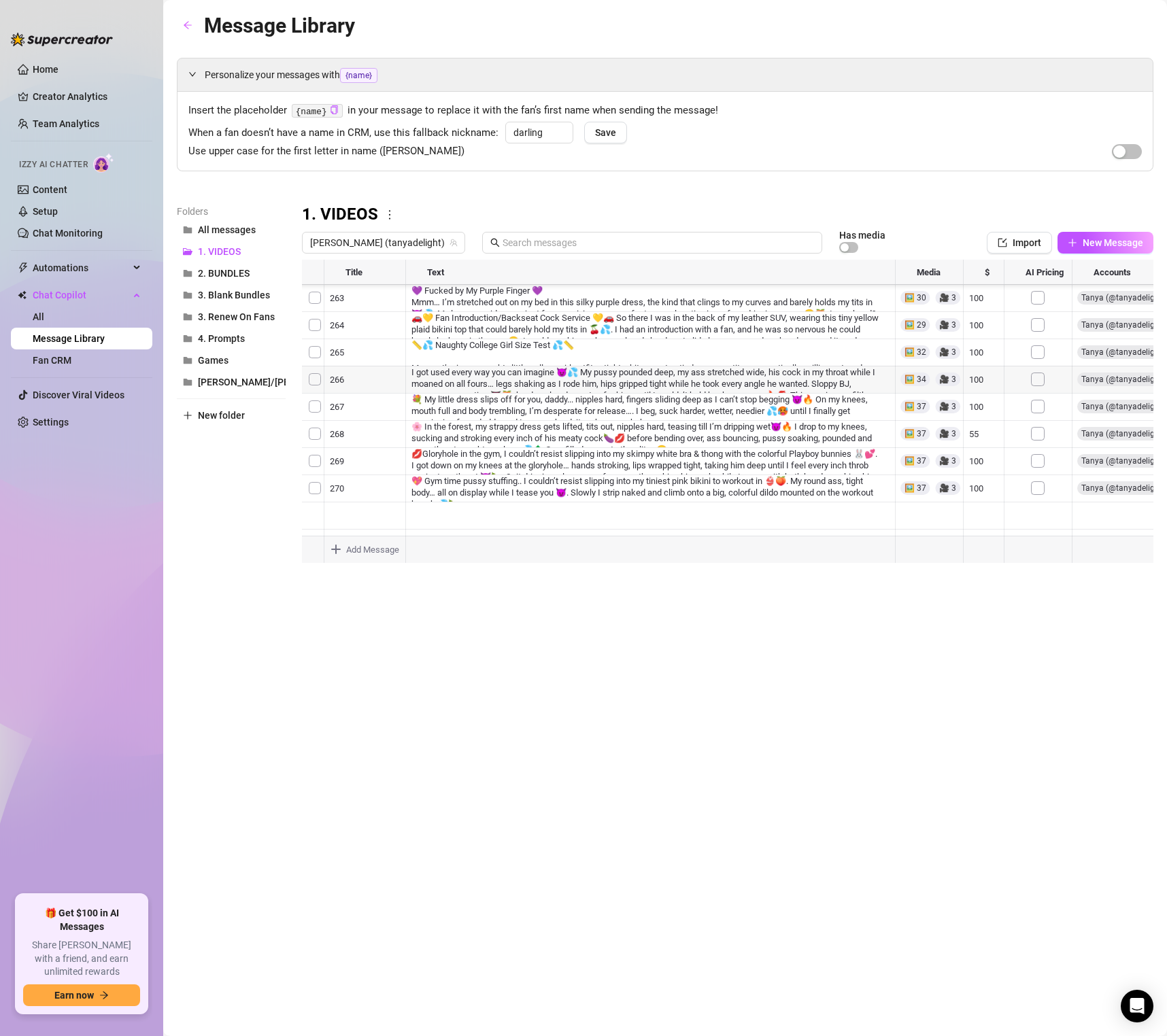
scroll to position [2596, 1]
click at [522, 346] on div at bounding box center [727, 411] width 852 height 303
click at [555, 347] on div at bounding box center [727, 411] width 852 height 303
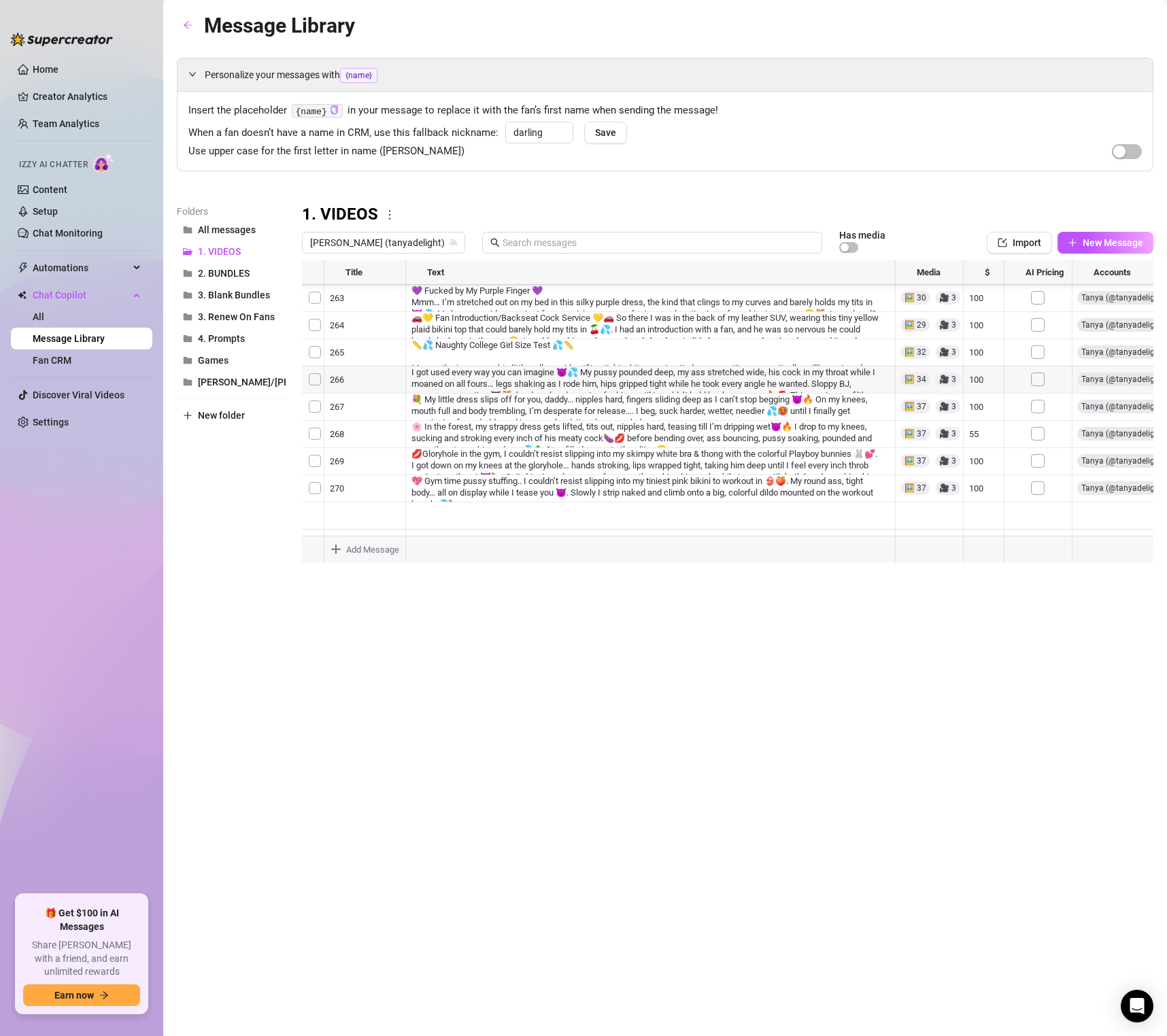
click at [501, 424] on div at bounding box center [727, 411] width 852 height 303
click at [622, 634] on div "Message Library Personalize your messages with {name} Insert the placeholder {n…" at bounding box center [665, 502] width 976 height 986
click at [556, 307] on div at bounding box center [727, 411] width 852 height 303
click at [512, 400] on div at bounding box center [727, 411] width 852 height 303
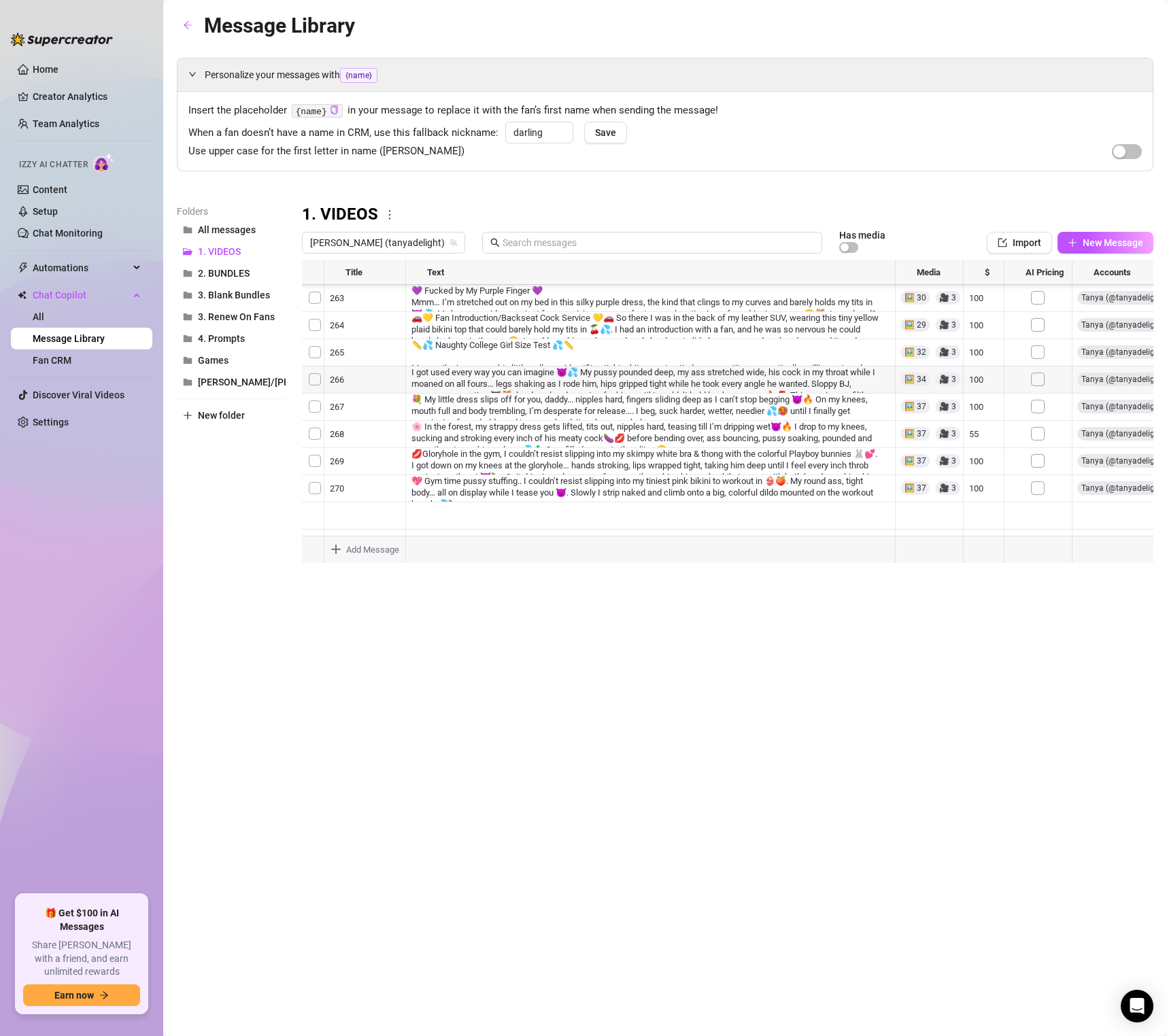
scroll to position [4407, 1]
click at [572, 336] on div at bounding box center [727, 411] width 852 height 303
click at [591, 390] on div at bounding box center [727, 411] width 852 height 303
click at [586, 337] on div at bounding box center [727, 411] width 852 height 303
click at [619, 382] on div at bounding box center [727, 411] width 852 height 303
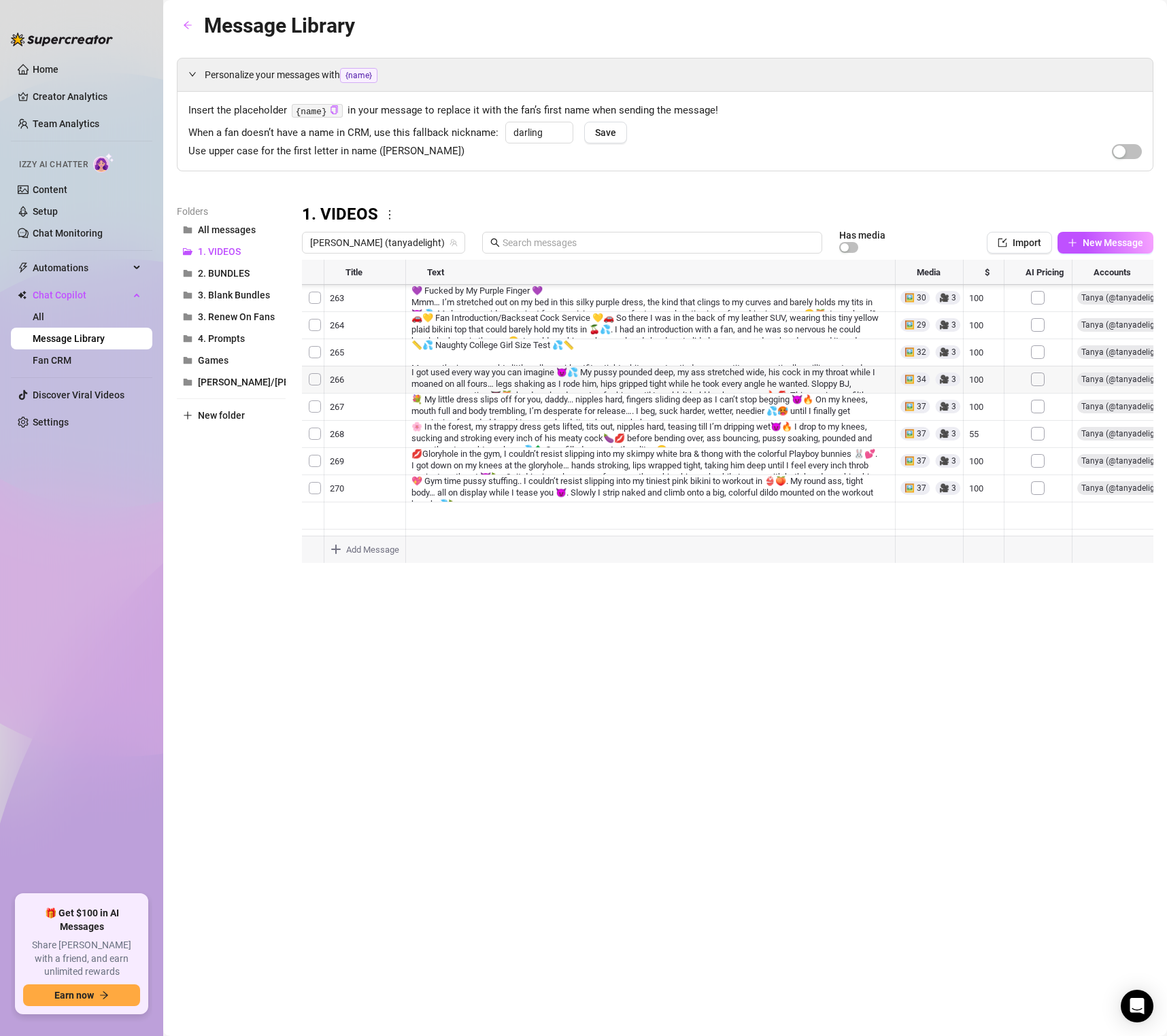
click at [689, 468] on div at bounding box center [727, 411] width 852 height 303
click at [687, 389] on div at bounding box center [727, 411] width 852 height 303
click at [597, 393] on div at bounding box center [727, 411] width 852 height 303
click at [599, 356] on div at bounding box center [727, 411] width 852 height 303
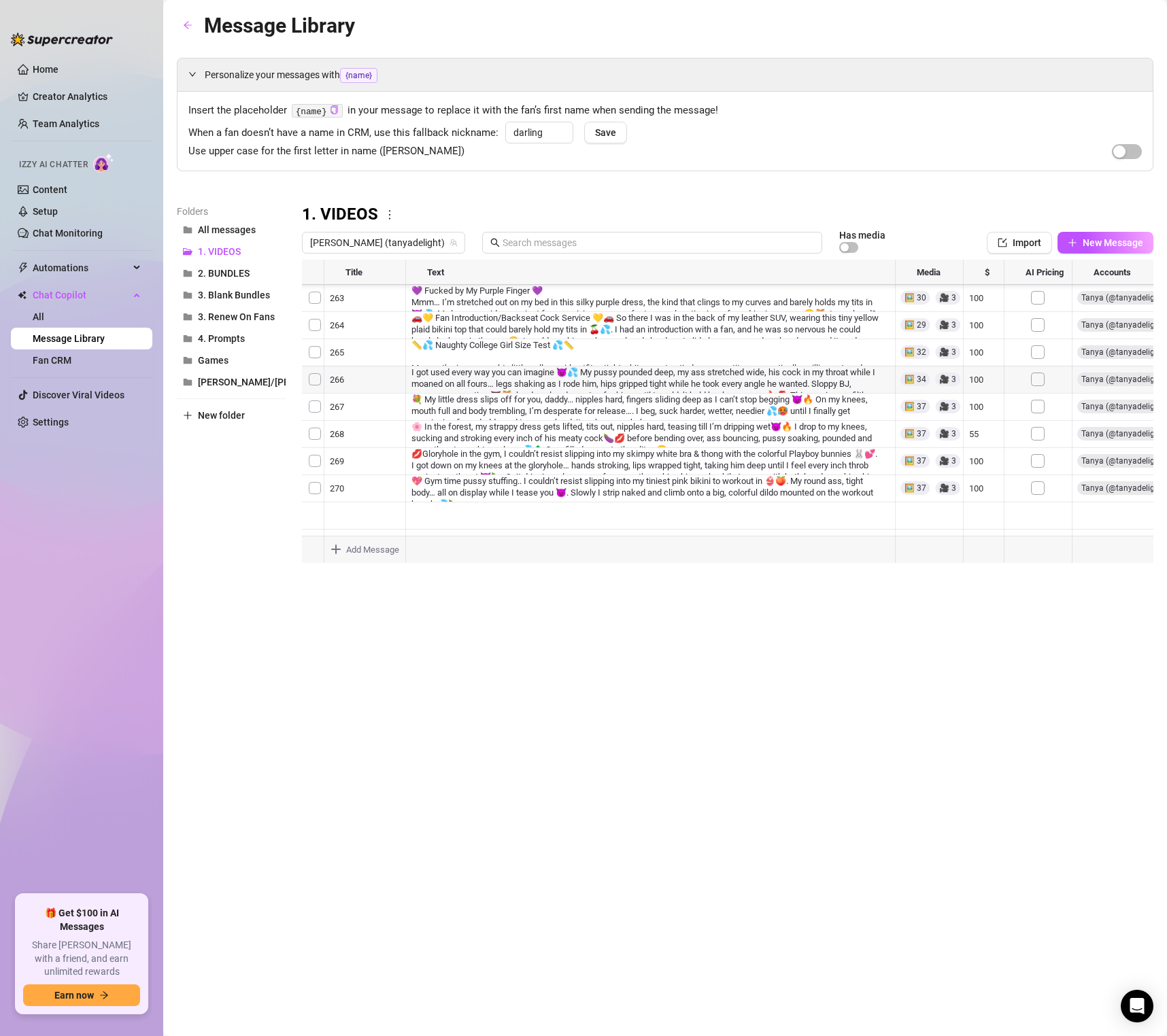
click at [788, 372] on div at bounding box center [727, 411] width 852 height 303
click at [605, 452] on div at bounding box center [727, 411] width 852 height 303
click at [517, 339] on div at bounding box center [727, 411] width 852 height 303
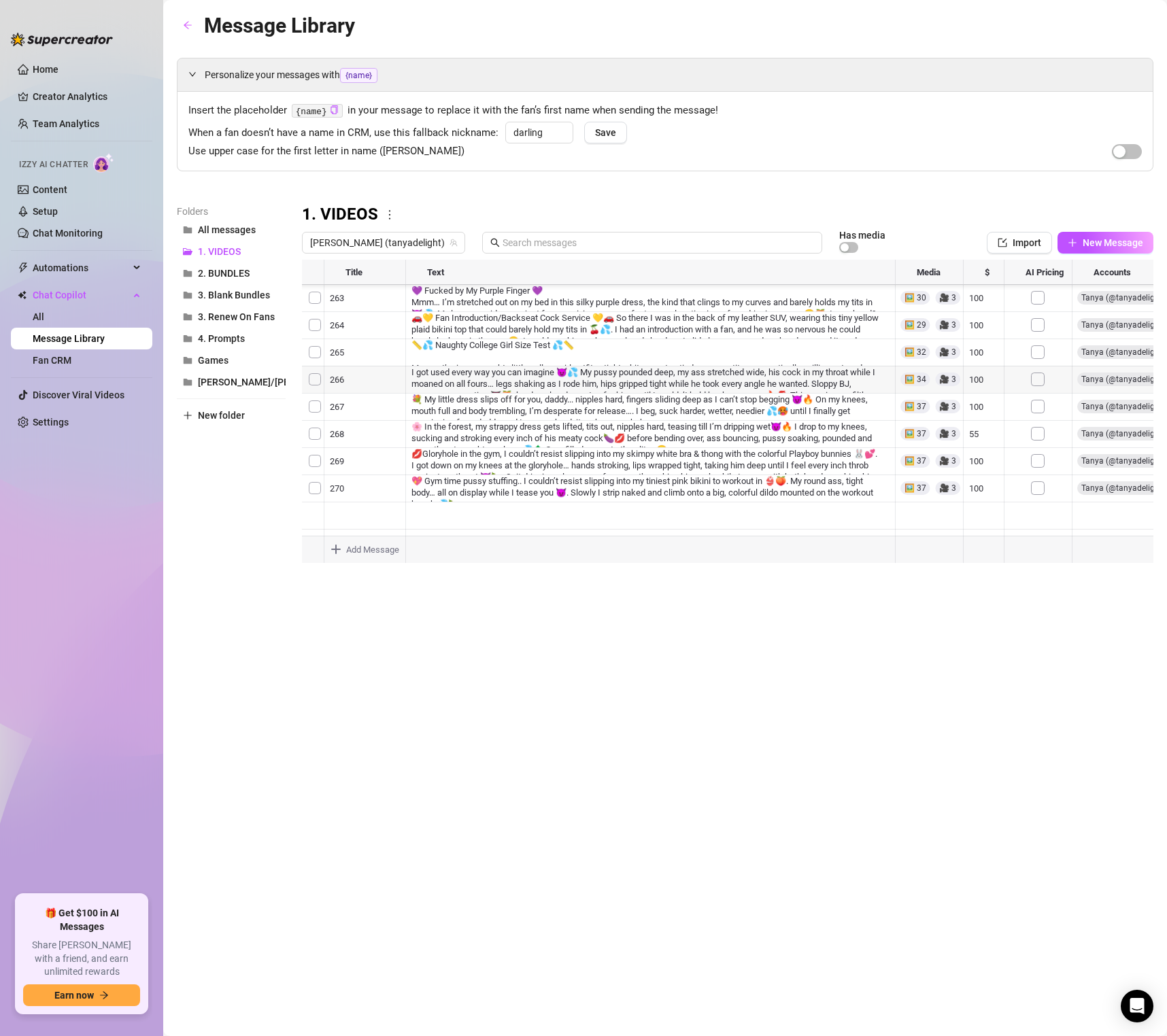
click at [556, 391] on div at bounding box center [727, 411] width 852 height 303
click at [538, 340] on div at bounding box center [727, 411] width 852 height 303
click at [546, 327] on div at bounding box center [727, 411] width 852 height 303
click at [465, 325] on div at bounding box center [727, 411] width 852 height 303
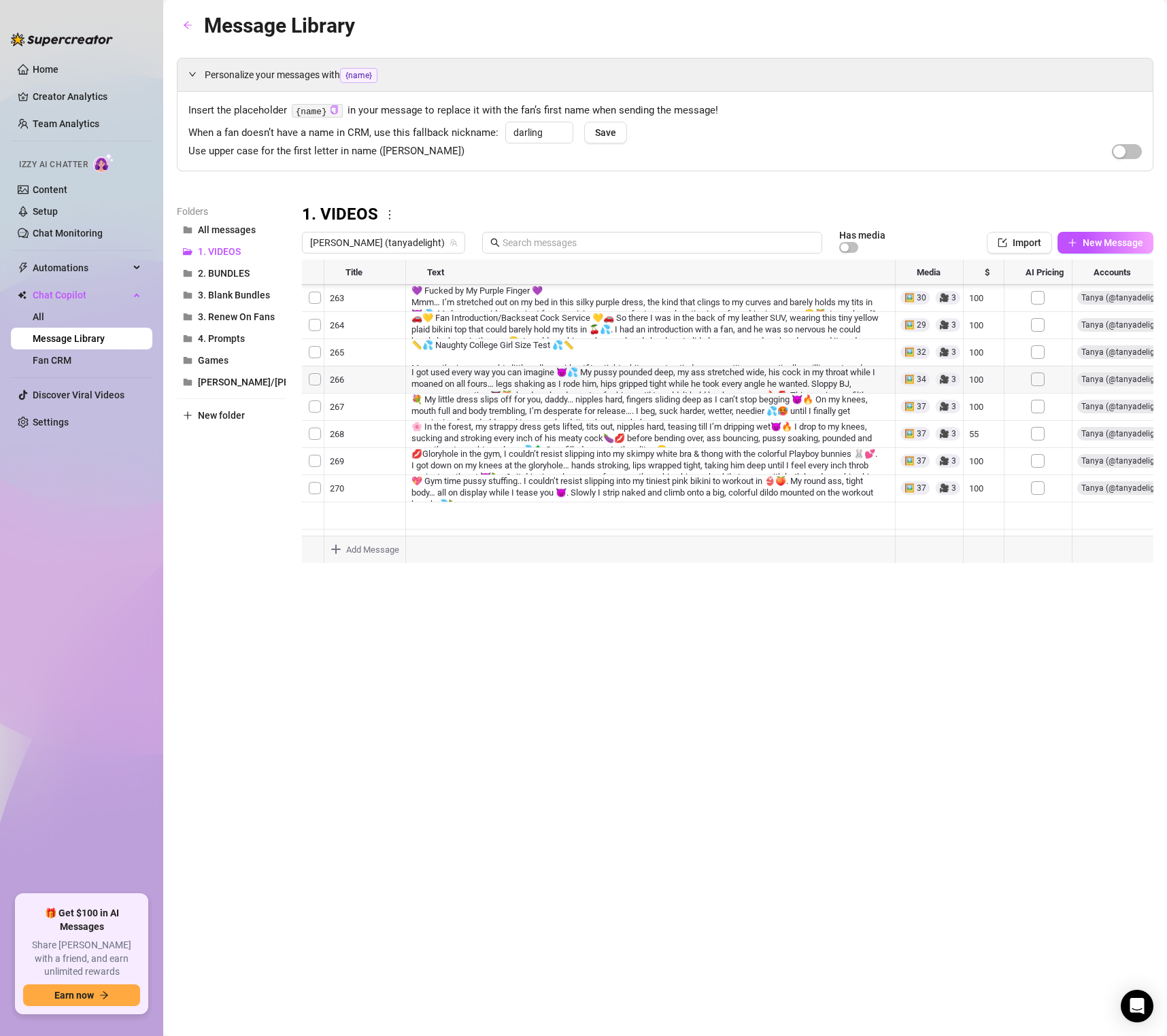
click at [488, 357] on div at bounding box center [727, 411] width 852 height 303
click at [847, 646] on div "Message Library Personalize your messages with {name} Insert the placeholder {n…" at bounding box center [665, 502] width 976 height 986
